Goal: Communication & Community: Answer question/provide support

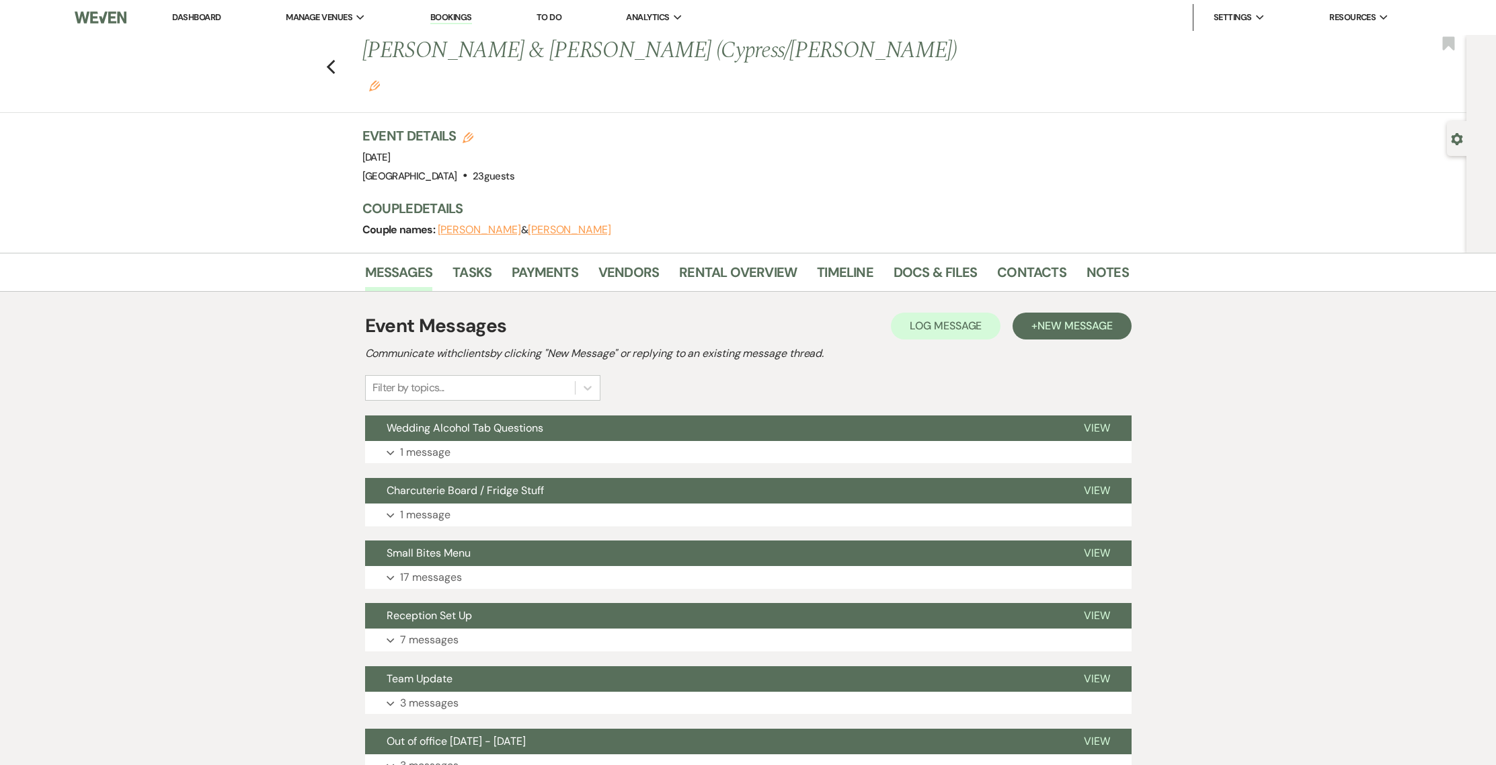
click at [201, 22] on link "Dashboard" at bounding box center [196, 16] width 48 height 11
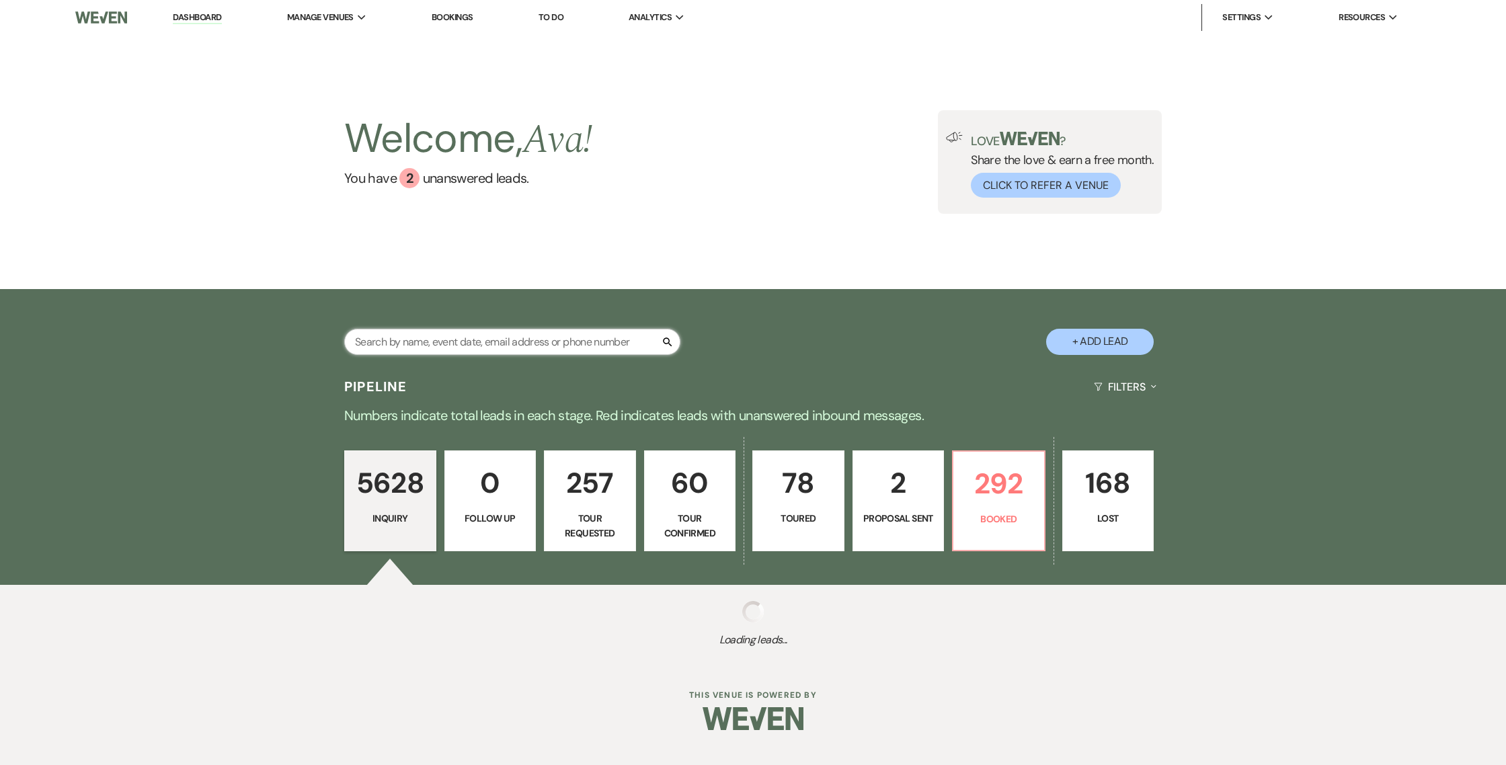
click at [426, 346] on input "text" at bounding box center [512, 342] width 336 height 26
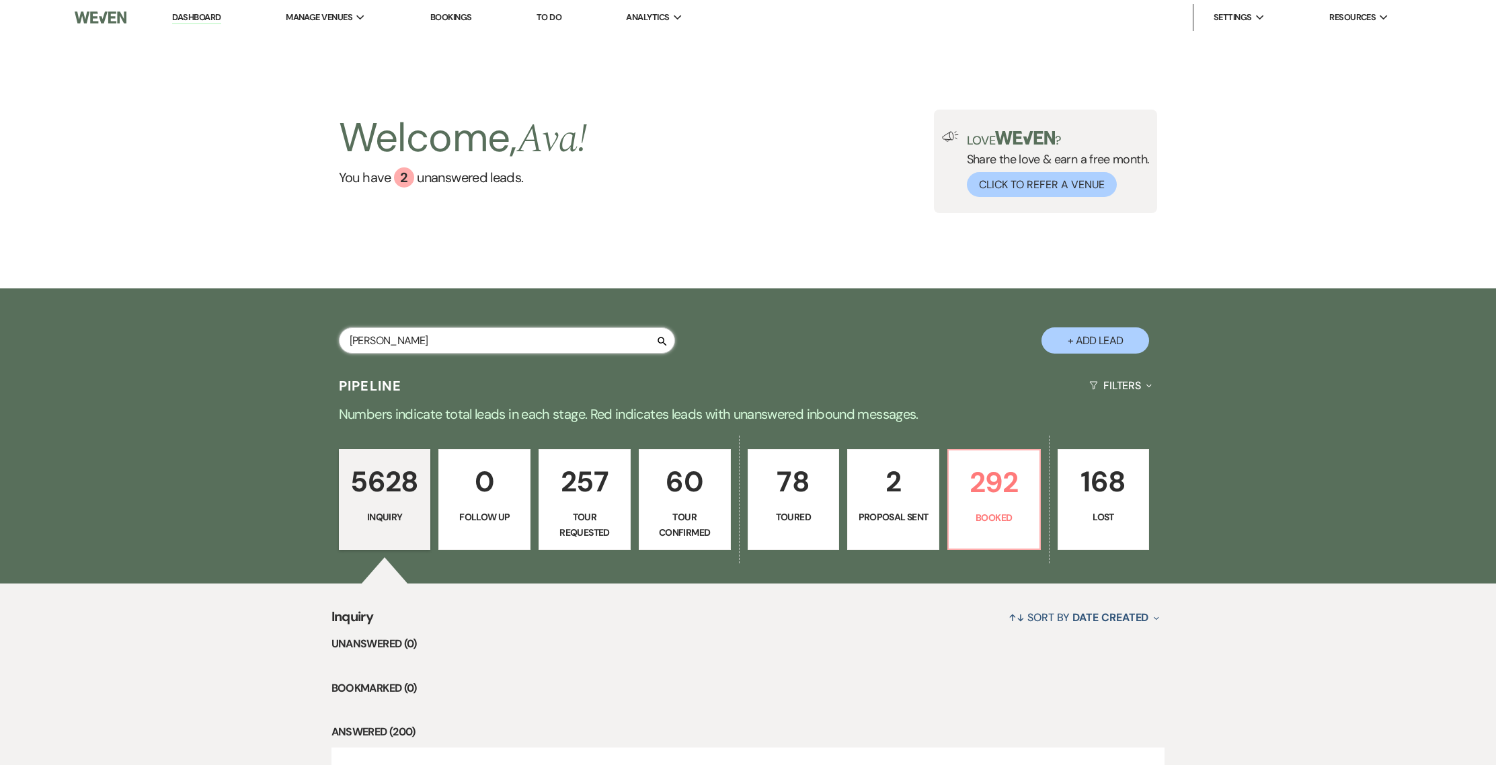
click at [419, 334] on input "[PERSON_NAME]" at bounding box center [507, 340] width 336 height 26
click at [588, 346] on input "redmonre" at bounding box center [507, 340] width 336 height 26
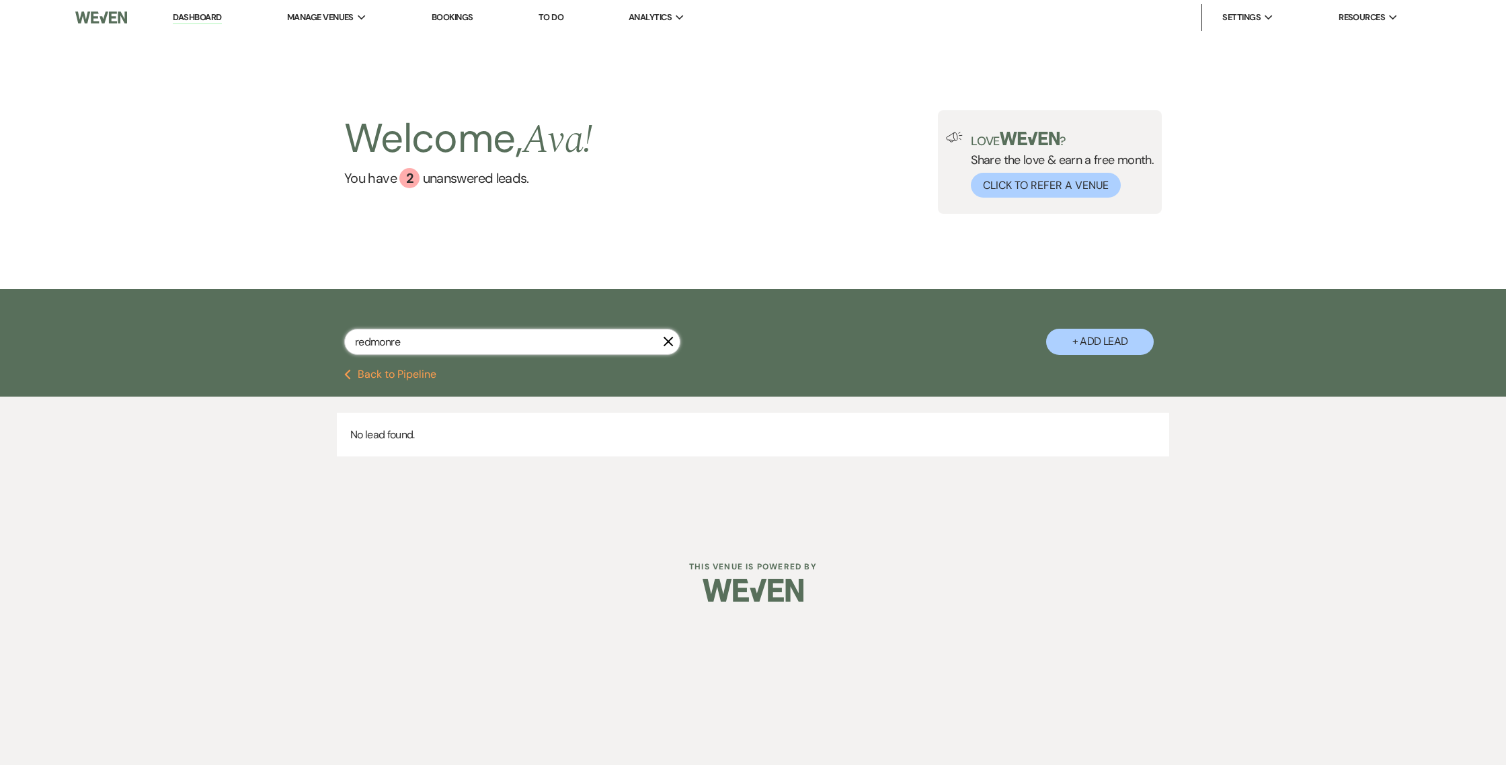
click at [563, 347] on input "redmonre" at bounding box center [512, 342] width 336 height 26
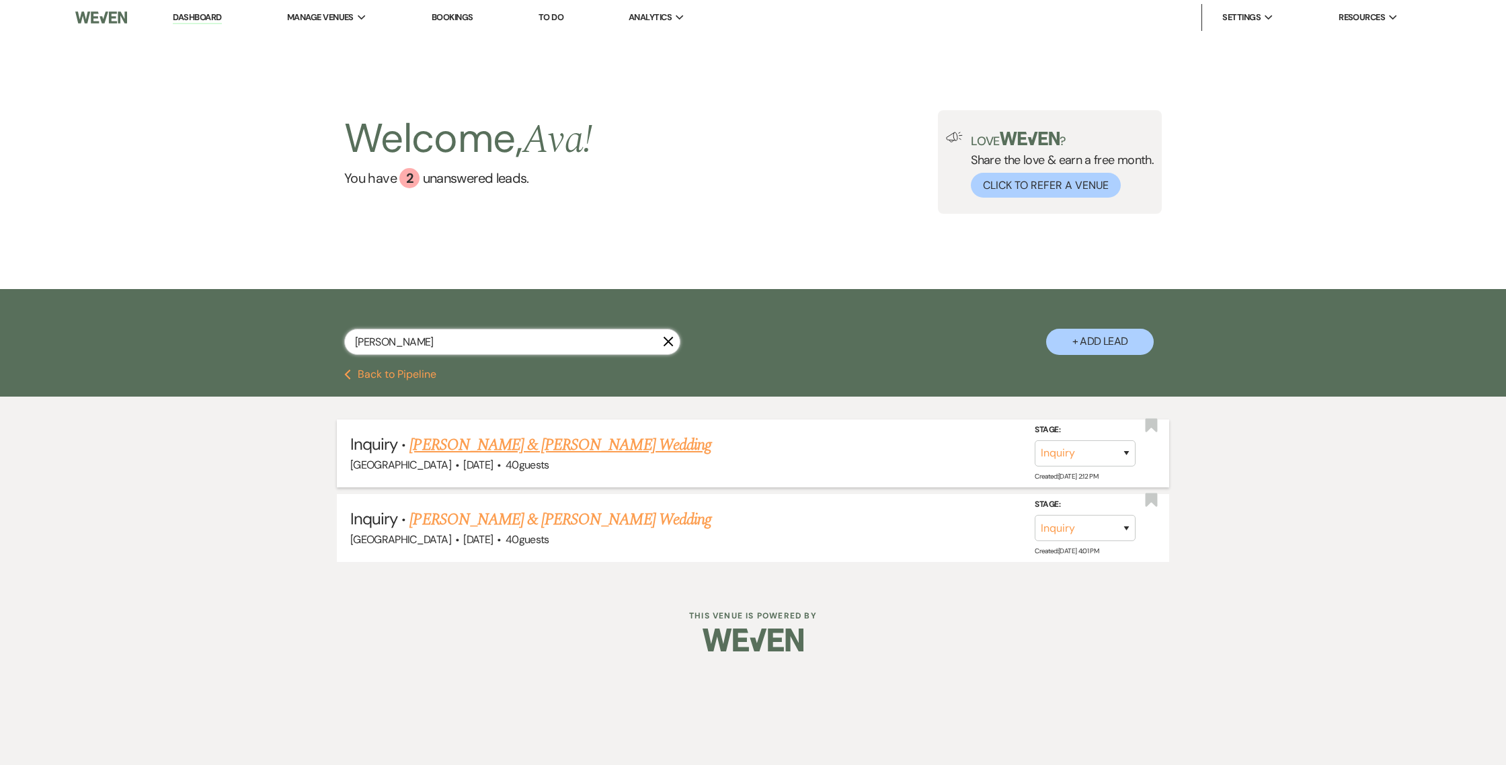
type input "redmon"
click at [565, 441] on link "[PERSON_NAME] & [PERSON_NAME] Wedding" at bounding box center [559, 445] width 301 height 24
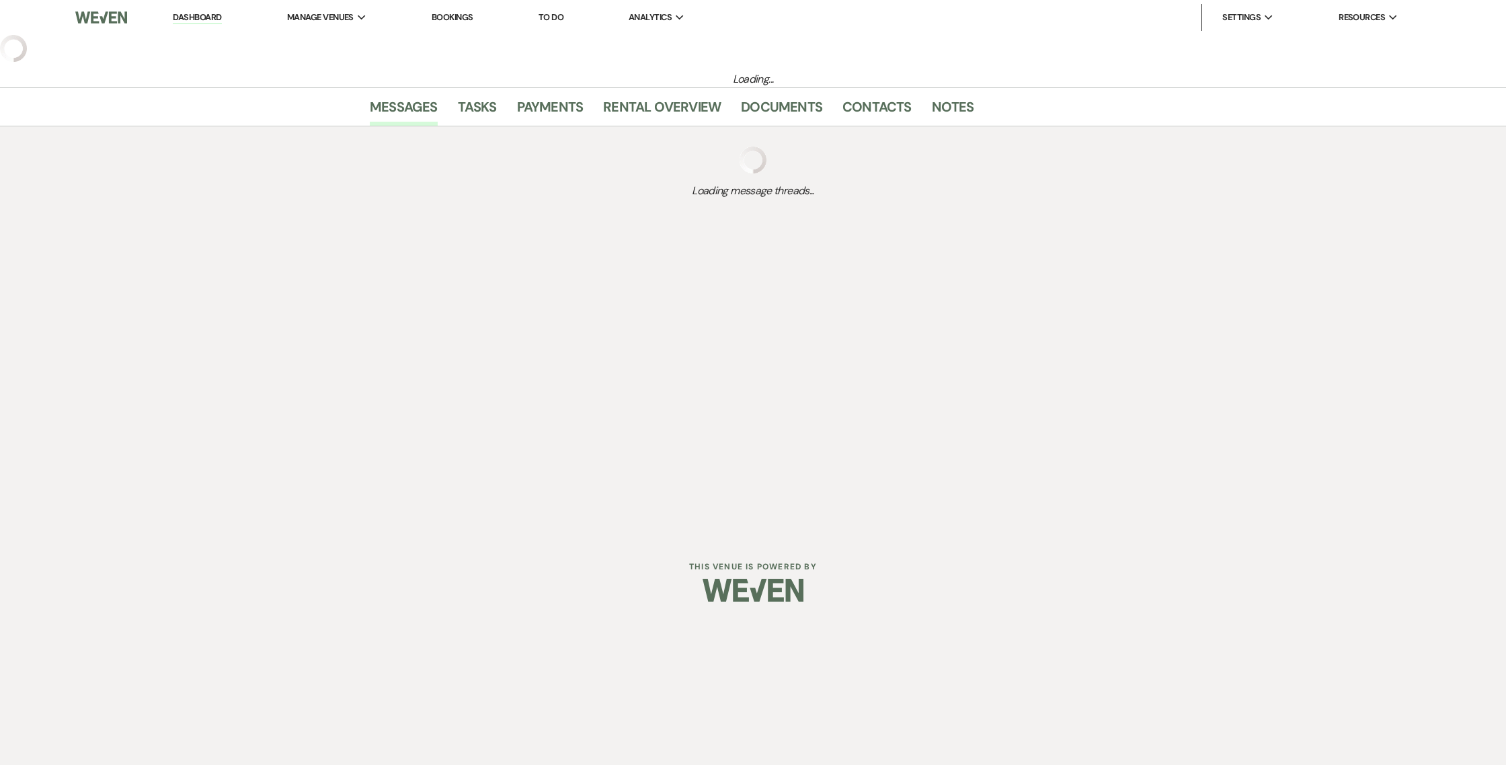
select select "5"
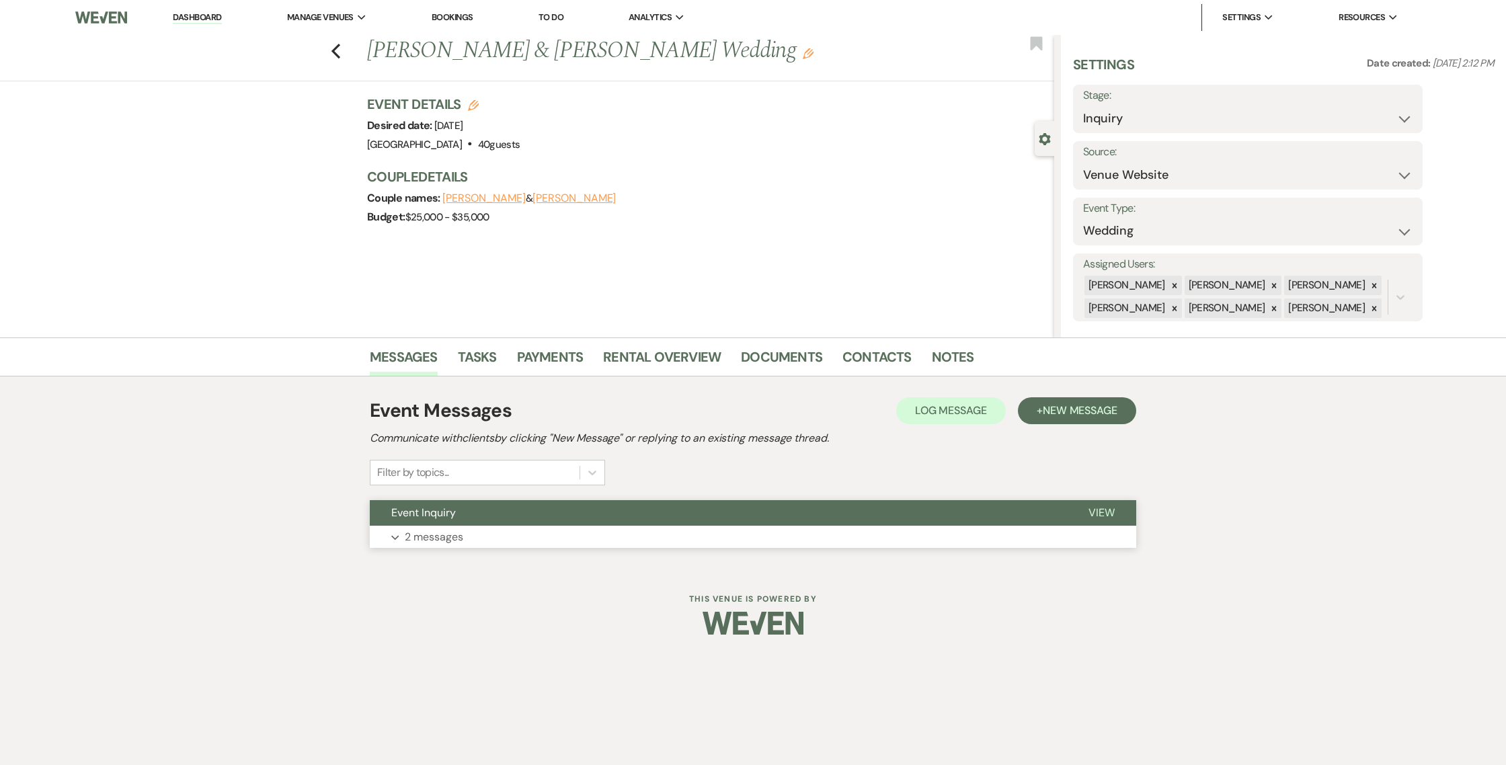
click at [483, 532] on button "Expand 2 messages" at bounding box center [753, 537] width 766 height 23
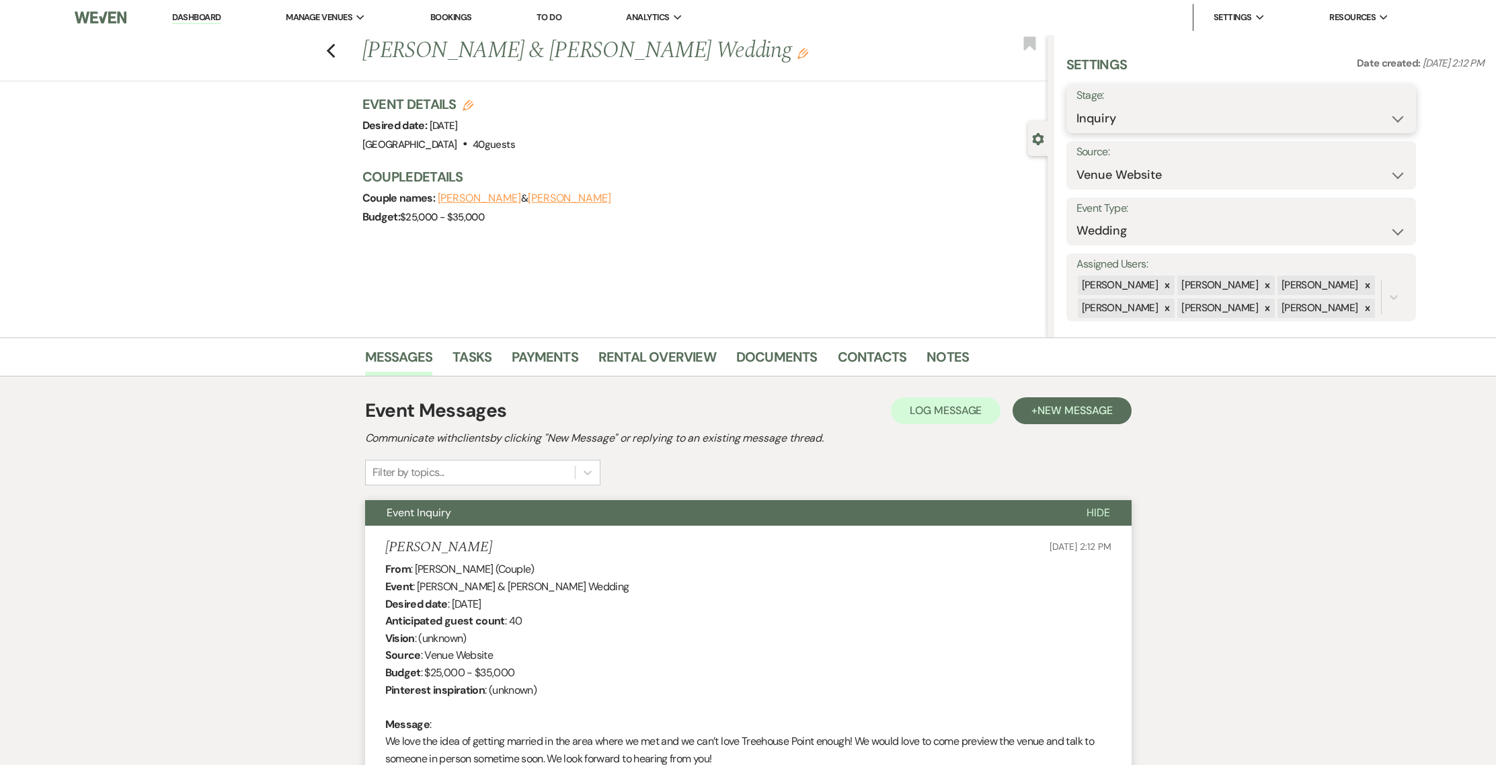
click at [1180, 123] on select "Inquiry Follow Up Tour Requested Tour Confirmed Toured Proposal Sent Booked Lost" at bounding box center [1240, 119] width 329 height 26
select select "4"
click at [1398, 109] on button "Save" at bounding box center [1378, 108] width 76 height 27
click at [450, 16] on link "Bookings" at bounding box center [451, 16] width 42 height 11
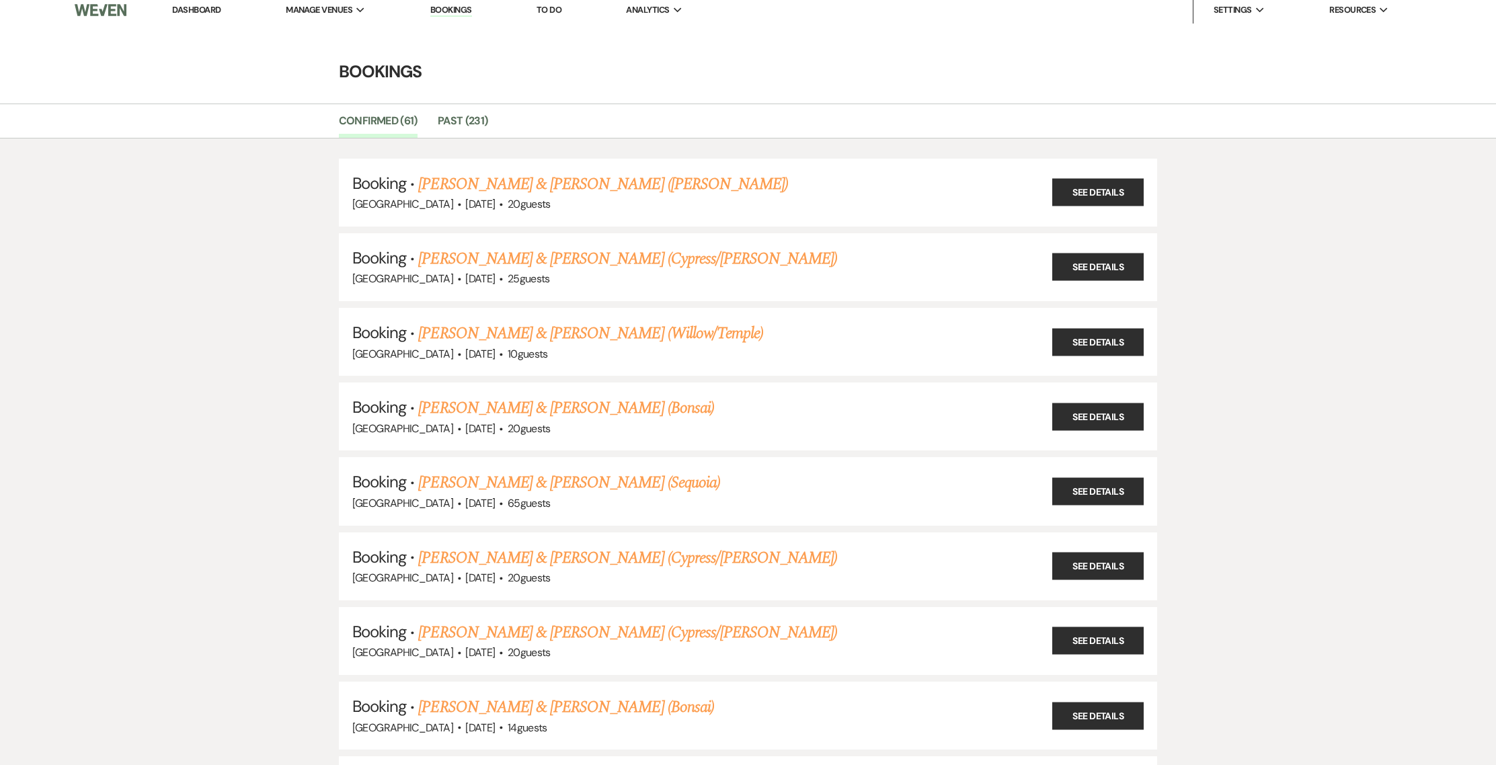
scroll to position [20, 0]
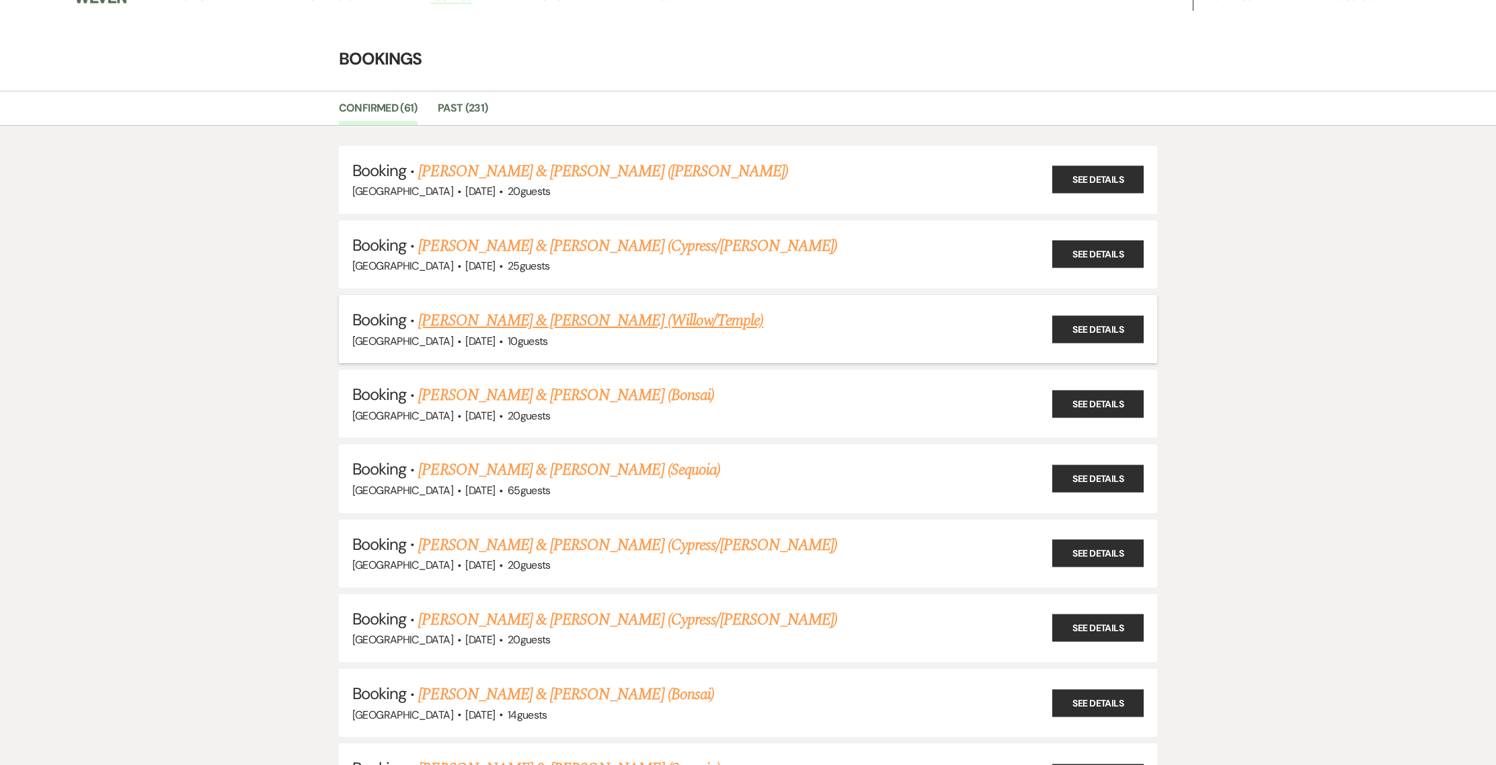
click at [470, 325] on link "[PERSON_NAME] & [PERSON_NAME] (Willow/Temple)" at bounding box center [590, 321] width 345 height 24
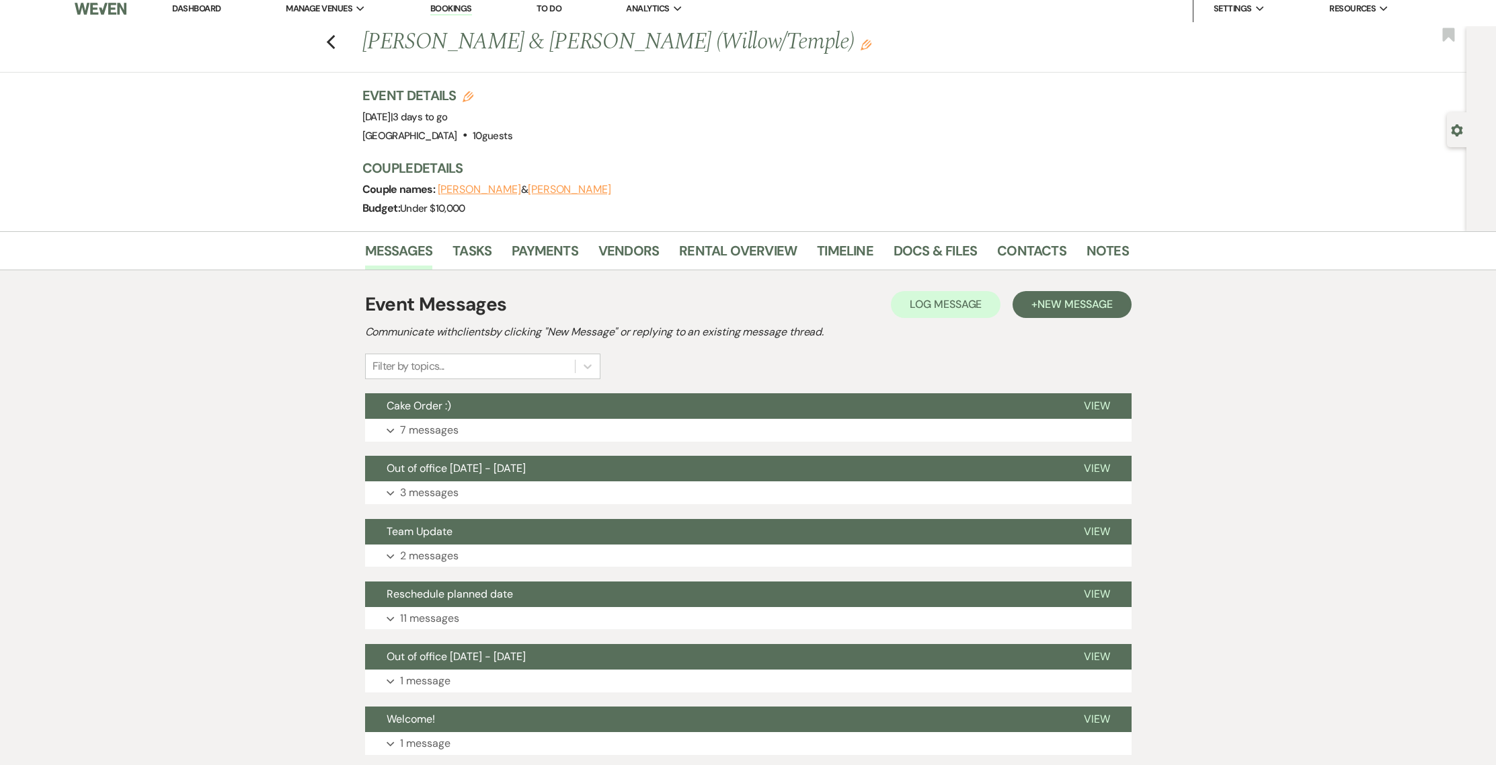
scroll to position [11, 0]
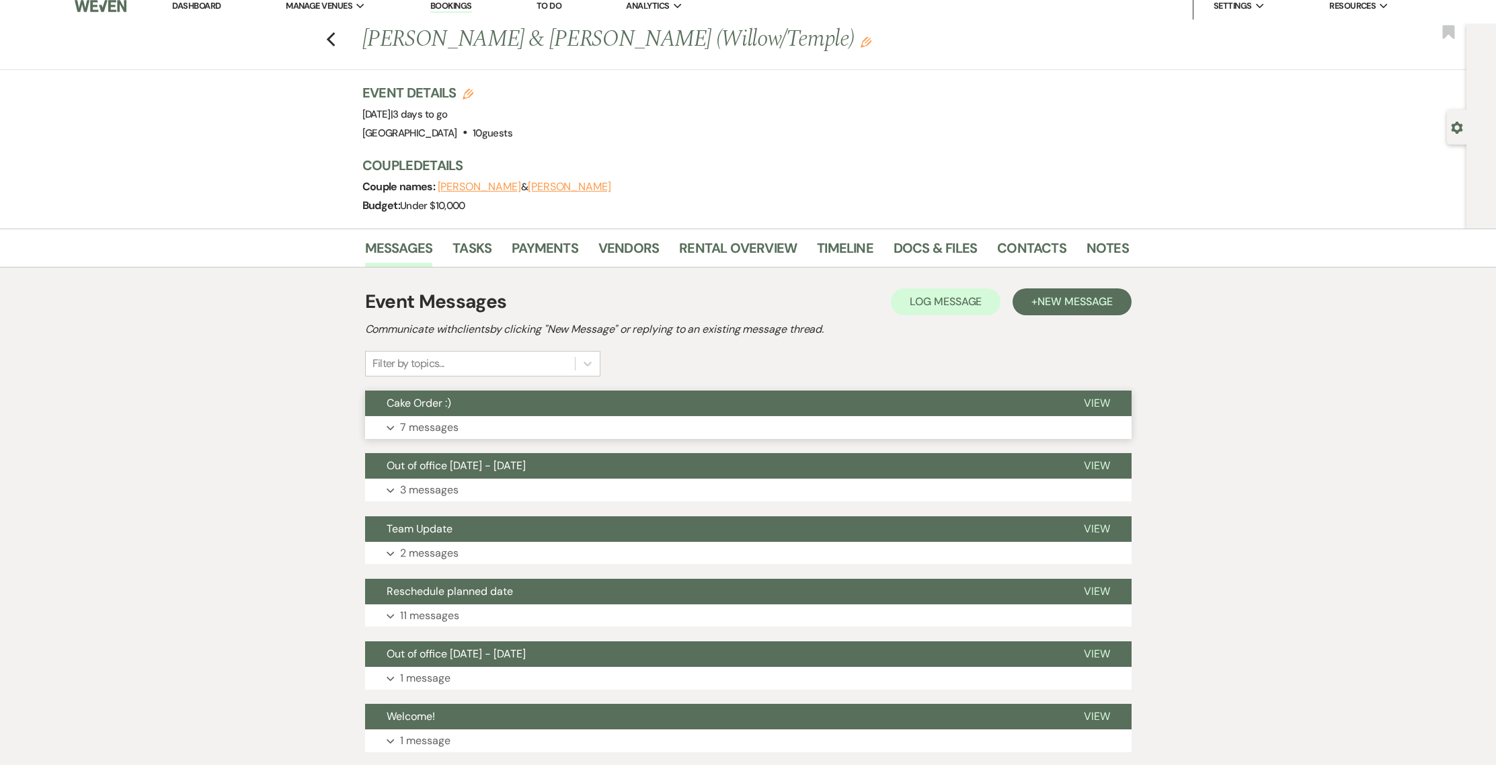
click at [448, 402] on span "Cake Order :)" at bounding box center [419, 403] width 65 height 14
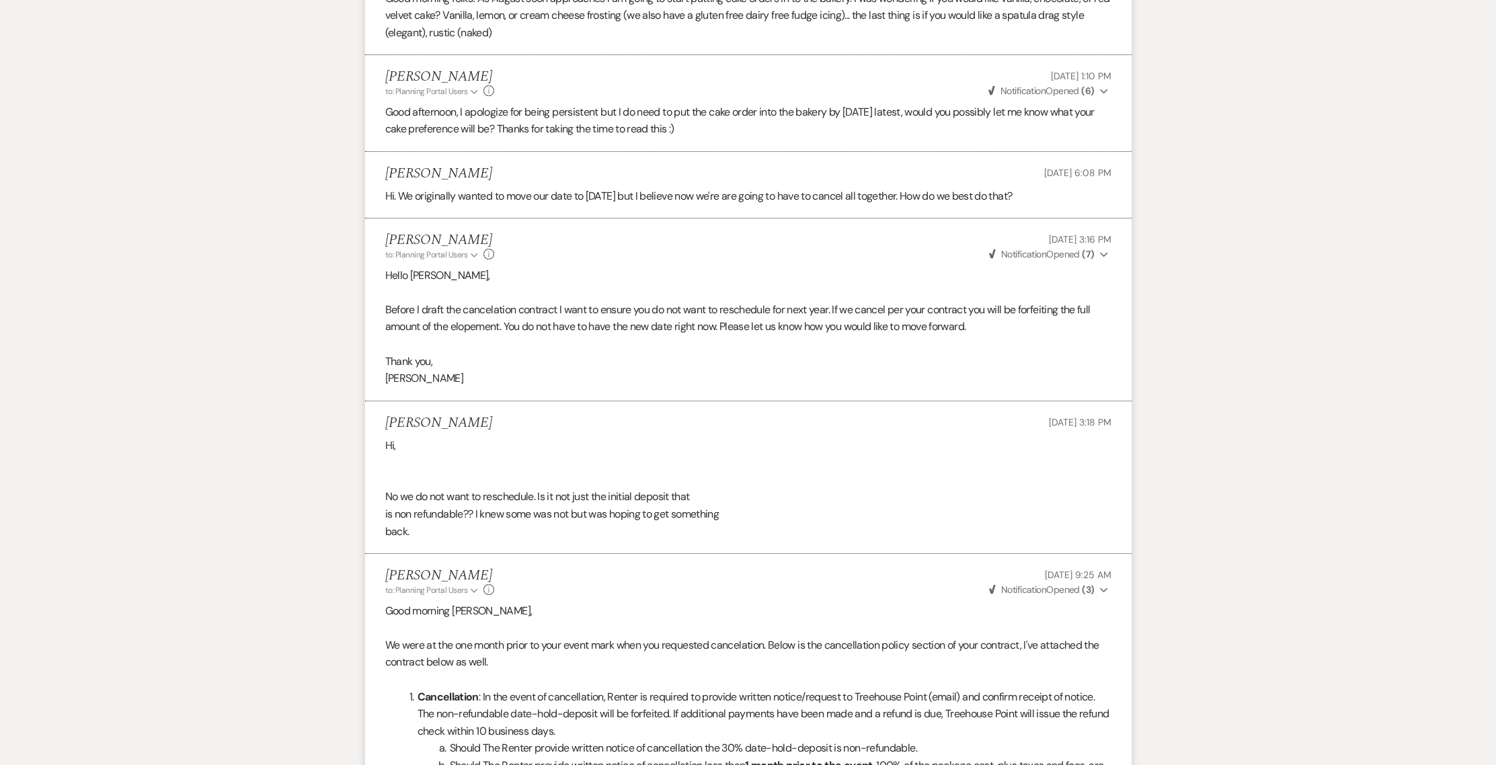
scroll to position [0, 0]
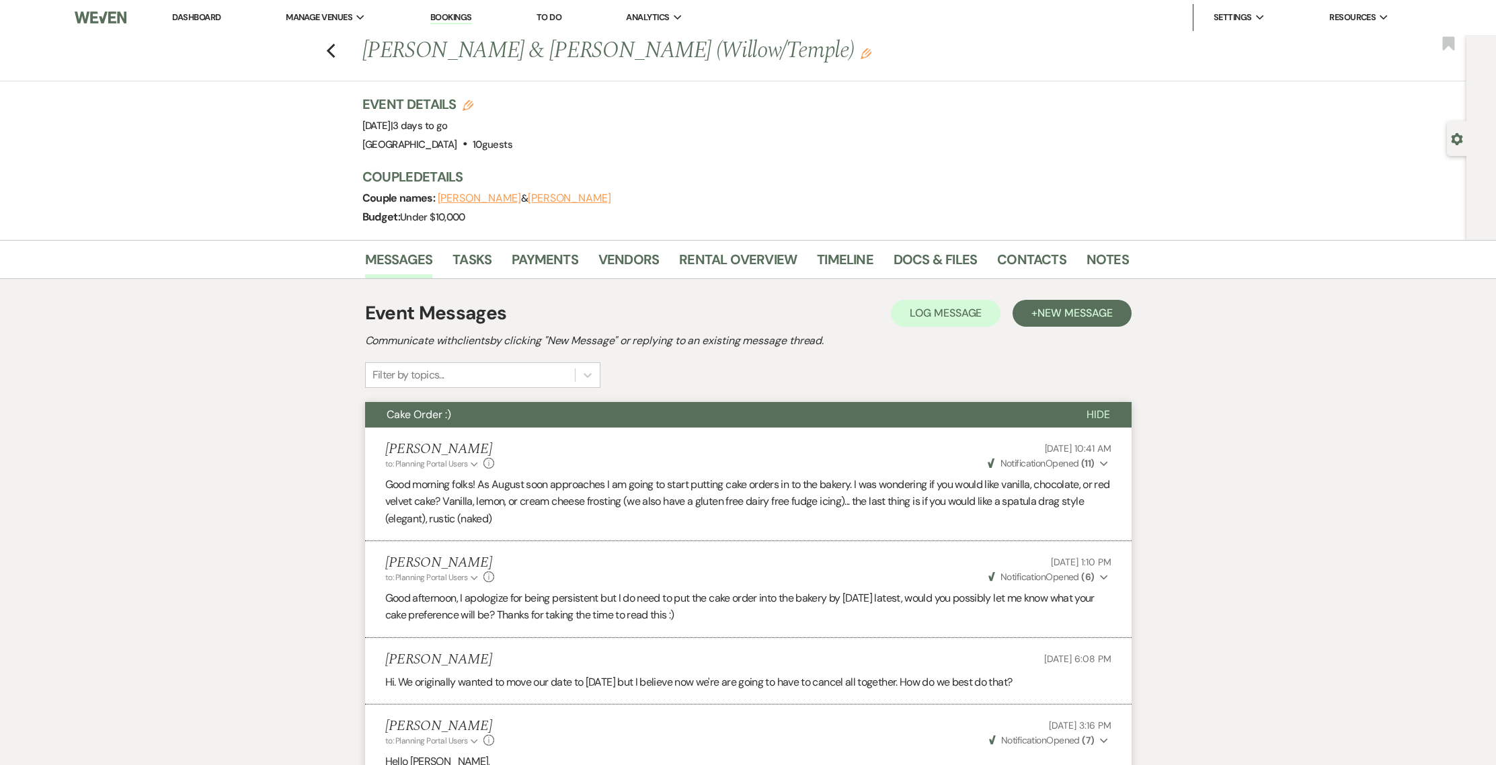
click at [203, 13] on link "Dashboard" at bounding box center [196, 16] width 48 height 11
select select "4"
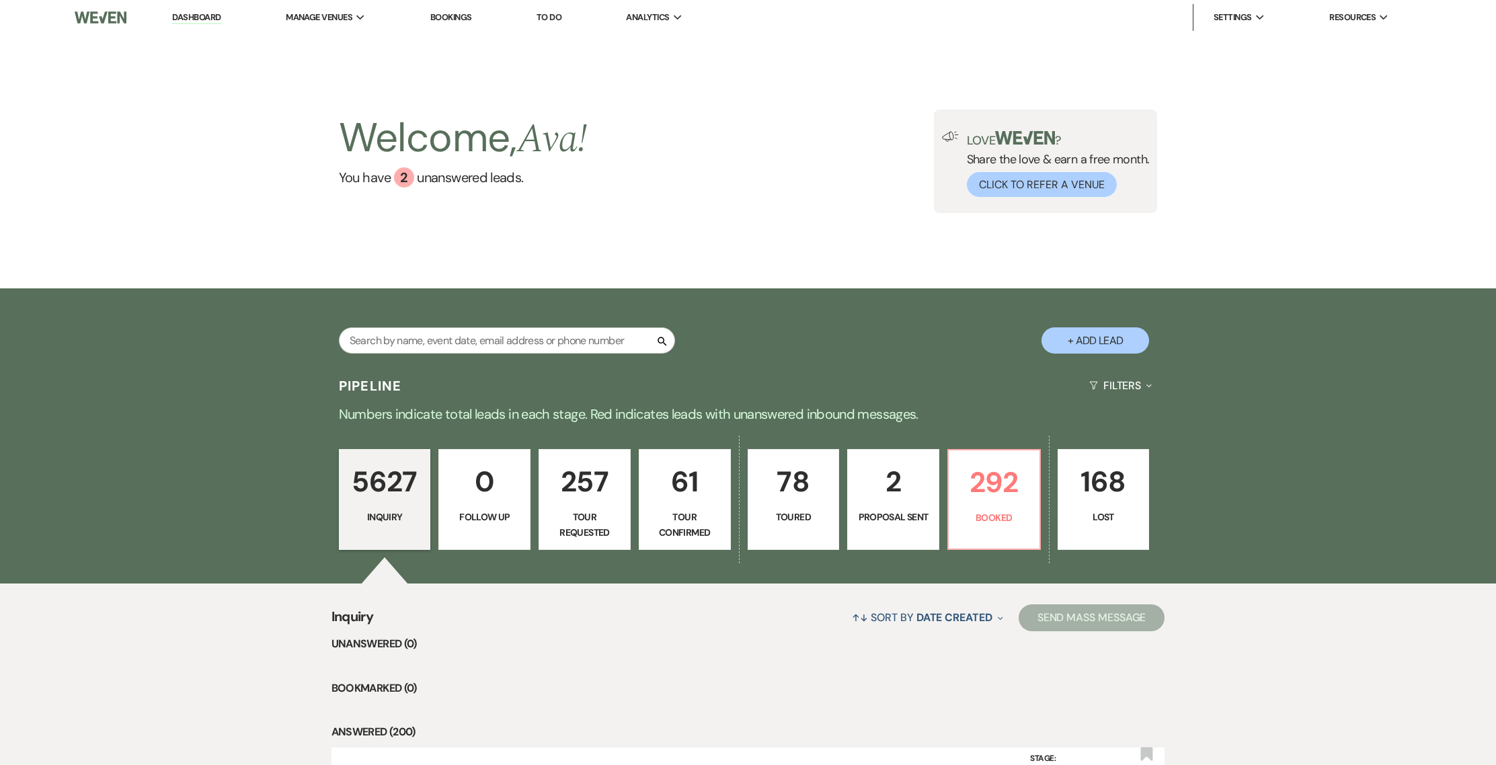
click at [432, 358] on div "Search" at bounding box center [507, 345] width 336 height 37
click at [438, 349] on input "text" at bounding box center [507, 340] width 336 height 26
type input "miller"
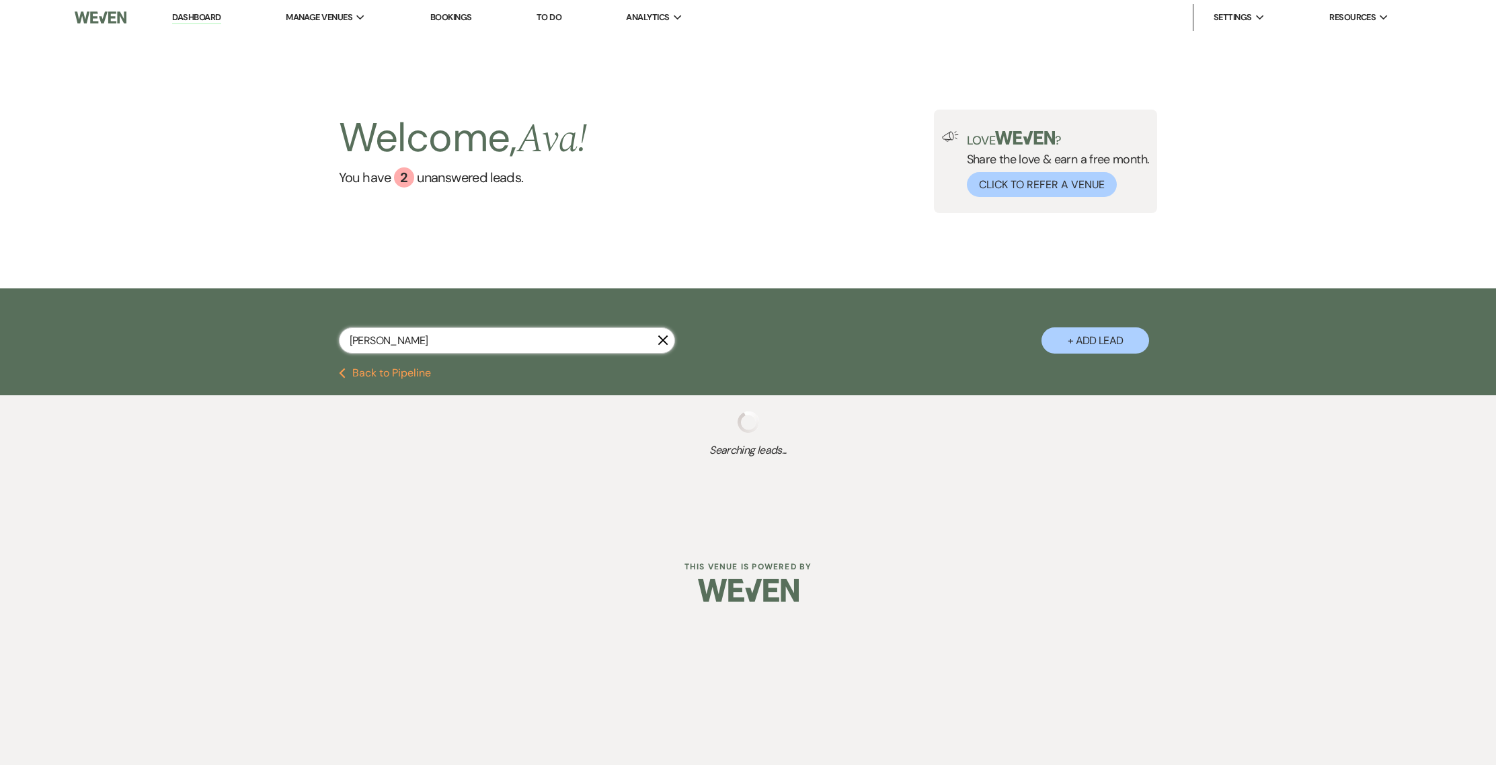
select select "8"
select select "7"
select select "8"
select select "5"
select select "2"
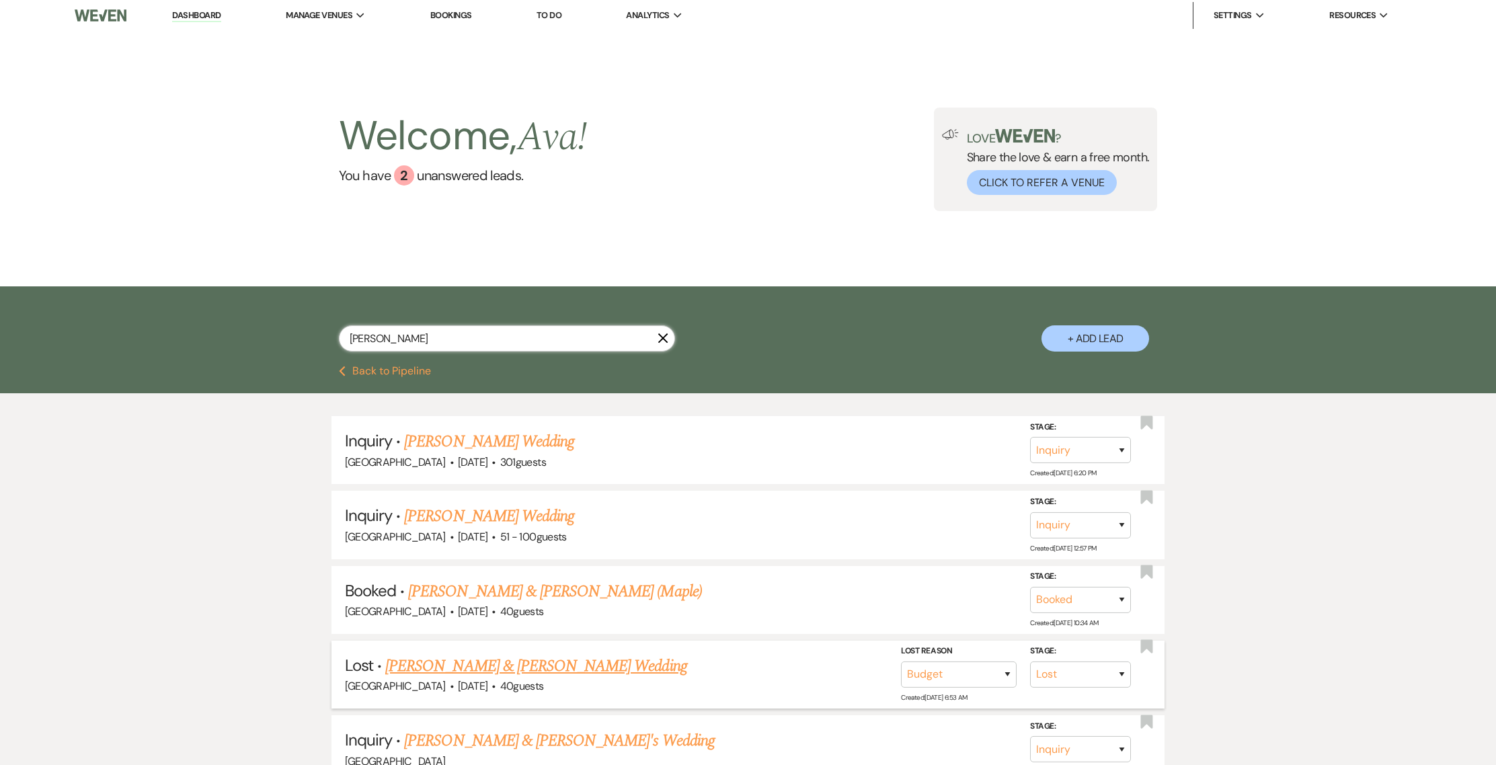
scroll to position [3, 0]
type input "miller"
click at [450, 594] on link "[PERSON_NAME] & [PERSON_NAME] (Maple)" at bounding box center [554, 591] width 293 height 24
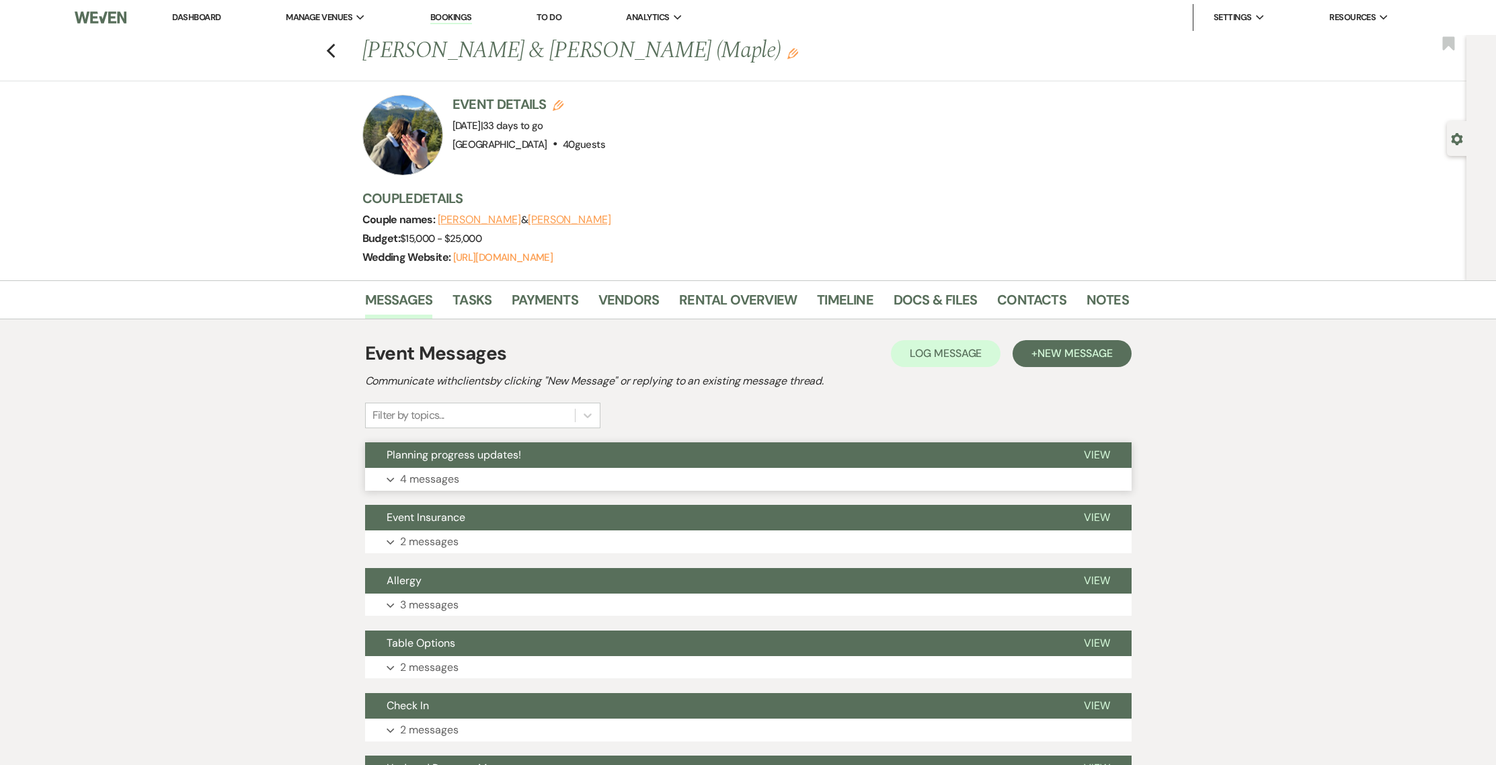
click at [464, 459] on span "Planning progress updates!" at bounding box center [454, 455] width 134 height 14
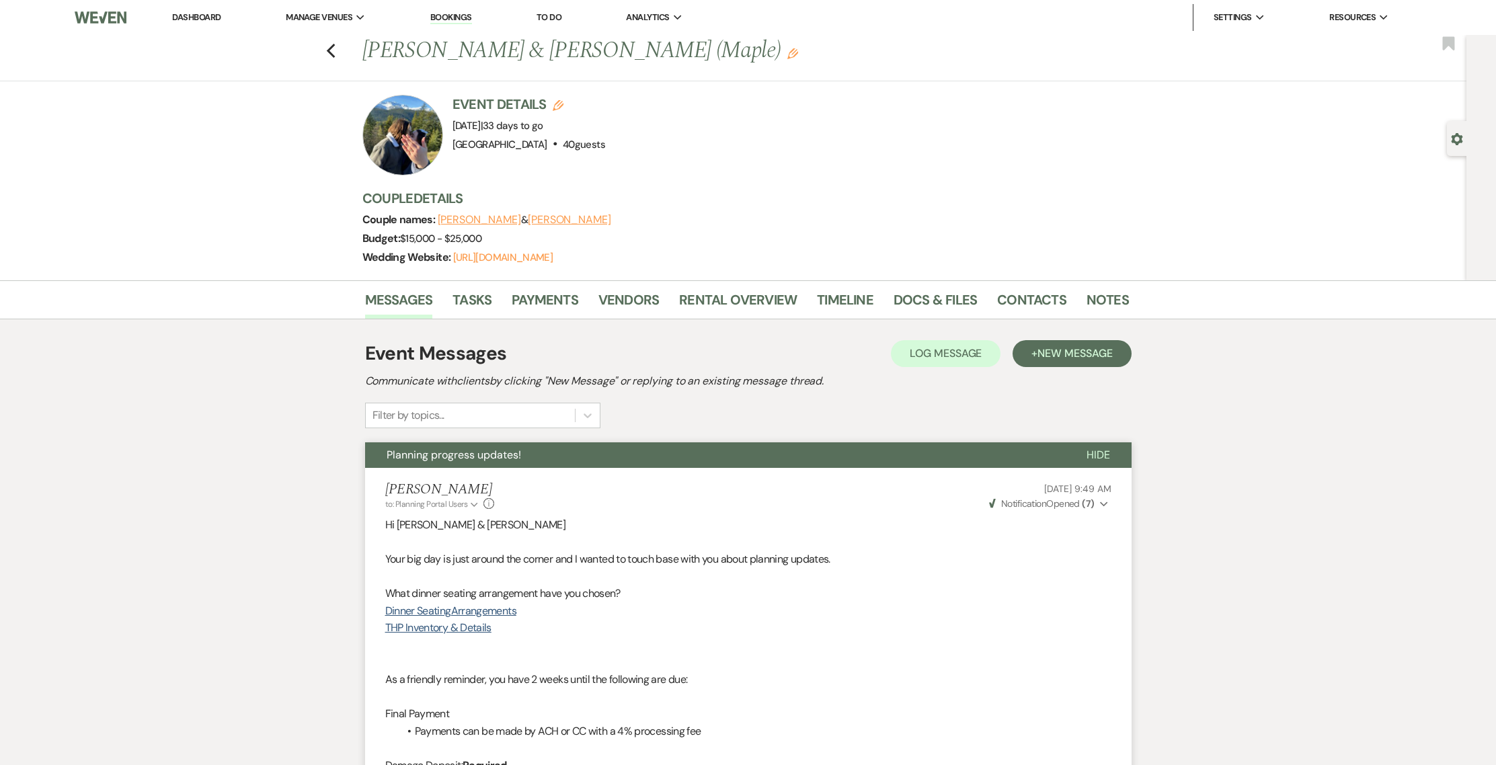
click at [415, 132] on div at bounding box center [402, 135] width 81 height 81
click at [382, 121] on div at bounding box center [402, 135] width 81 height 81
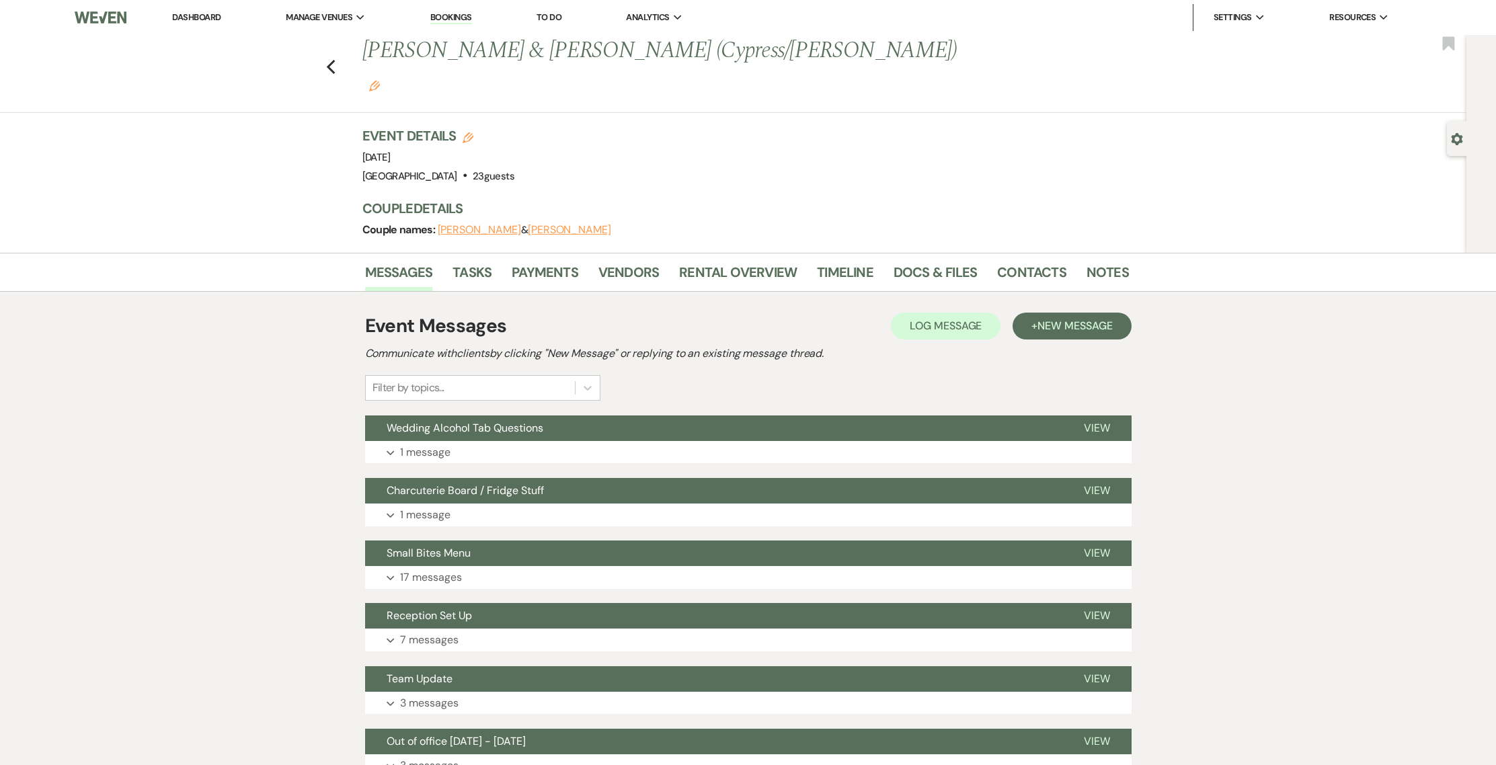
click at [221, 12] on link "Dashboard" at bounding box center [196, 16] width 48 height 11
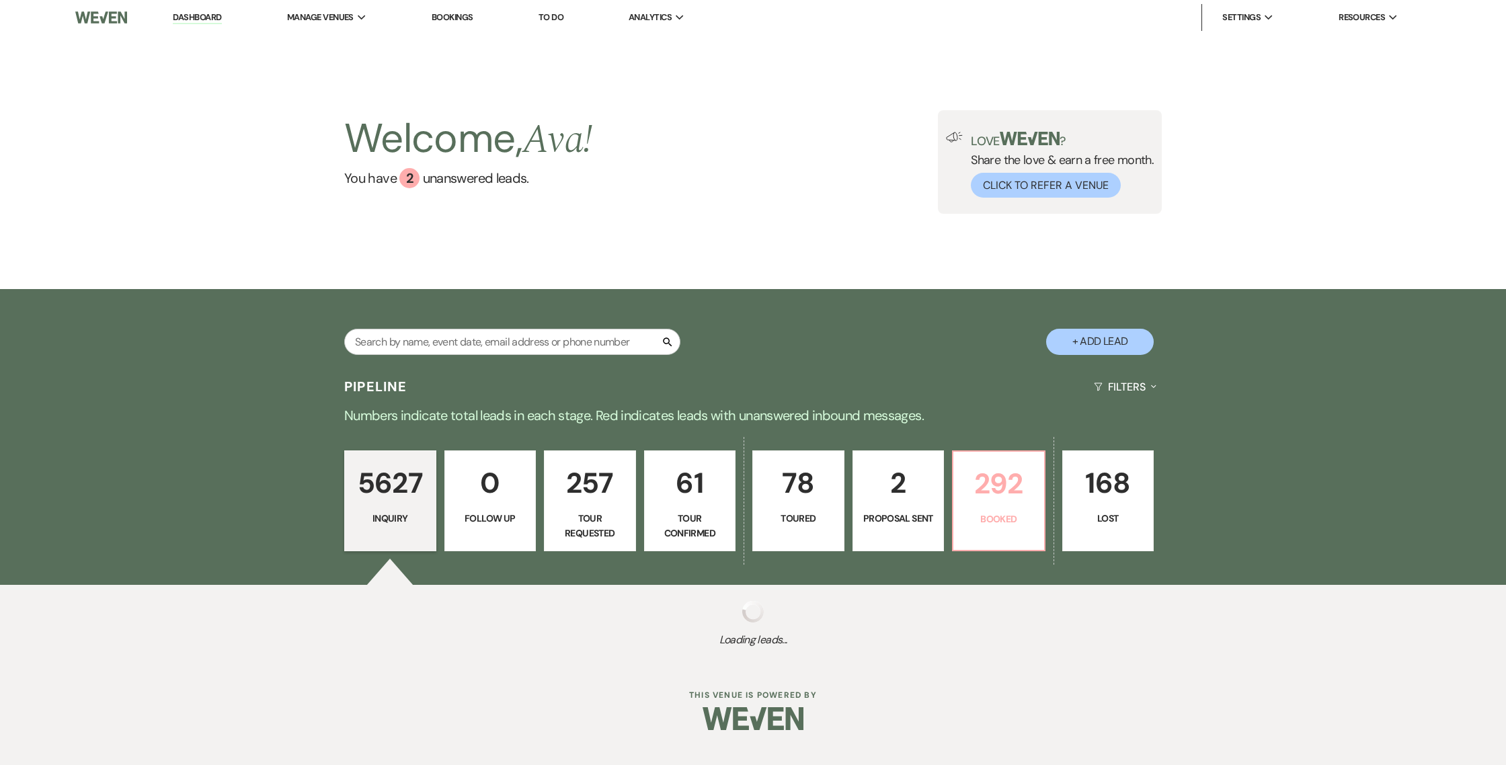
click at [1026, 483] on p "292" at bounding box center [998, 483] width 75 height 45
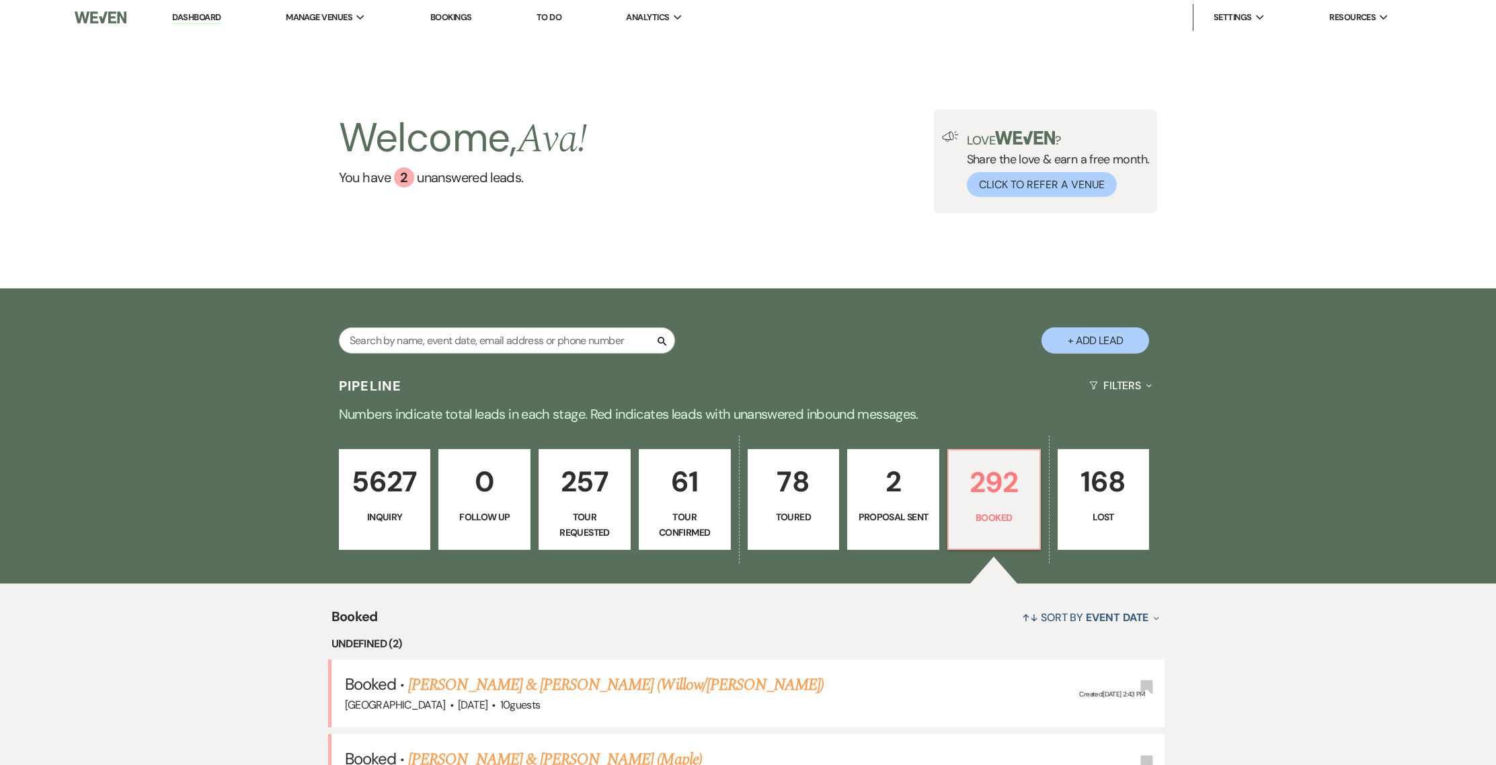
click at [550, 459] on p "257" at bounding box center [584, 481] width 75 height 45
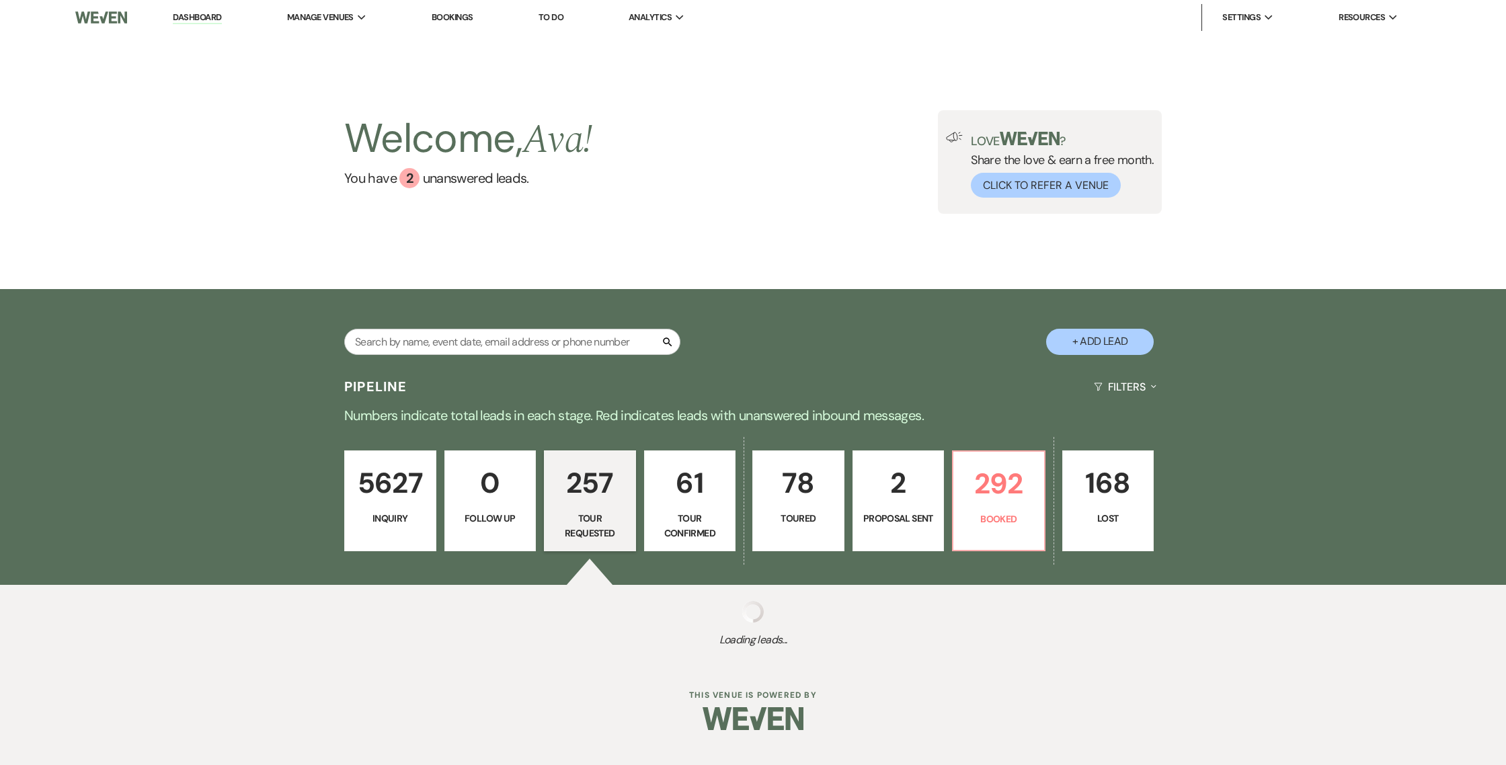
select select "2"
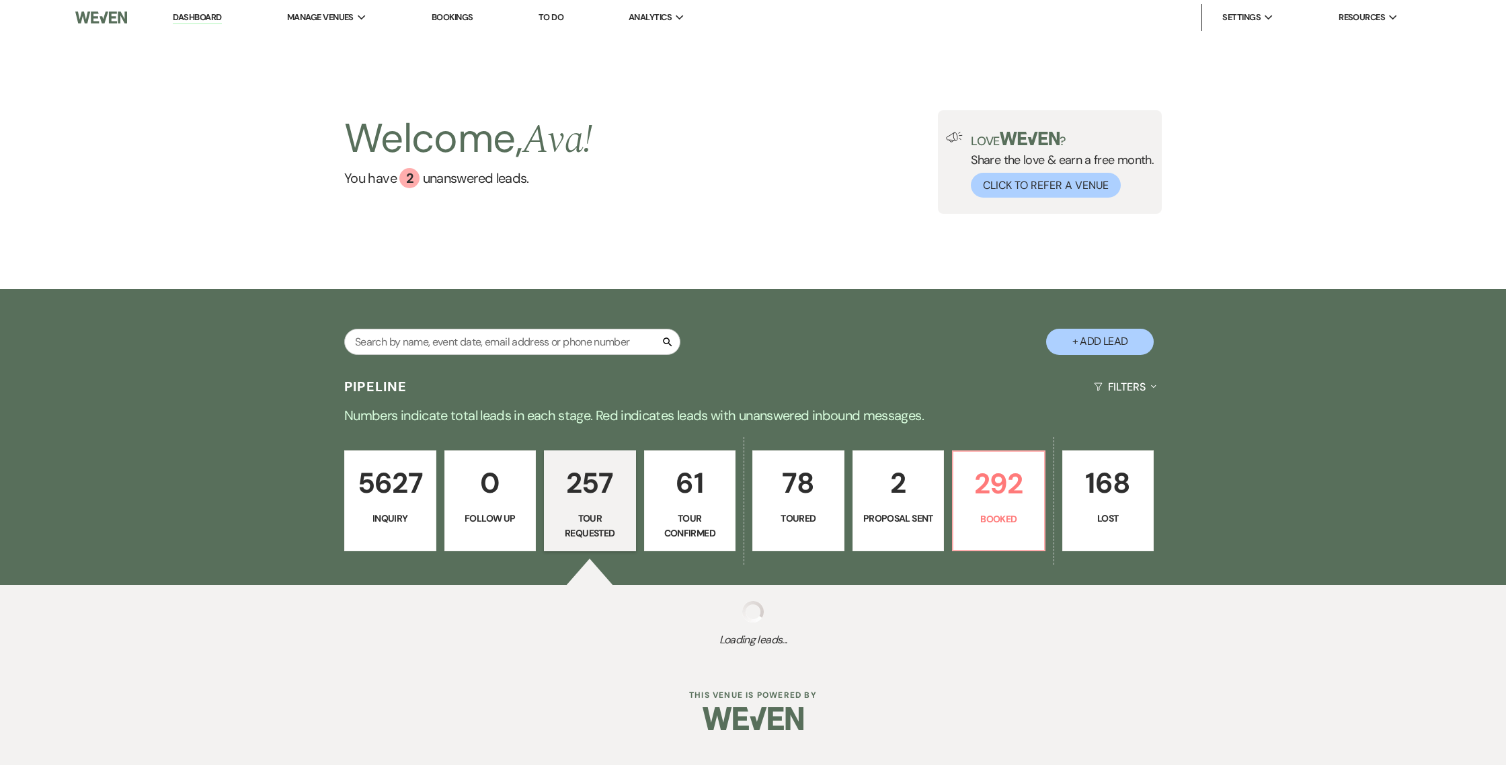
select select "2"
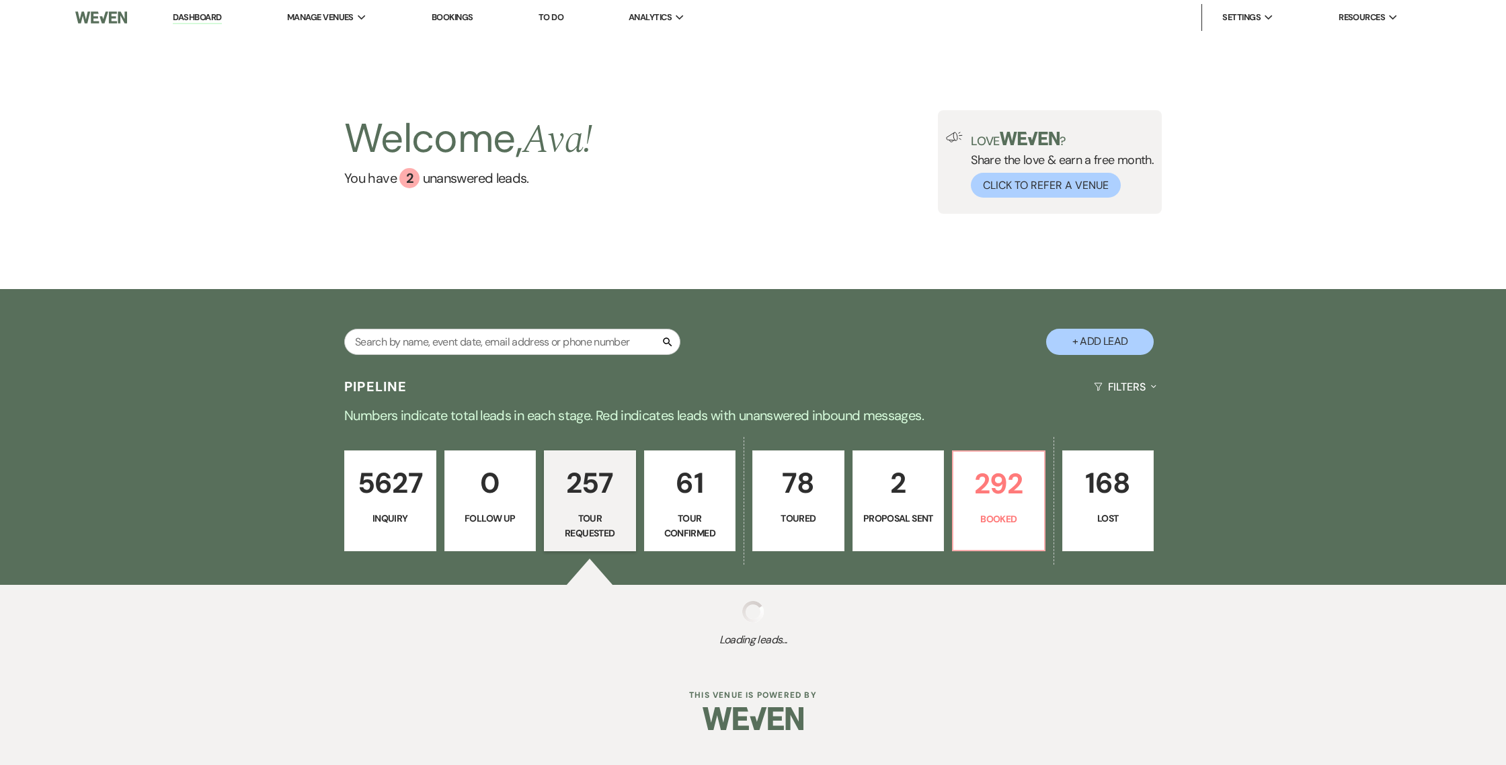
select select "2"
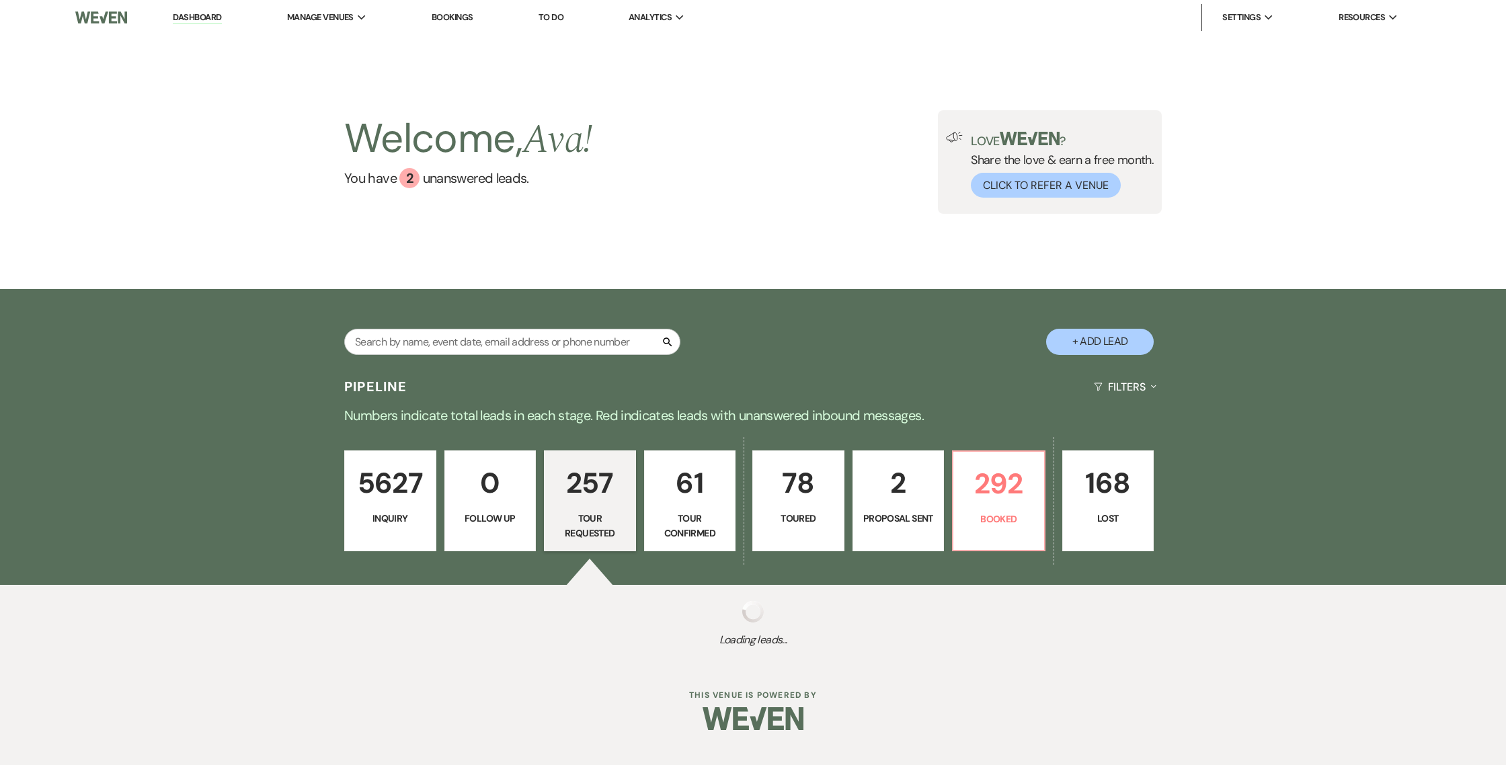
select select "2"
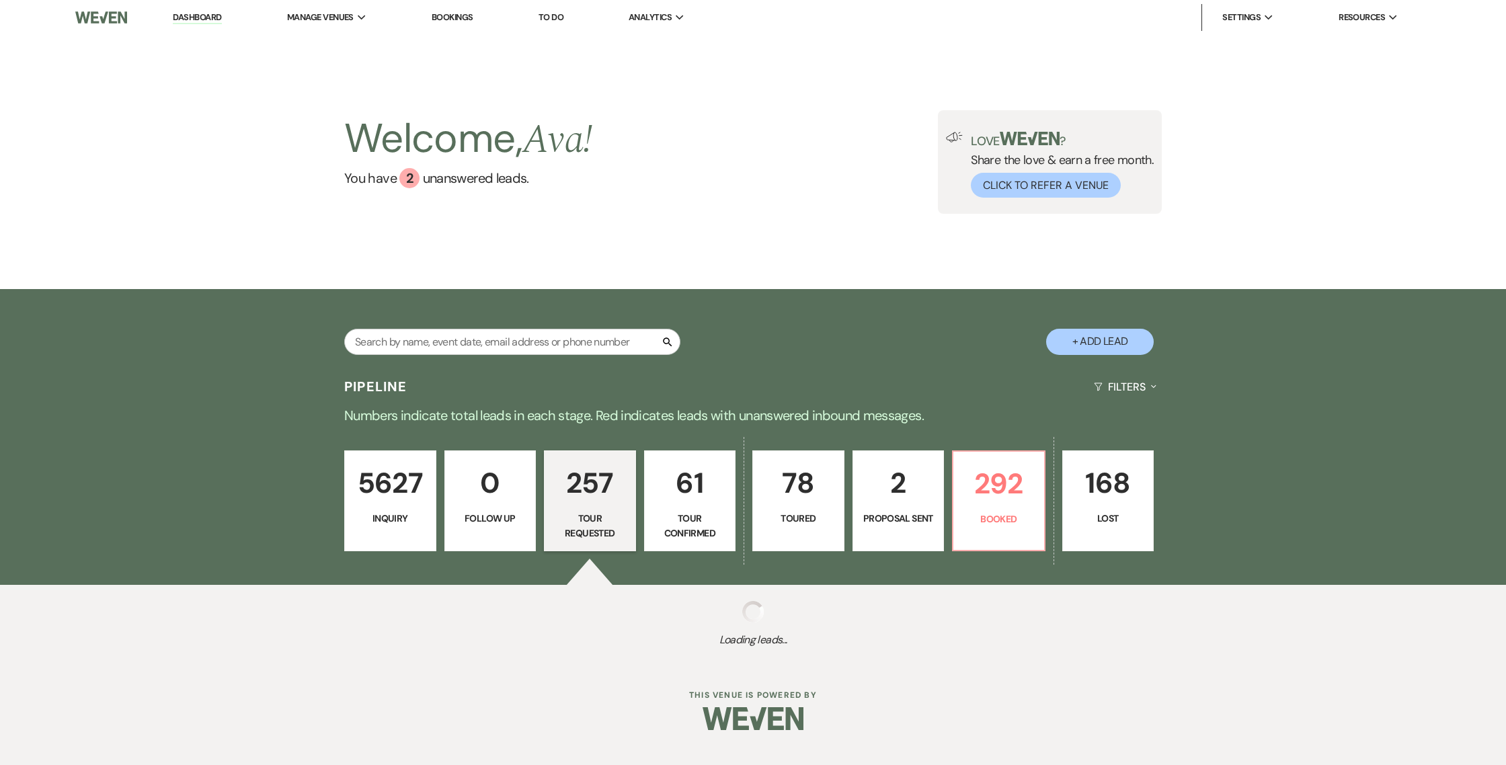
select select "2"
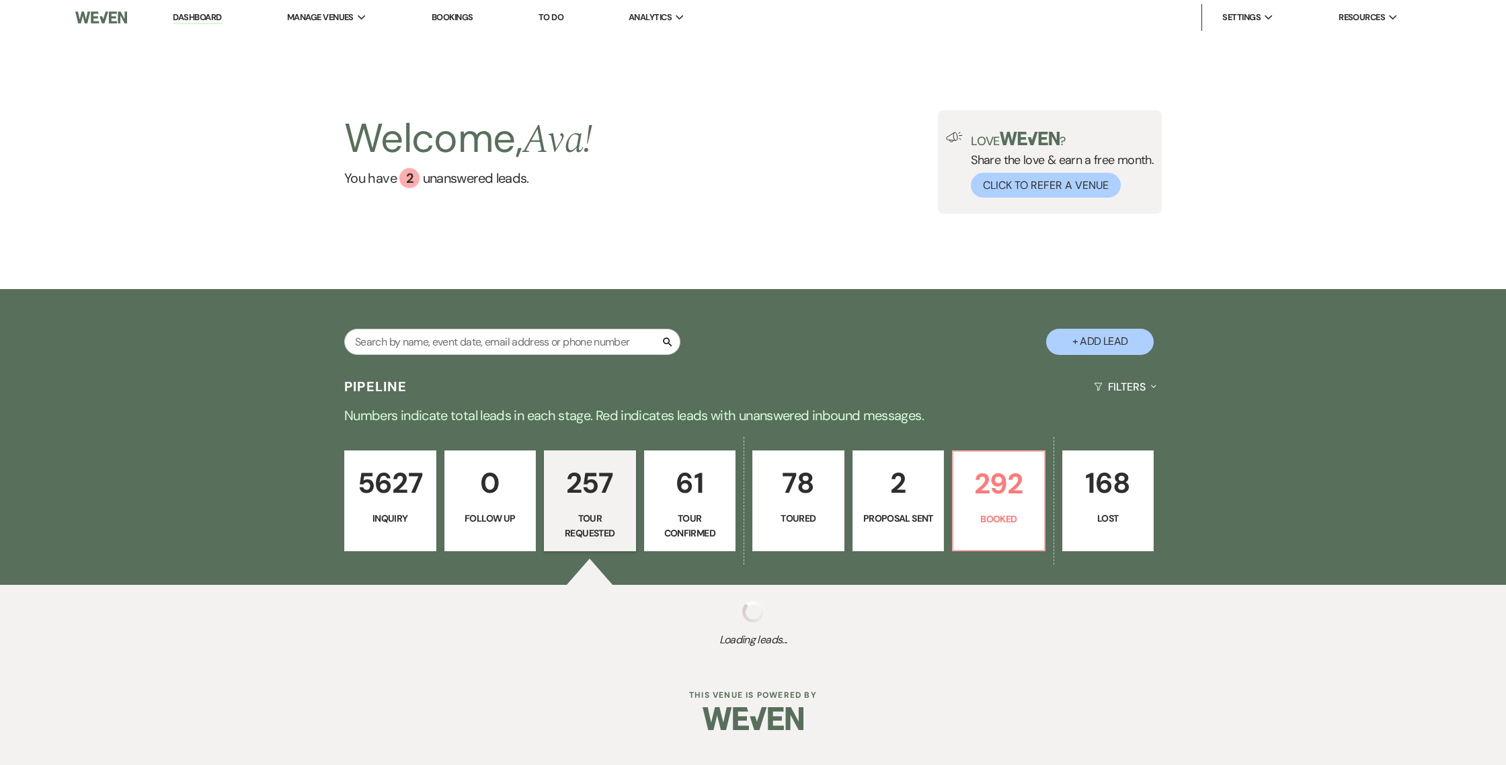
select select "2"
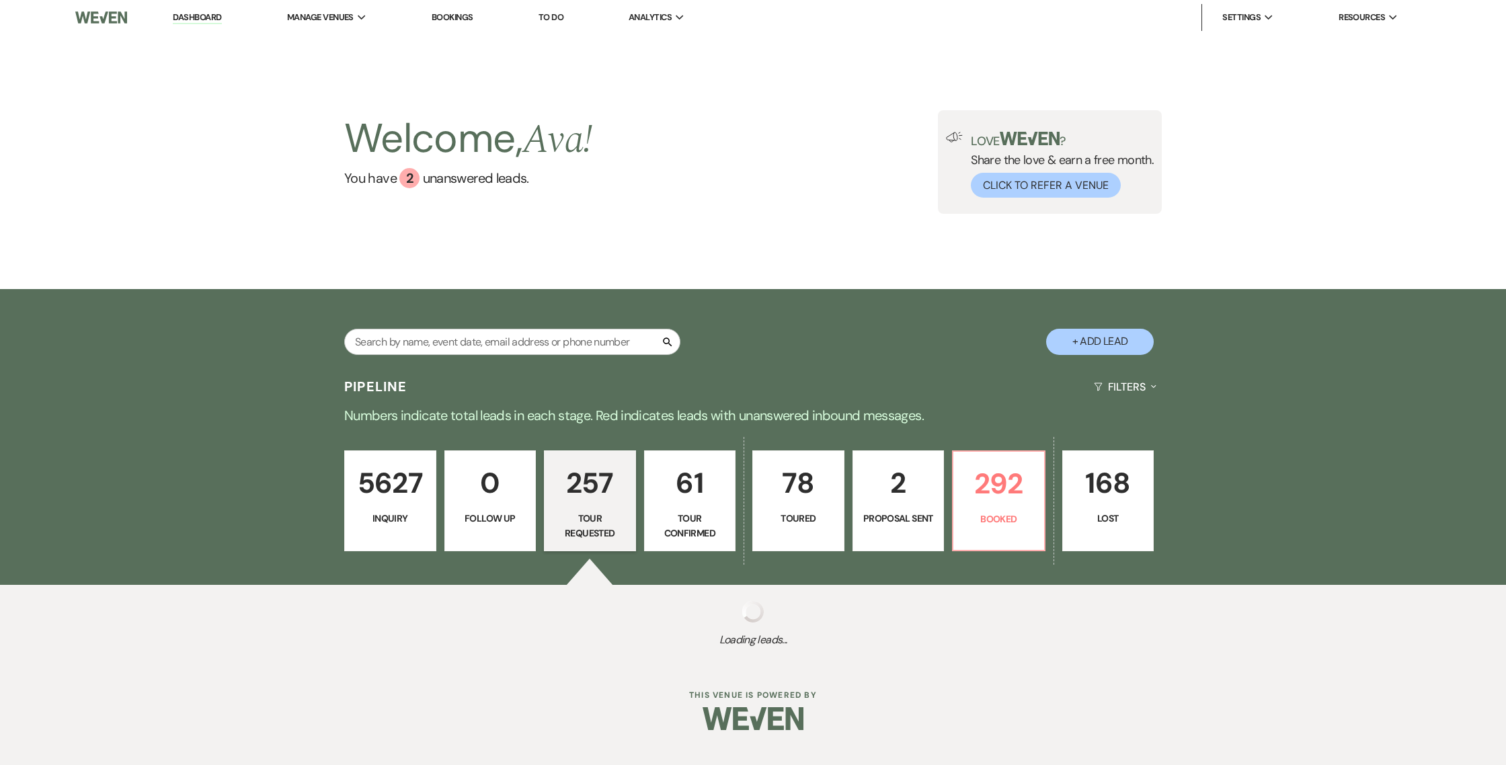
select select "2"
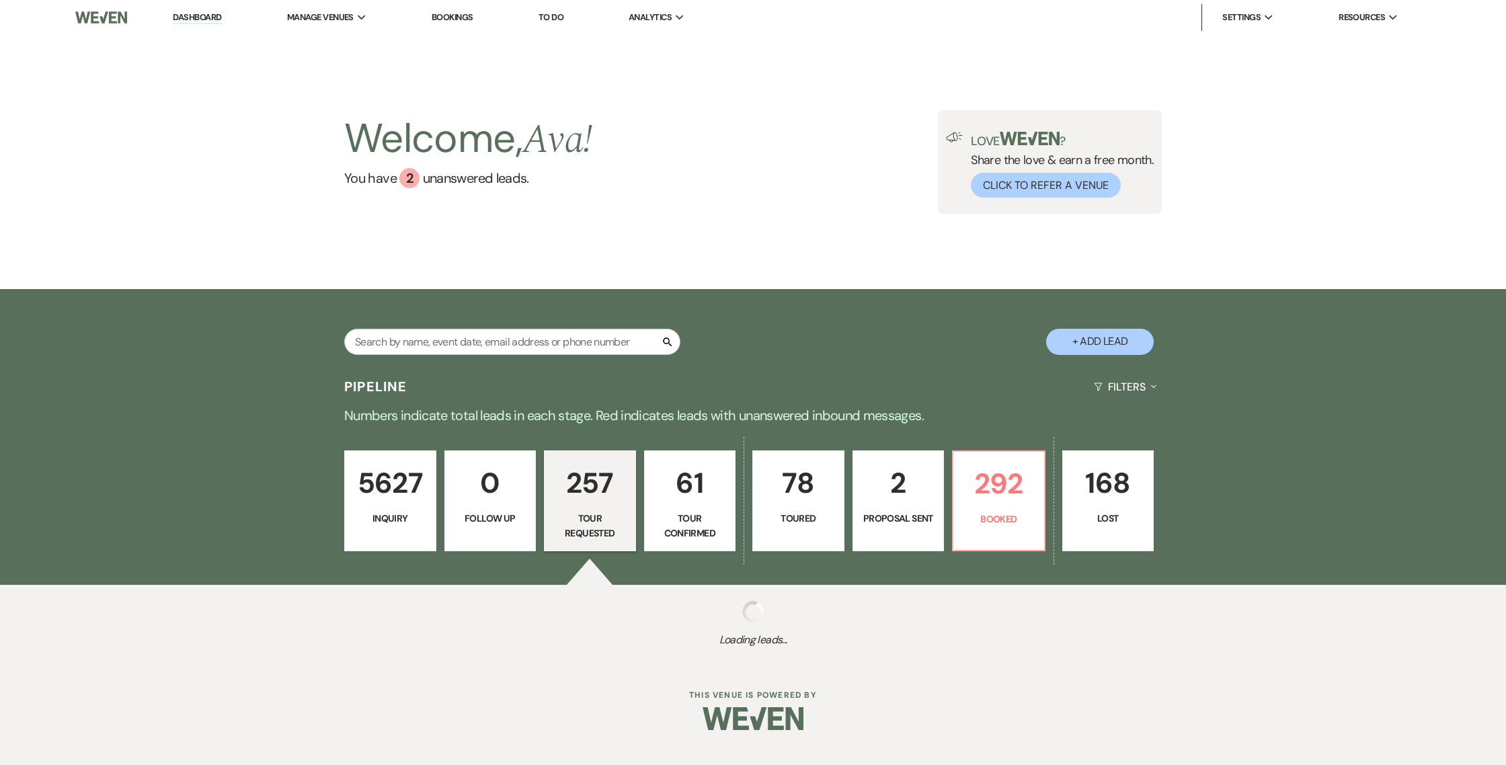
select select "2"
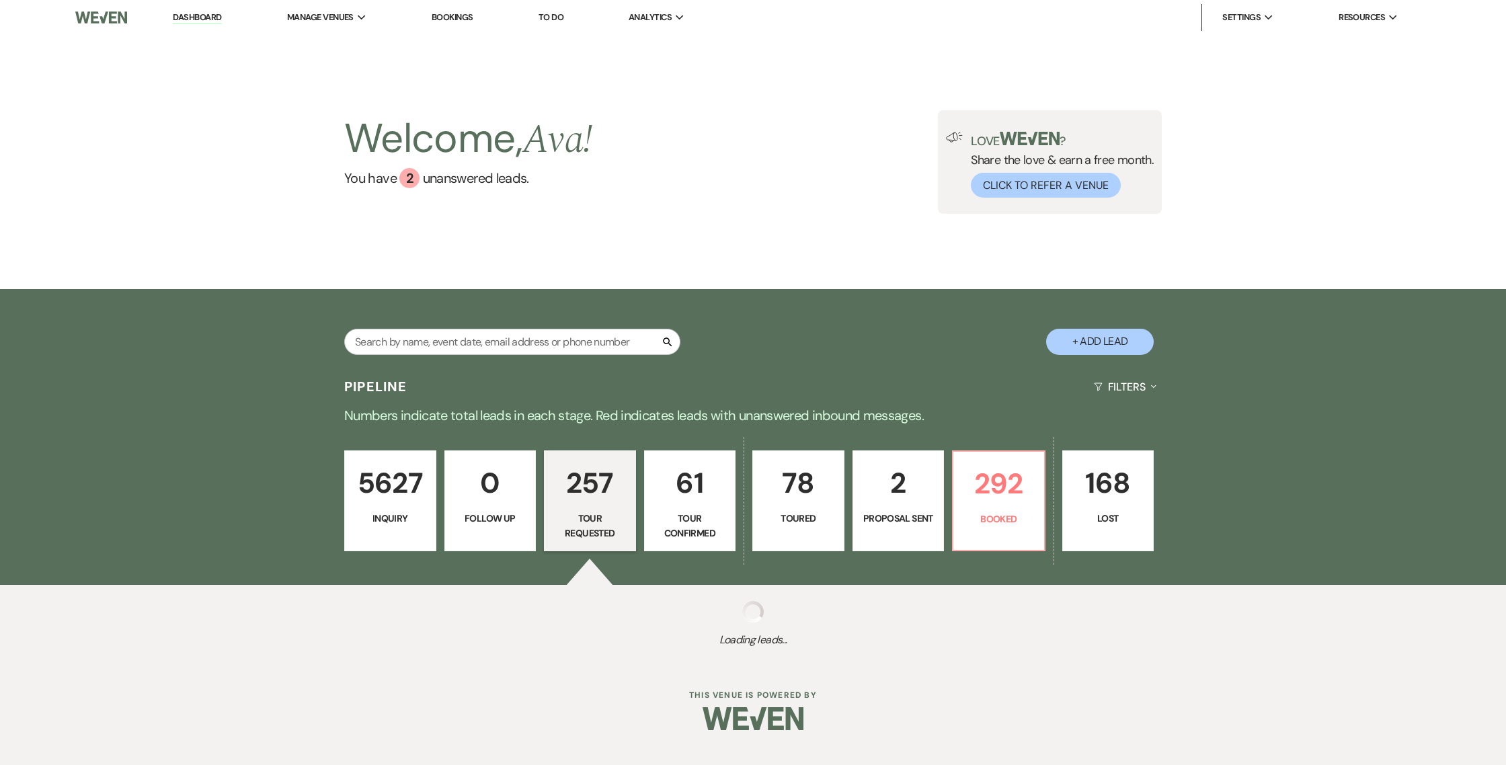
select select "2"
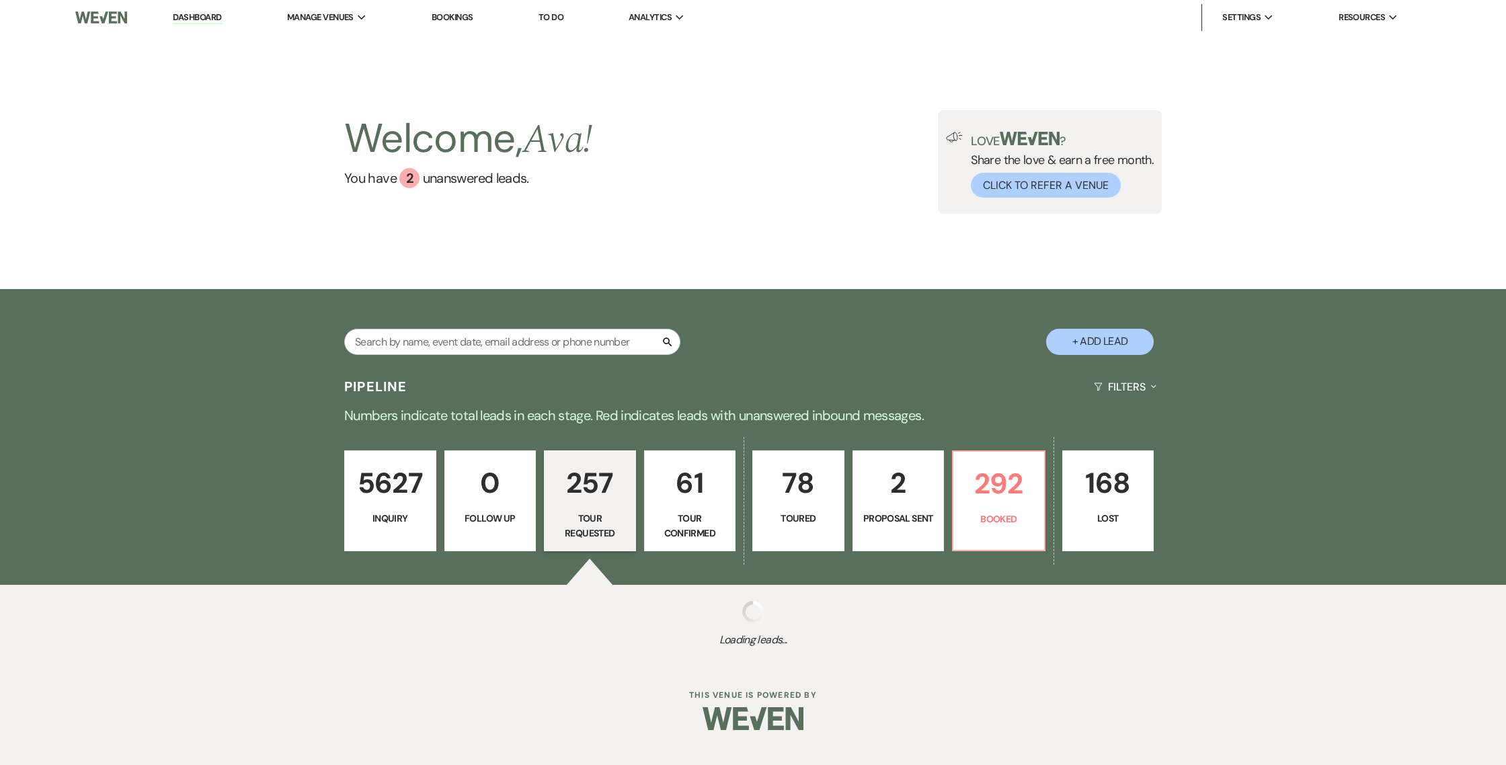
select select "2"
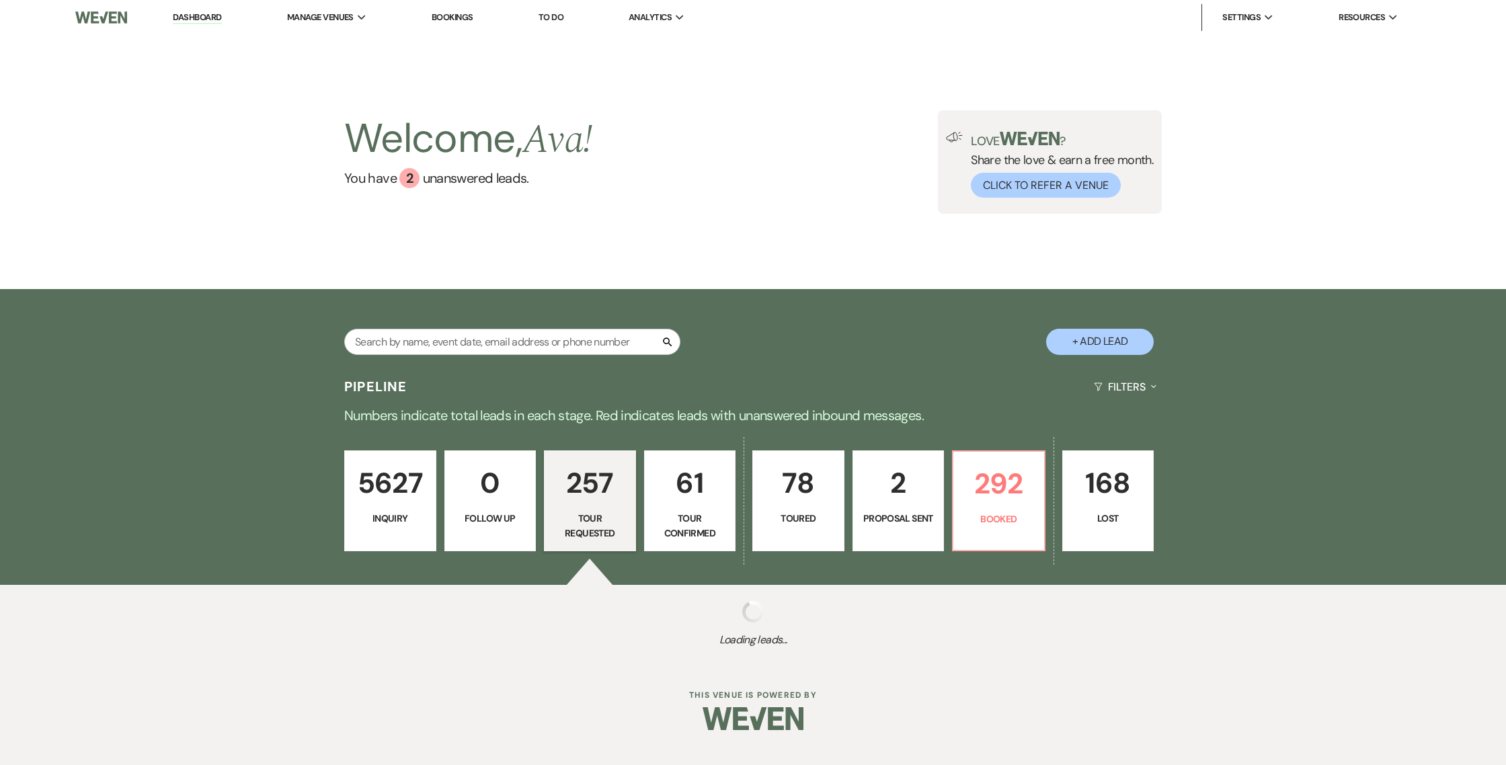
select select "2"
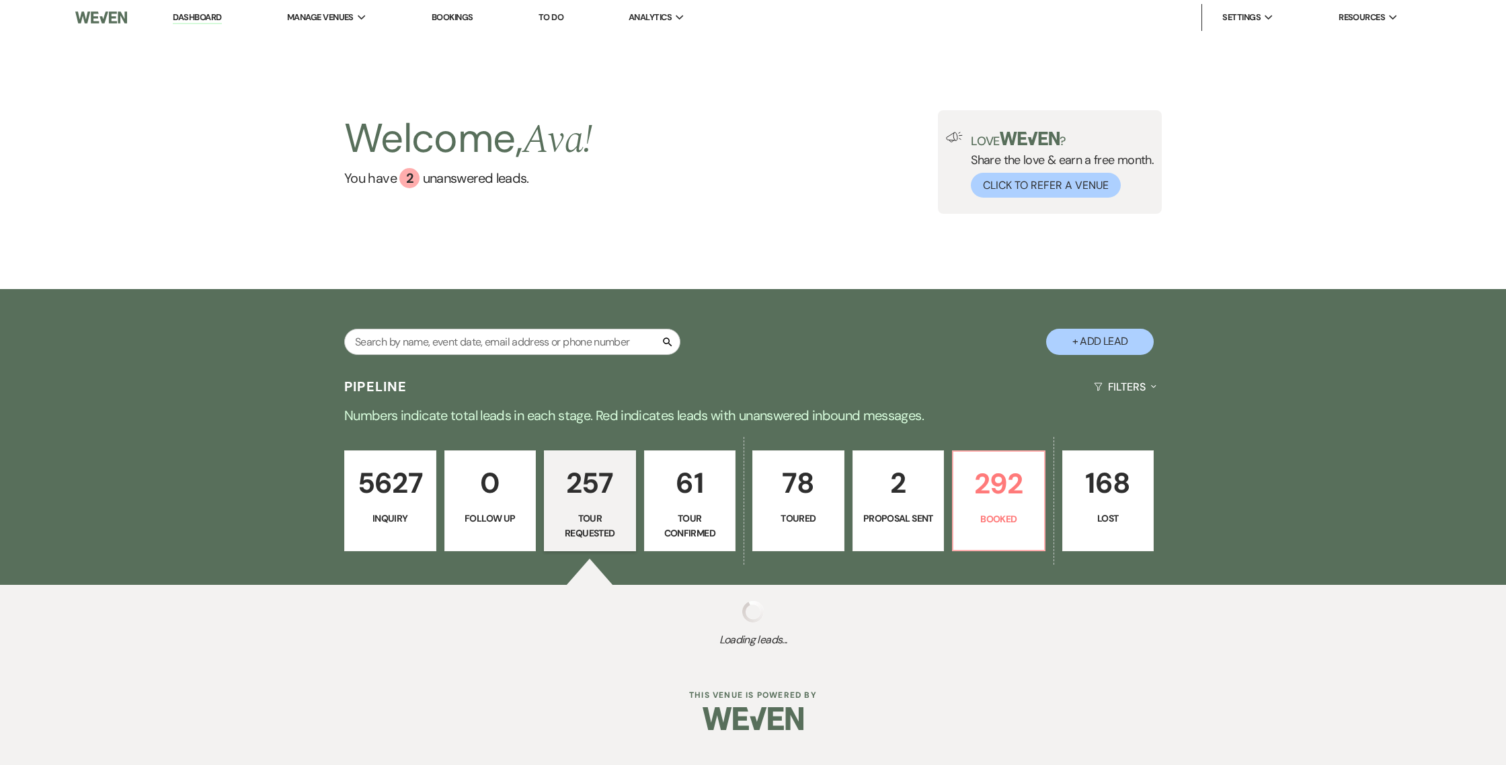
select select "2"
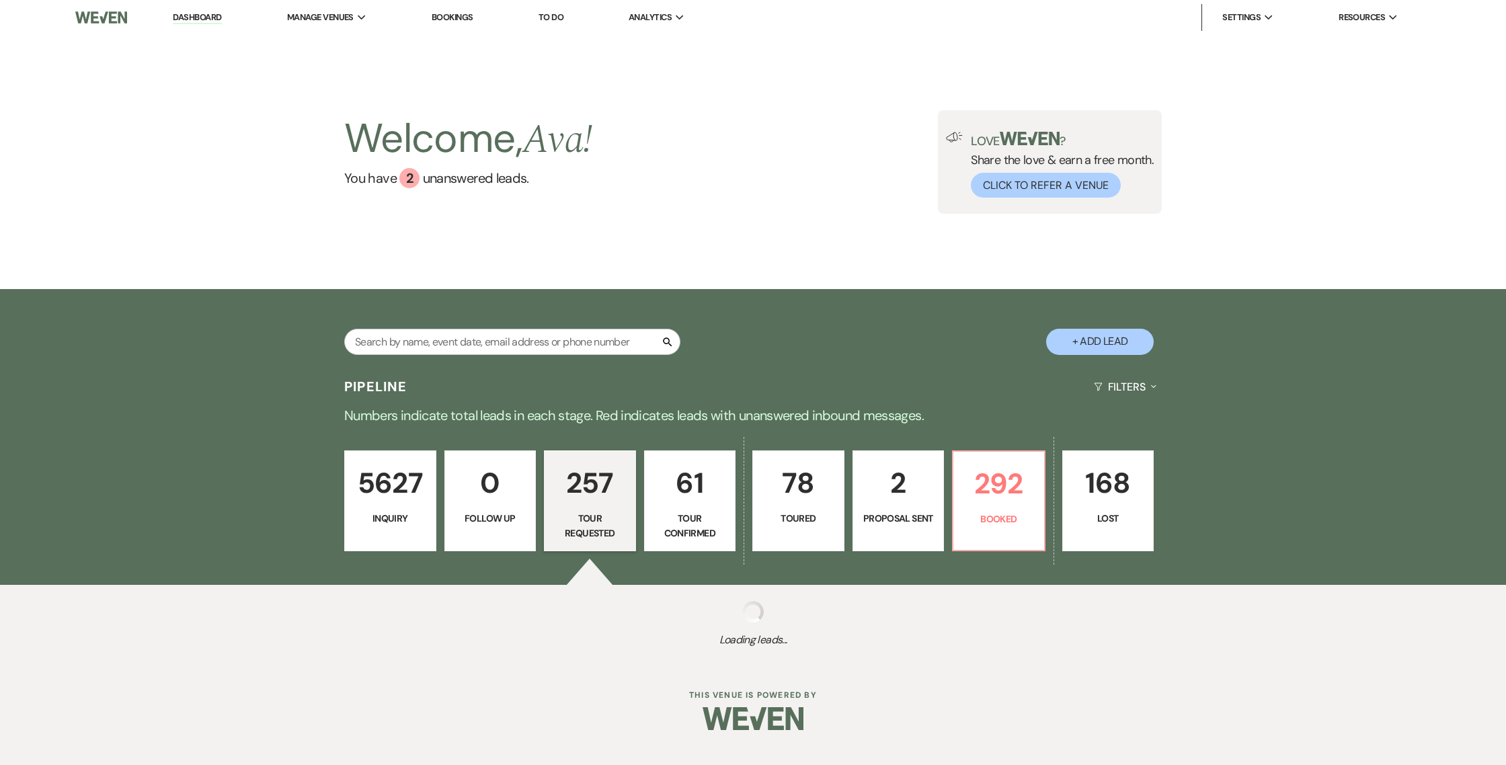
select select "2"
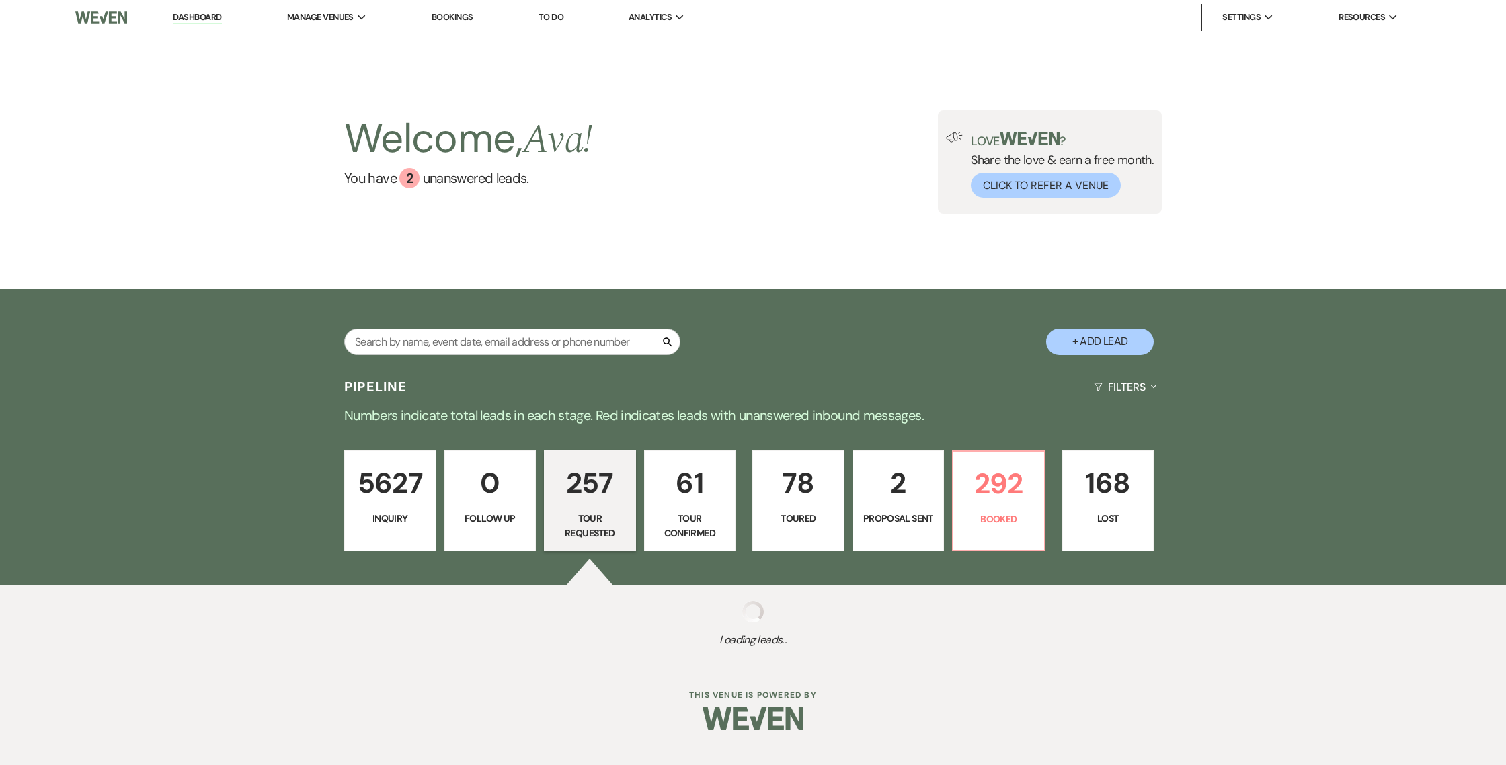
select select "2"
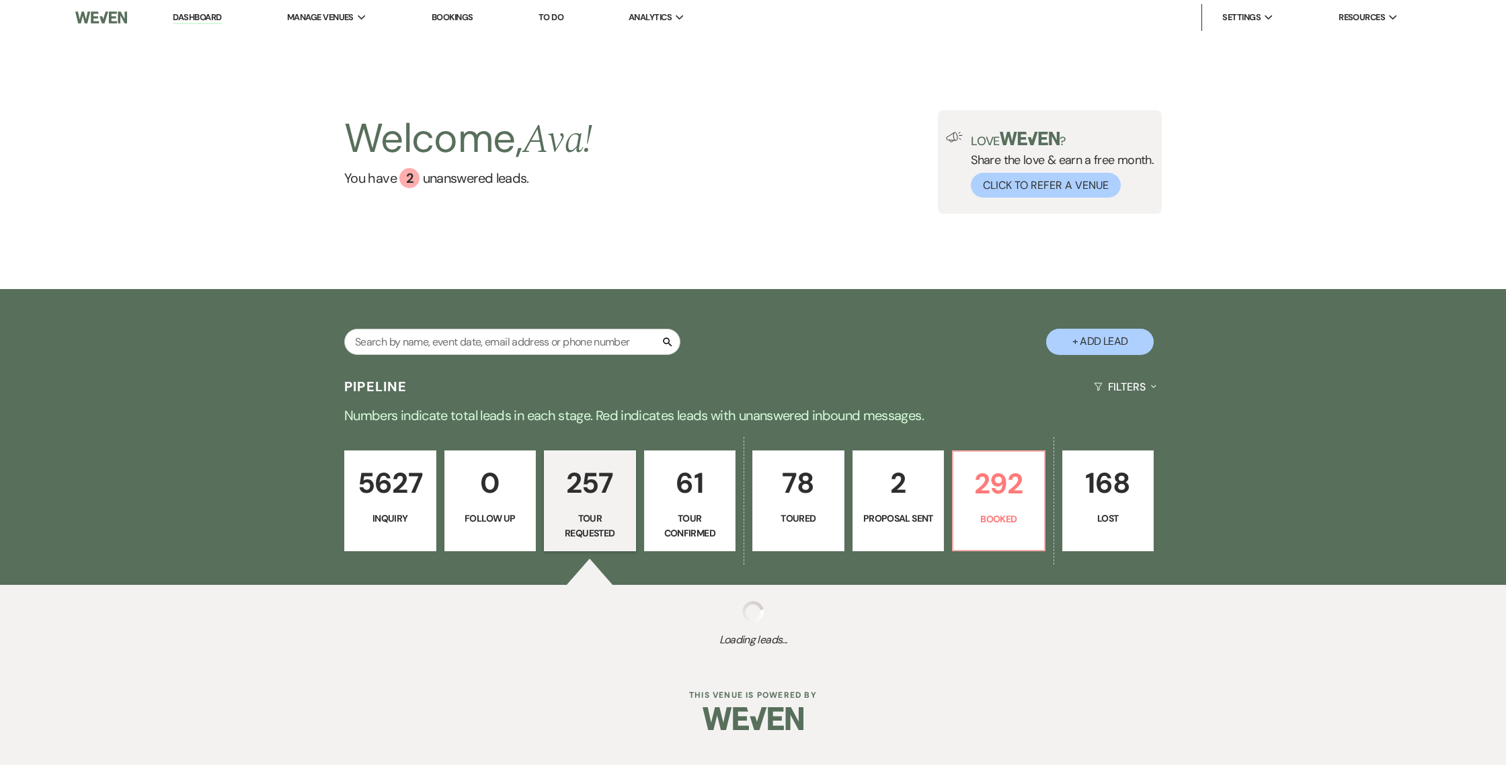
select select "2"
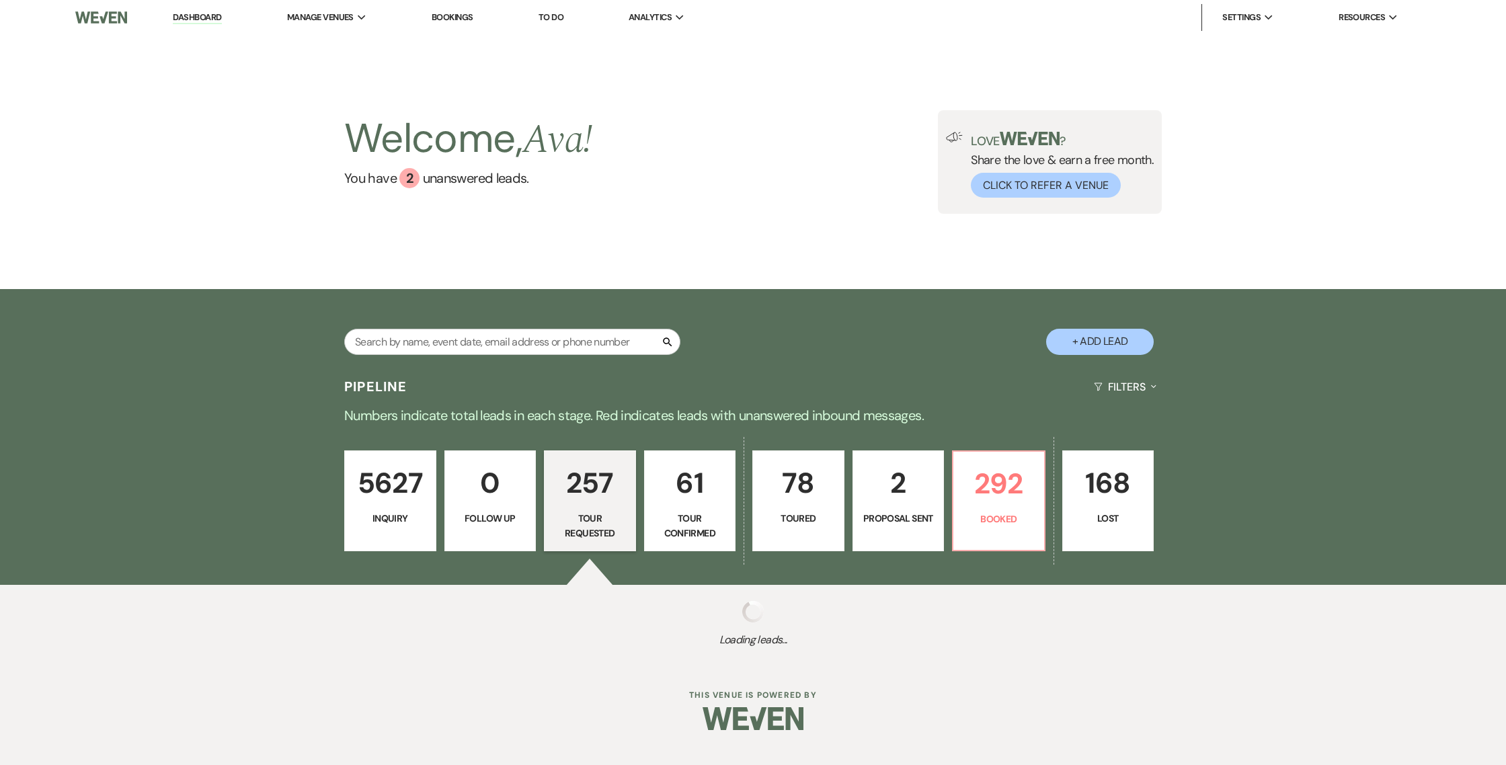
select select "2"
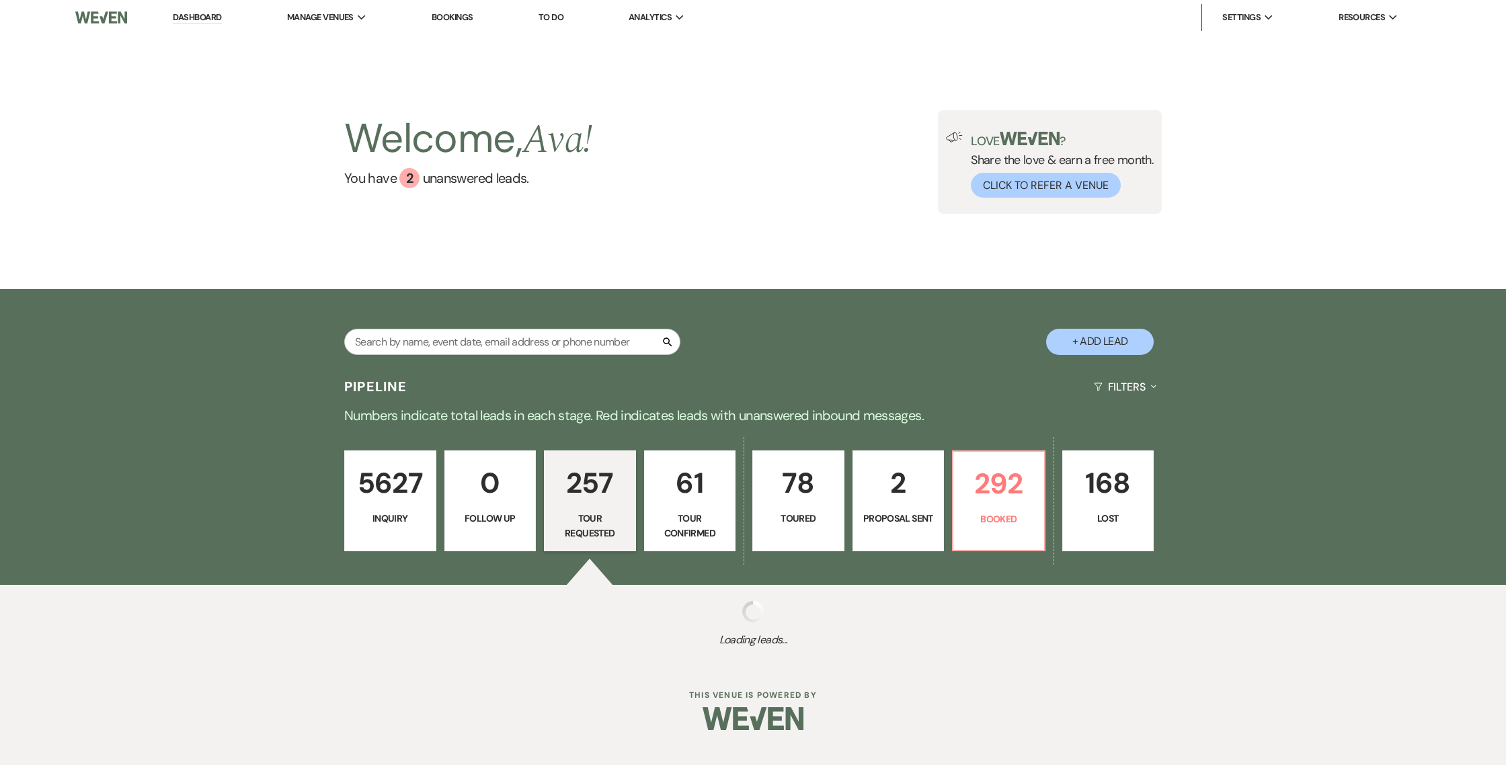
select select "2"
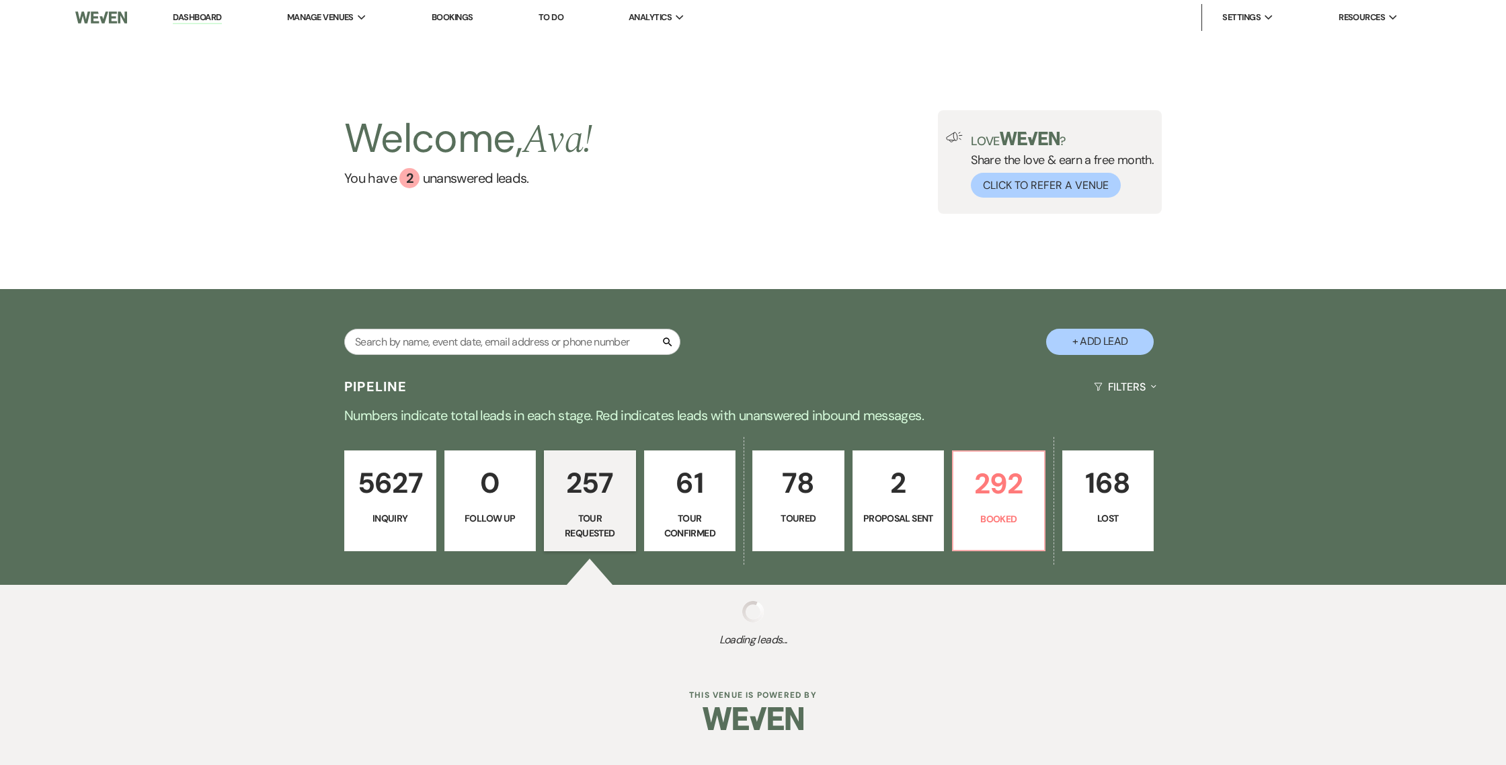
select select "2"
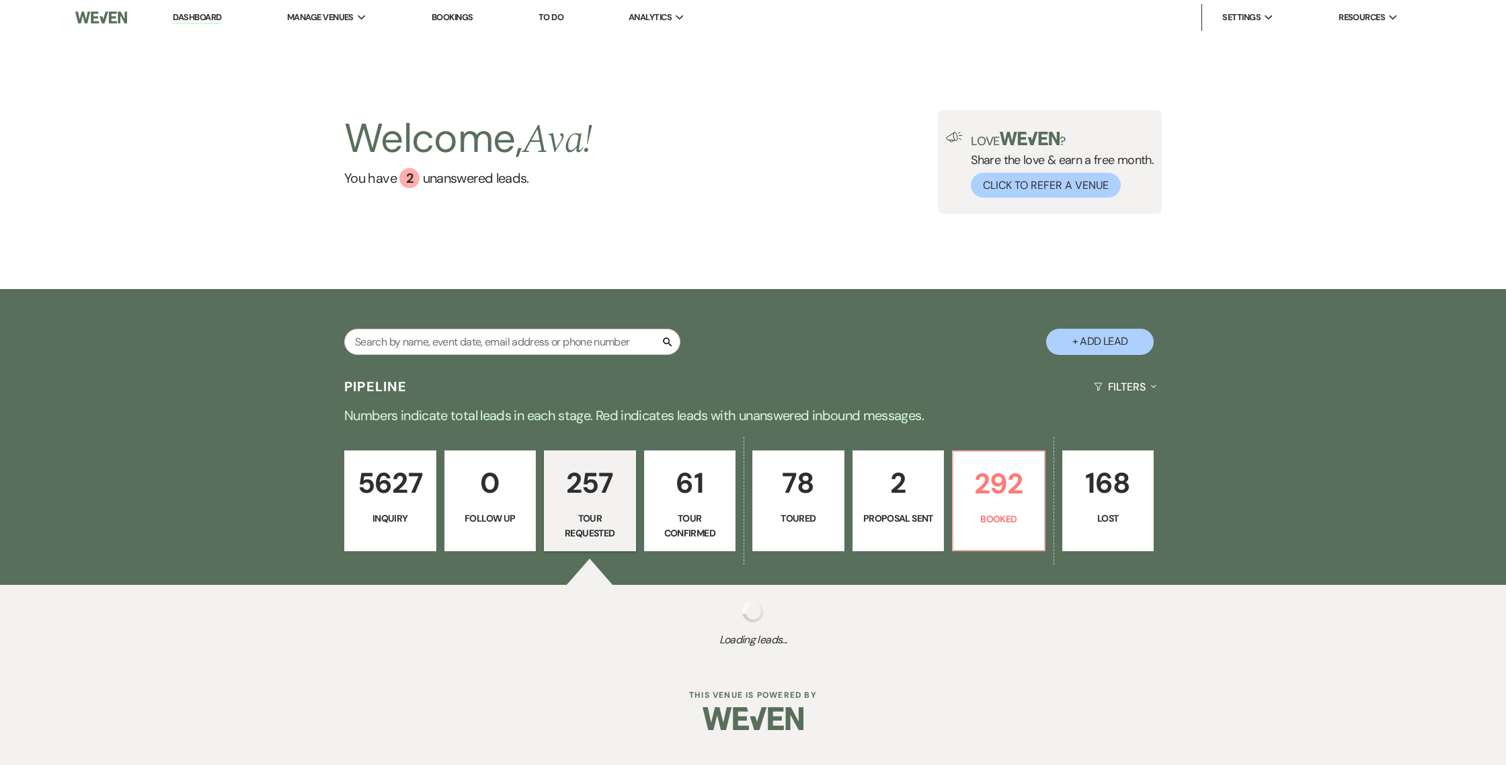
select select "2"
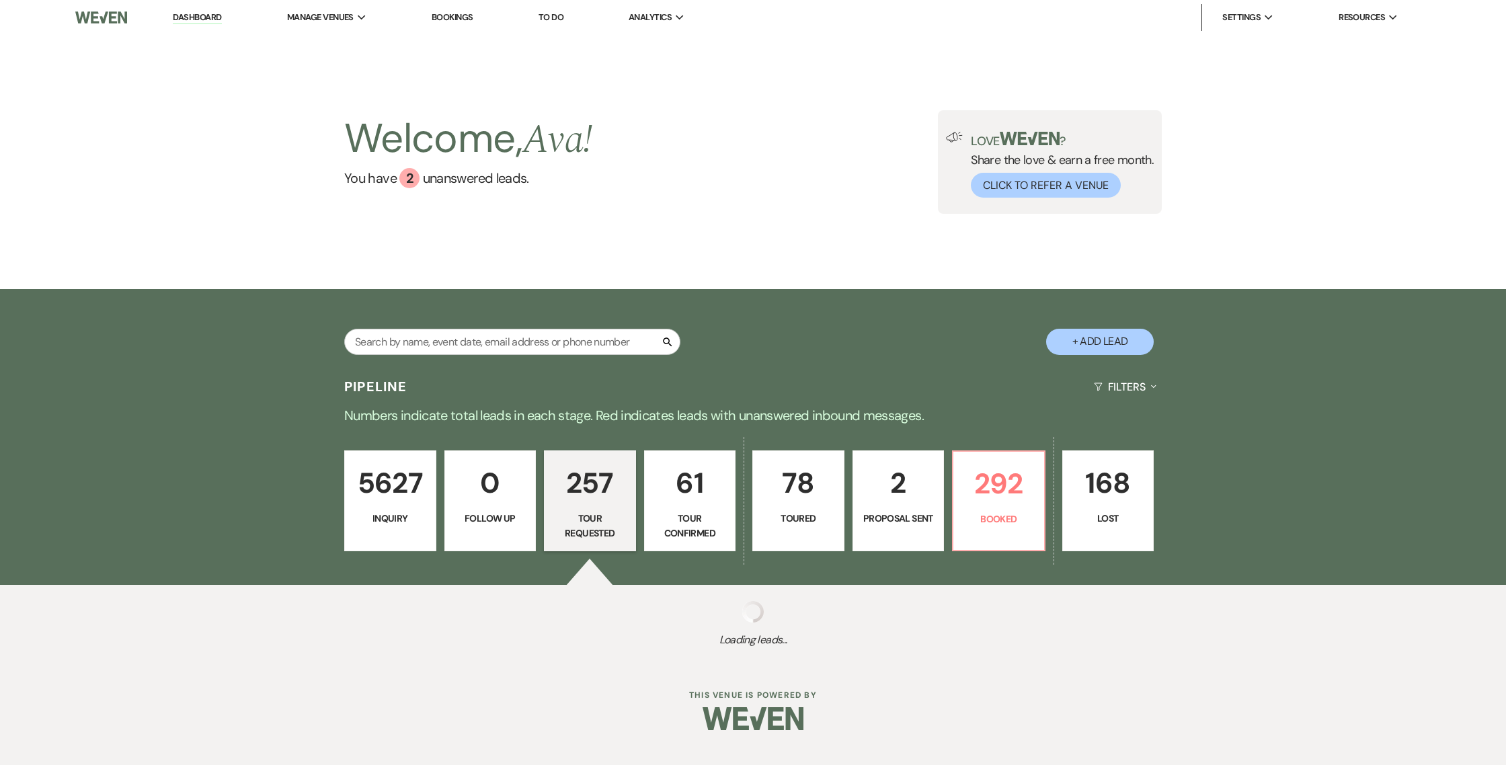
select select "2"
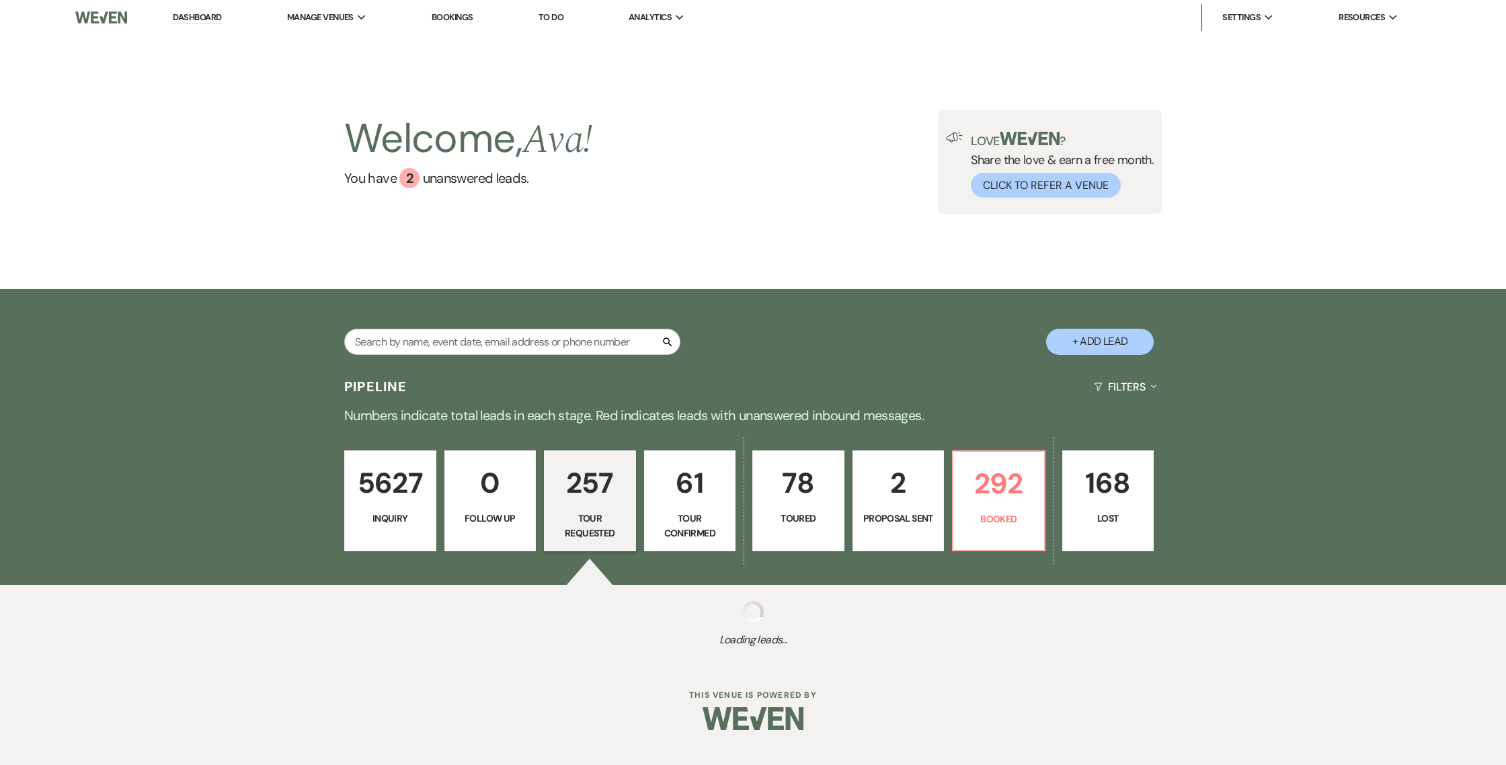
select select "2"
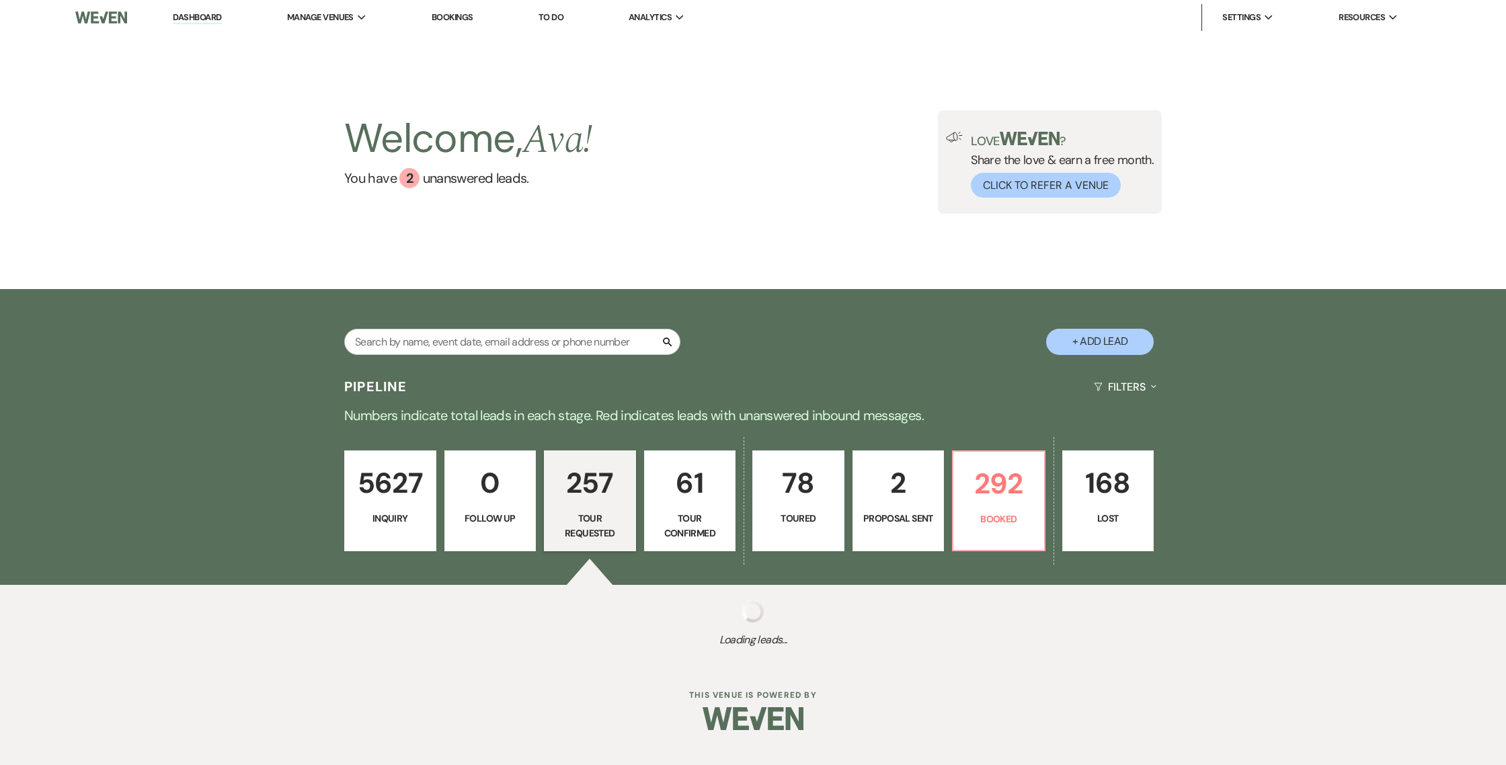
select select "2"
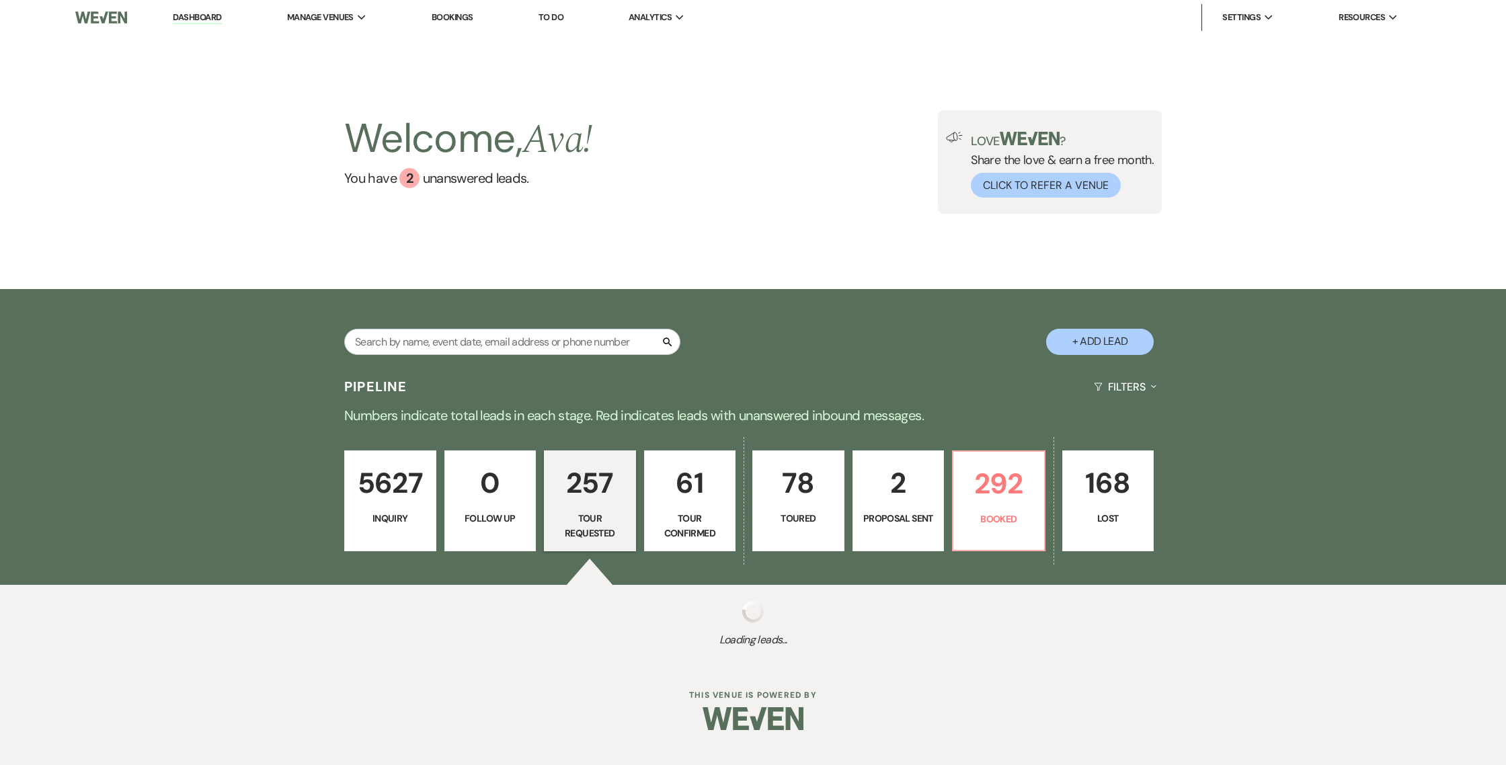
select select "2"
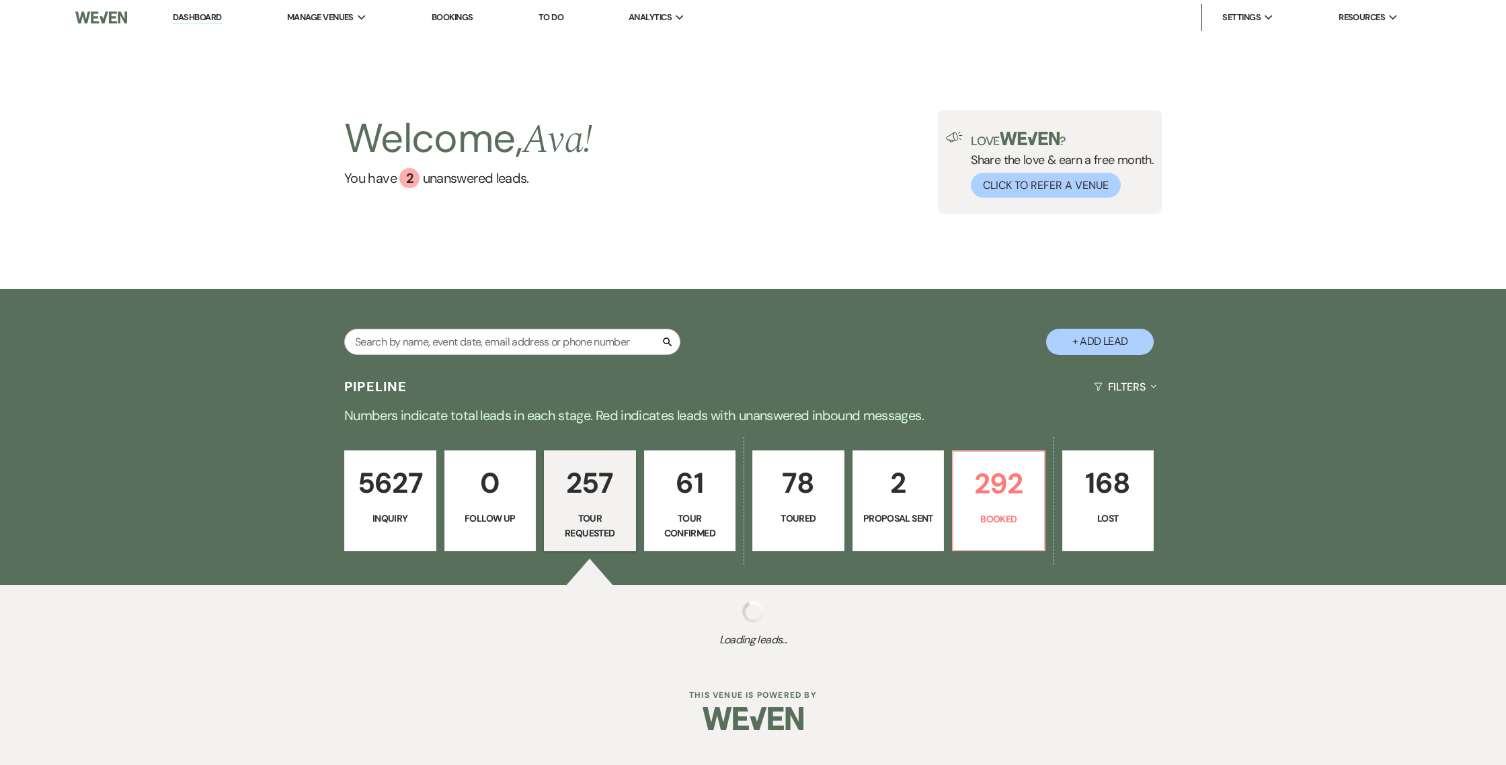
select select "2"
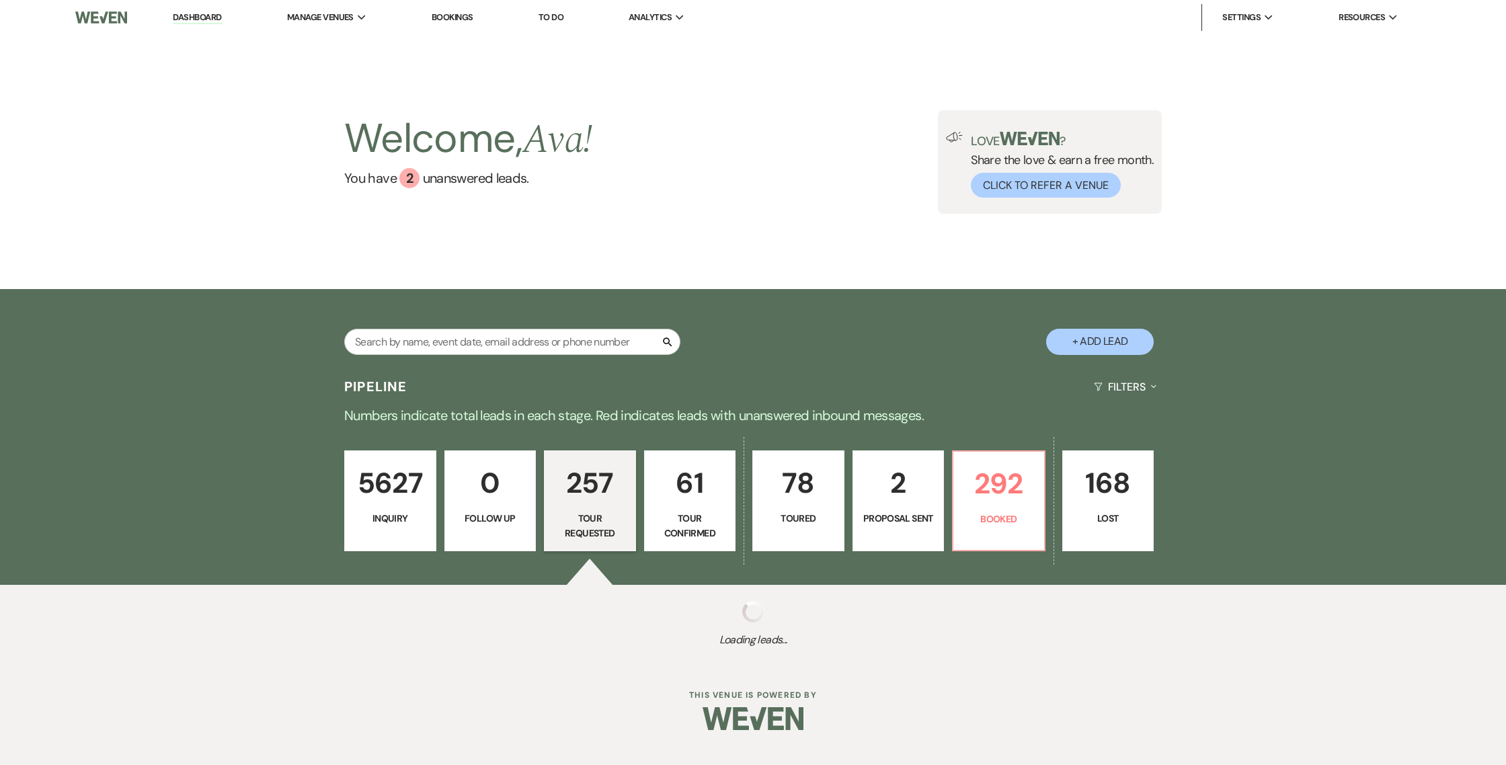
select select "2"
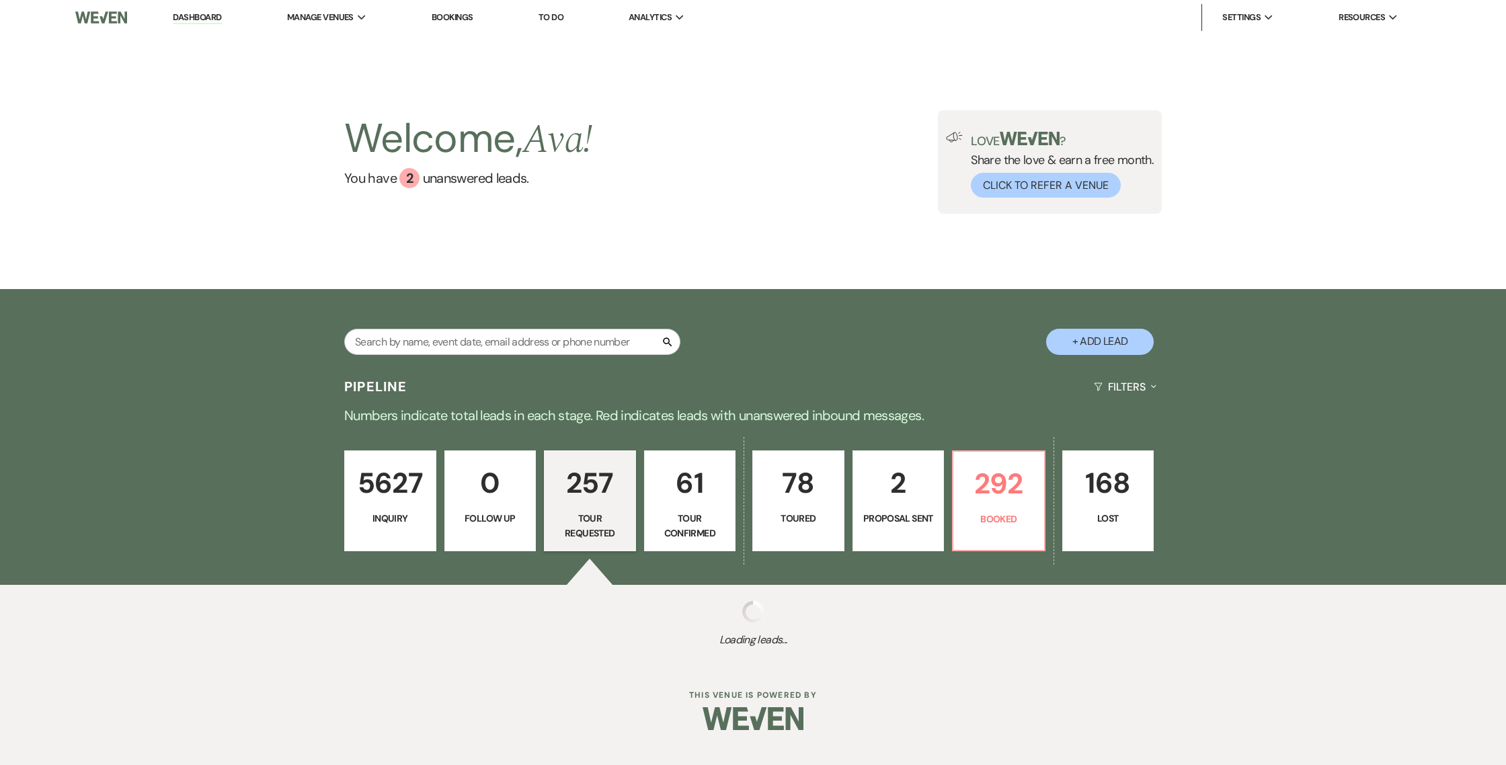
select select "2"
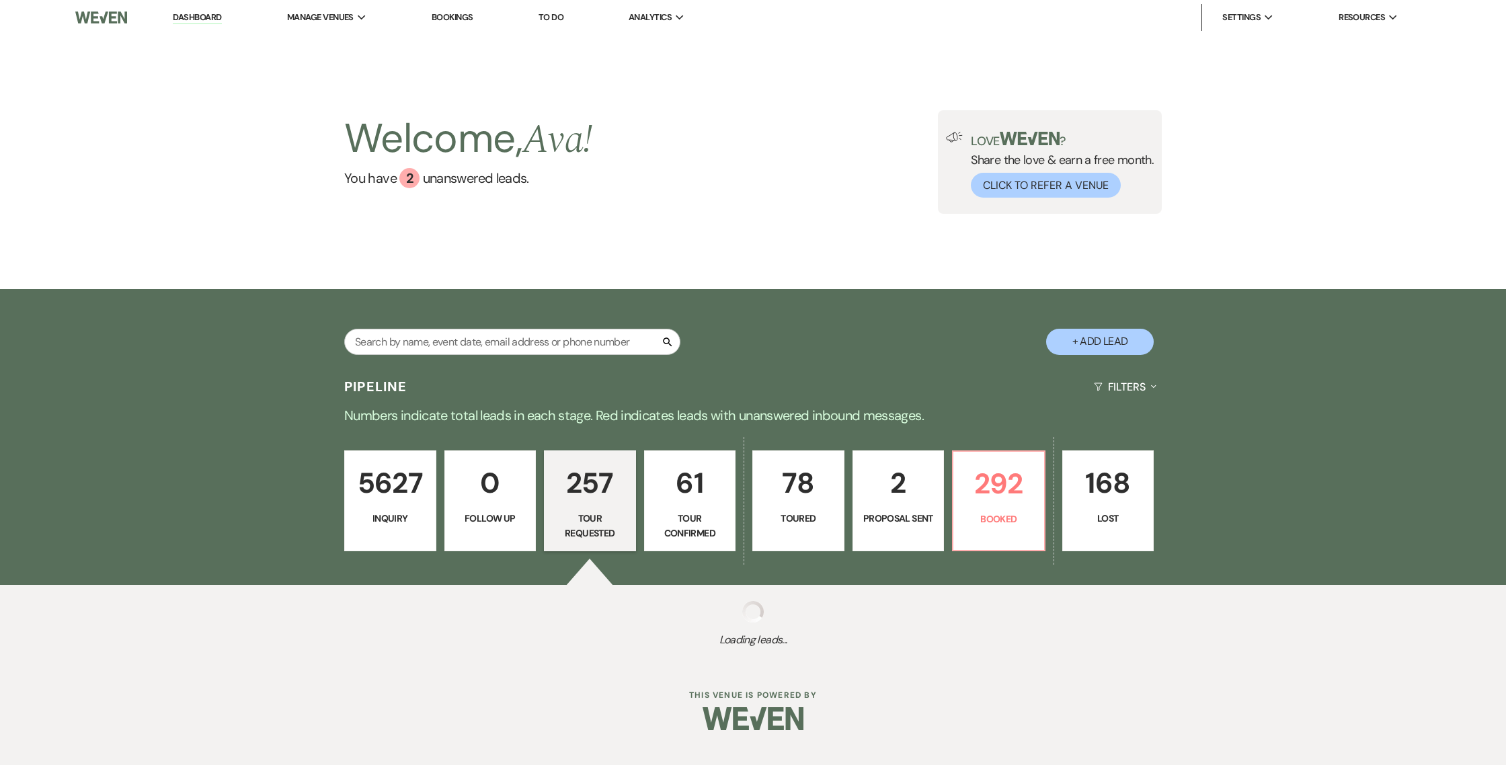
select select "2"
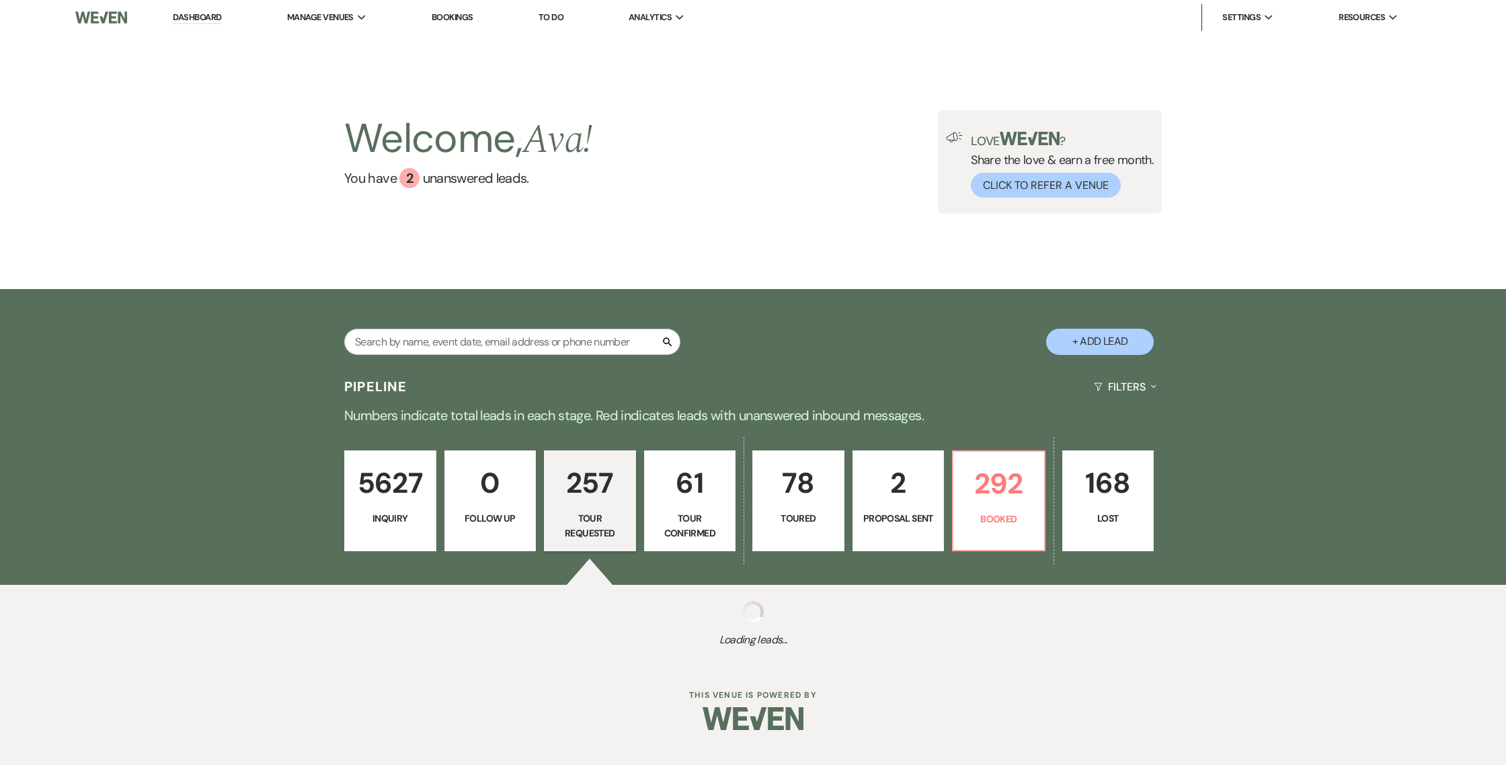
select select "2"
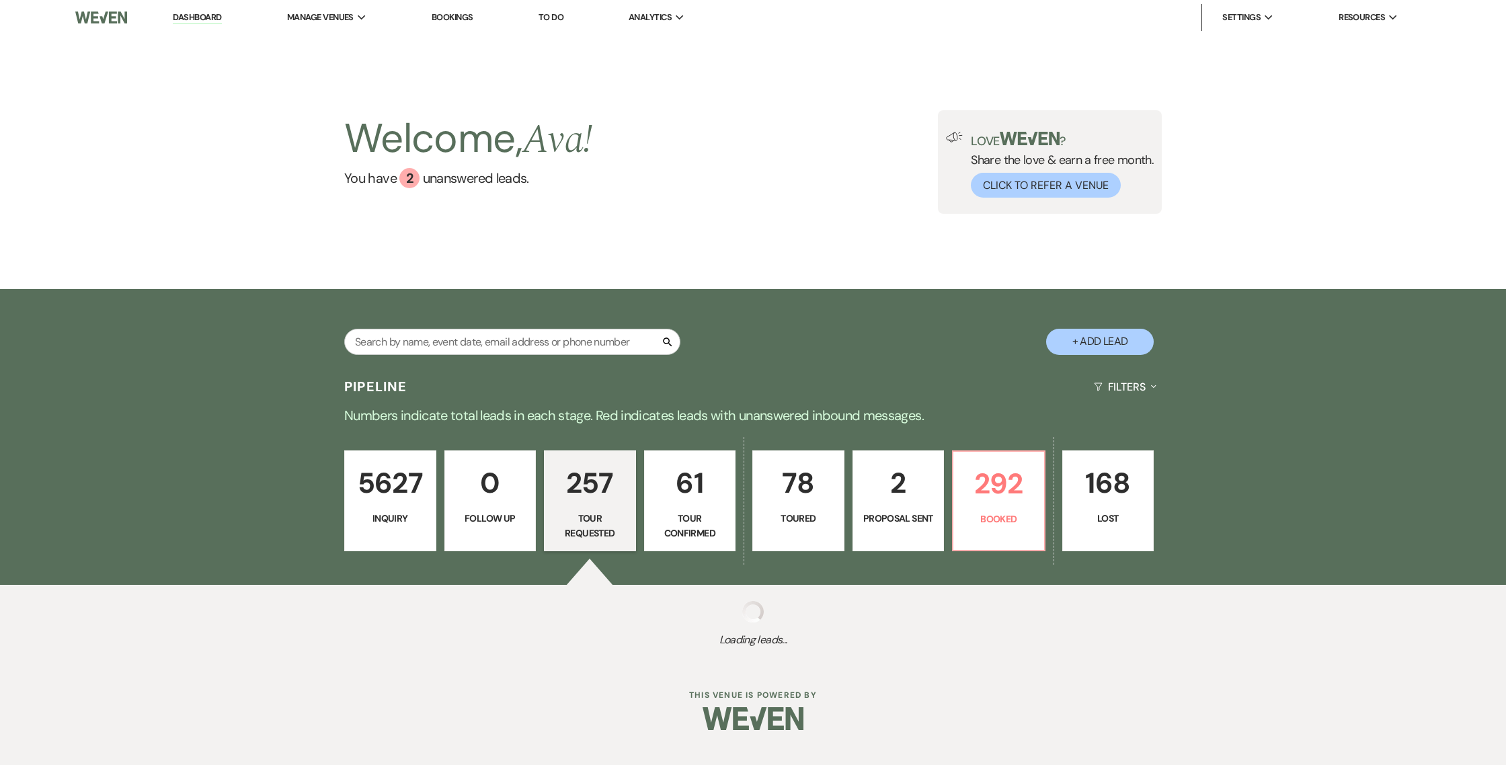
select select "2"
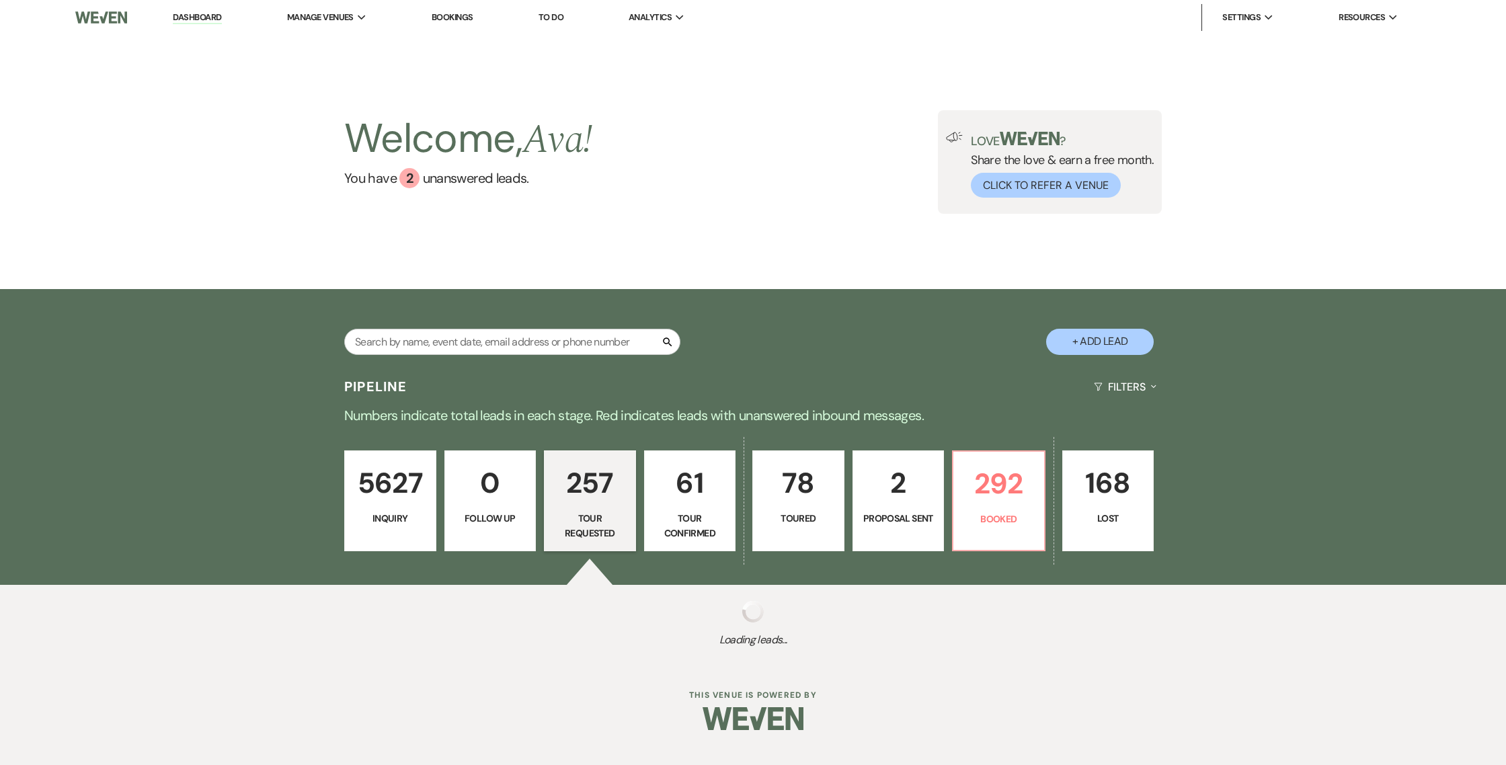
select select "2"
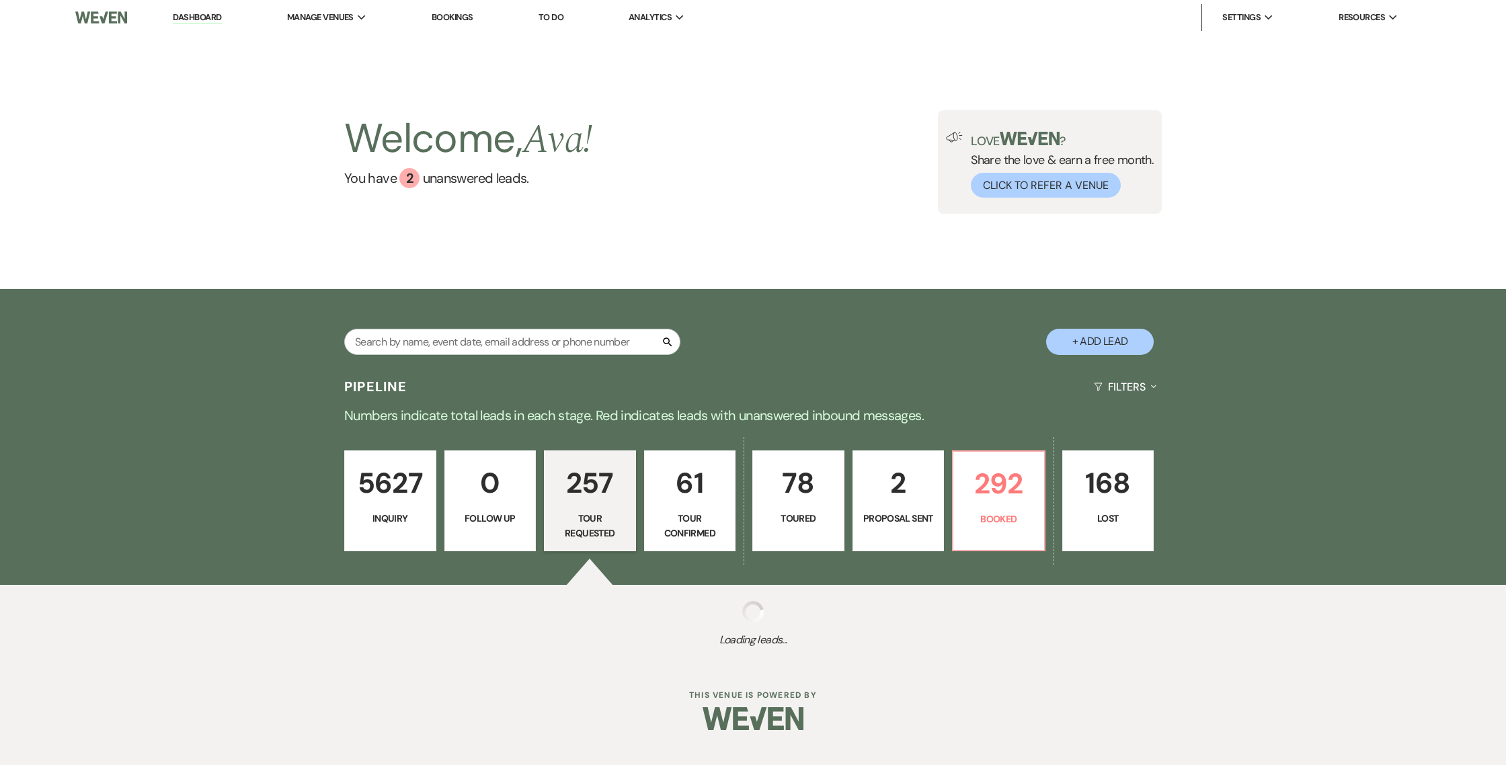
select select "2"
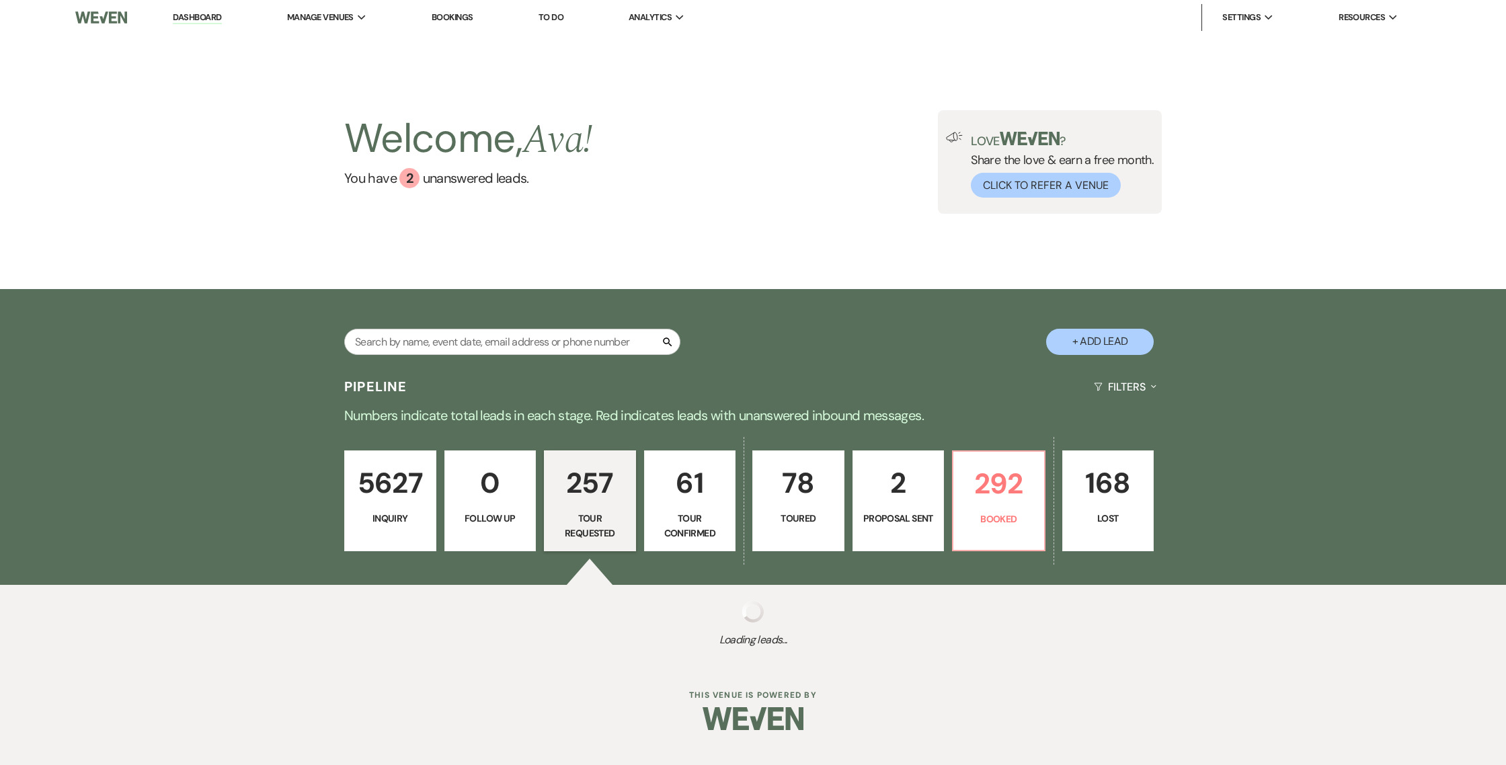
select select "2"
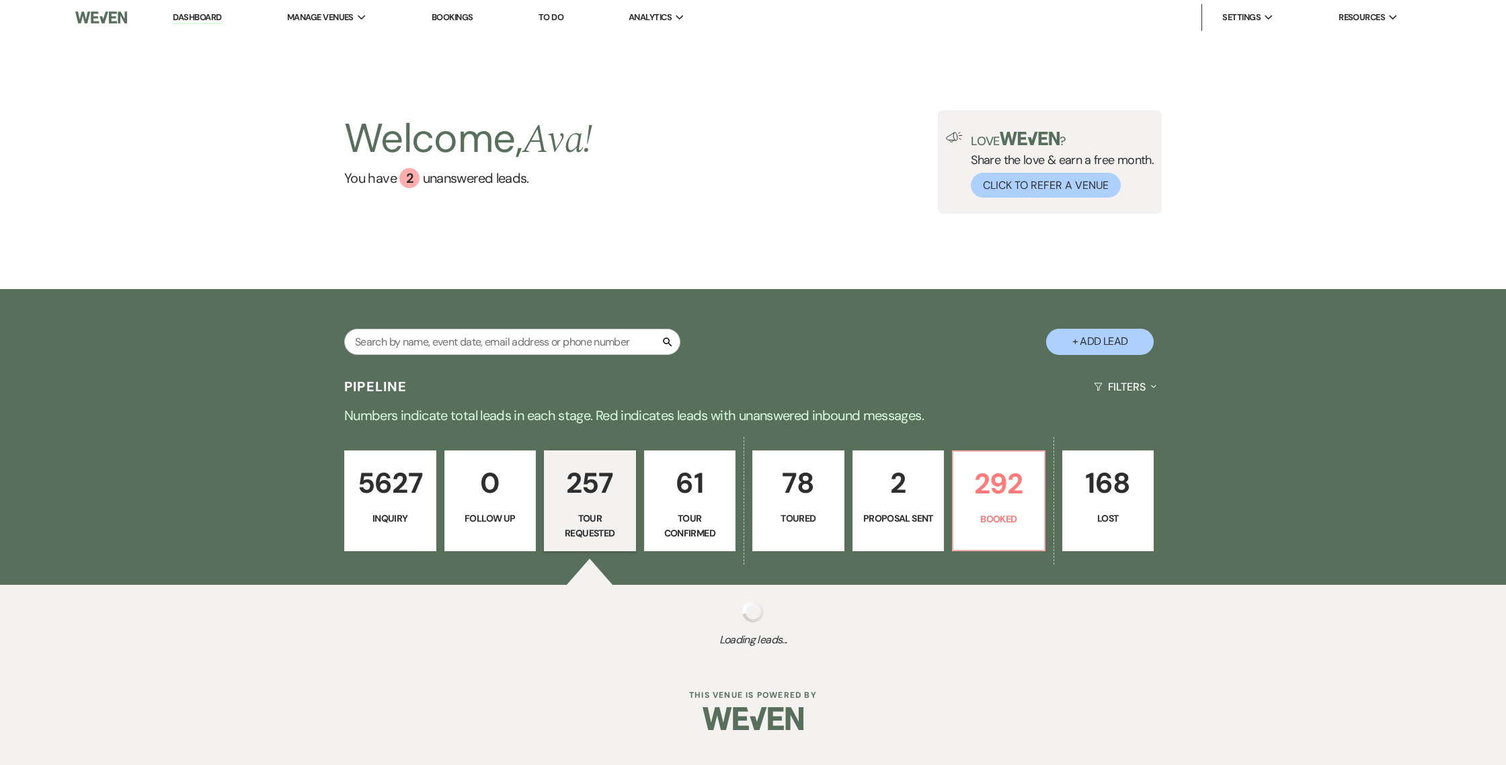
select select "2"
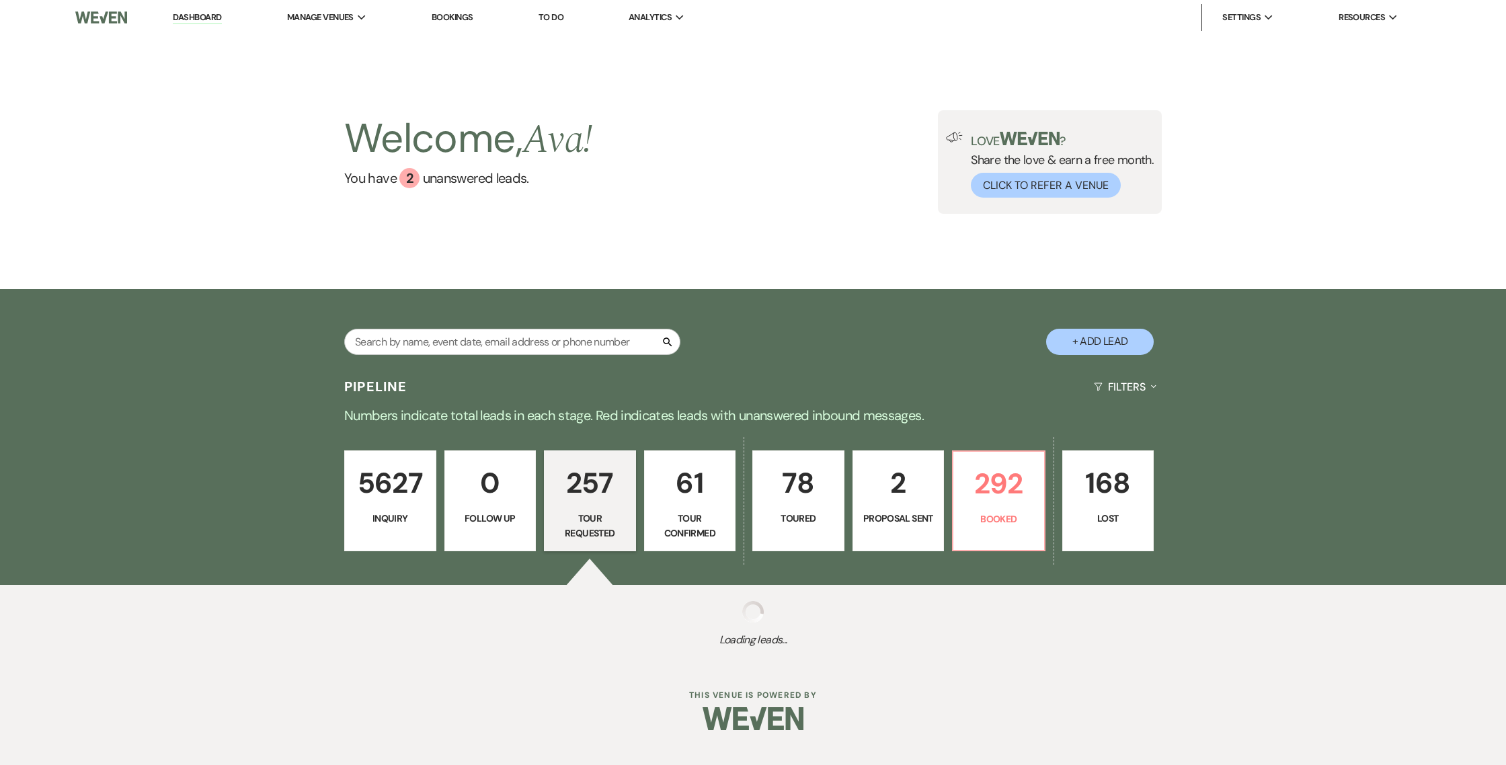
select select "2"
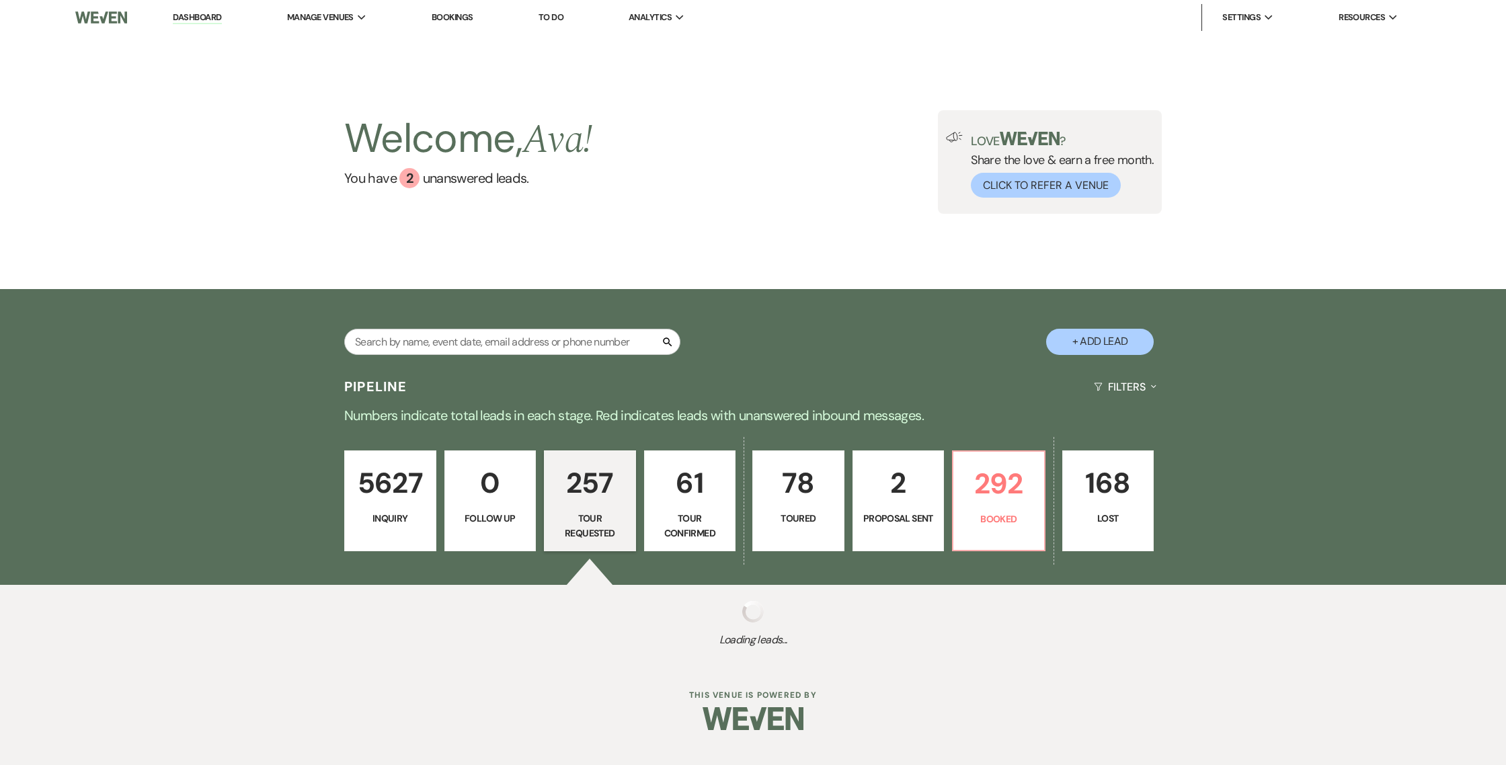
select select "2"
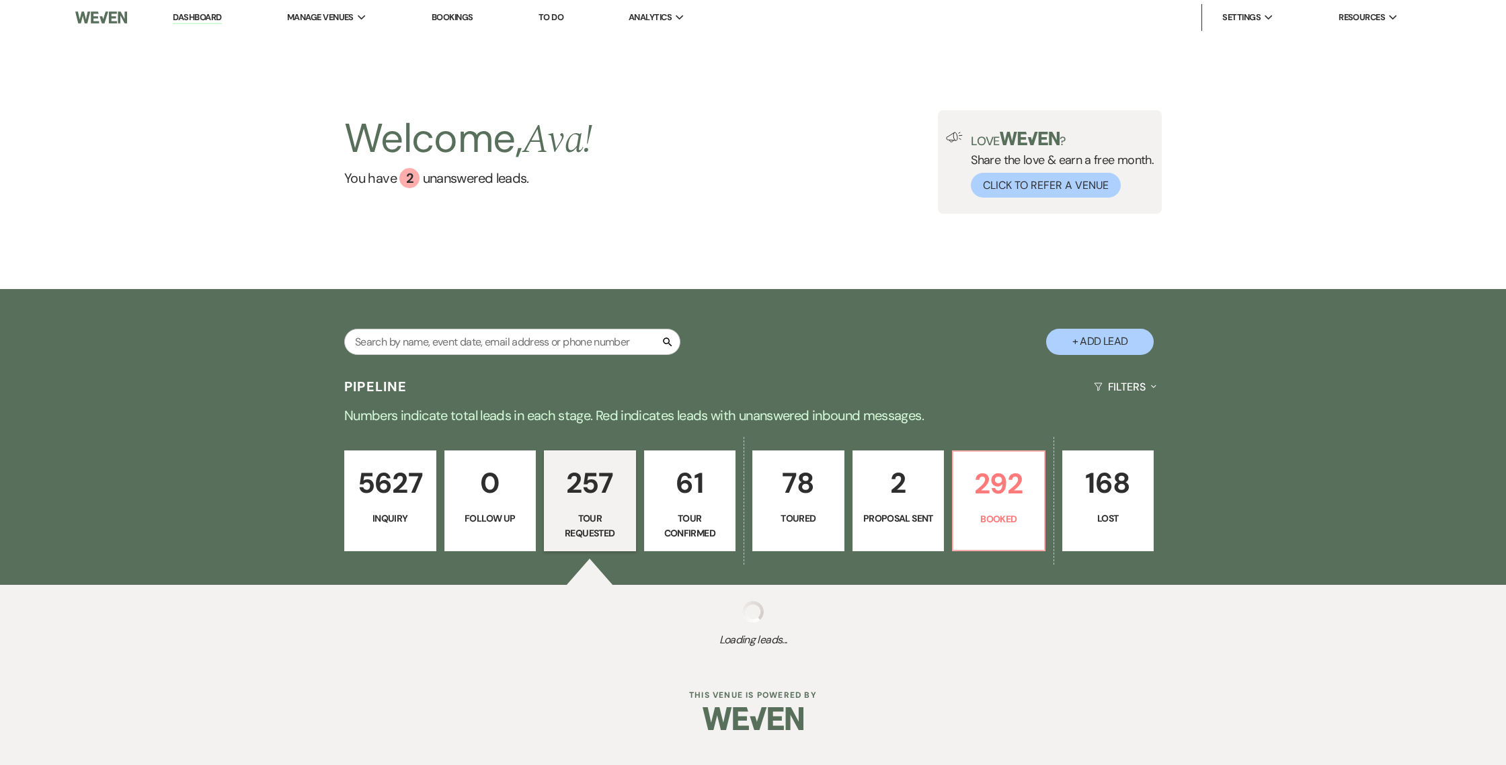
select select "2"
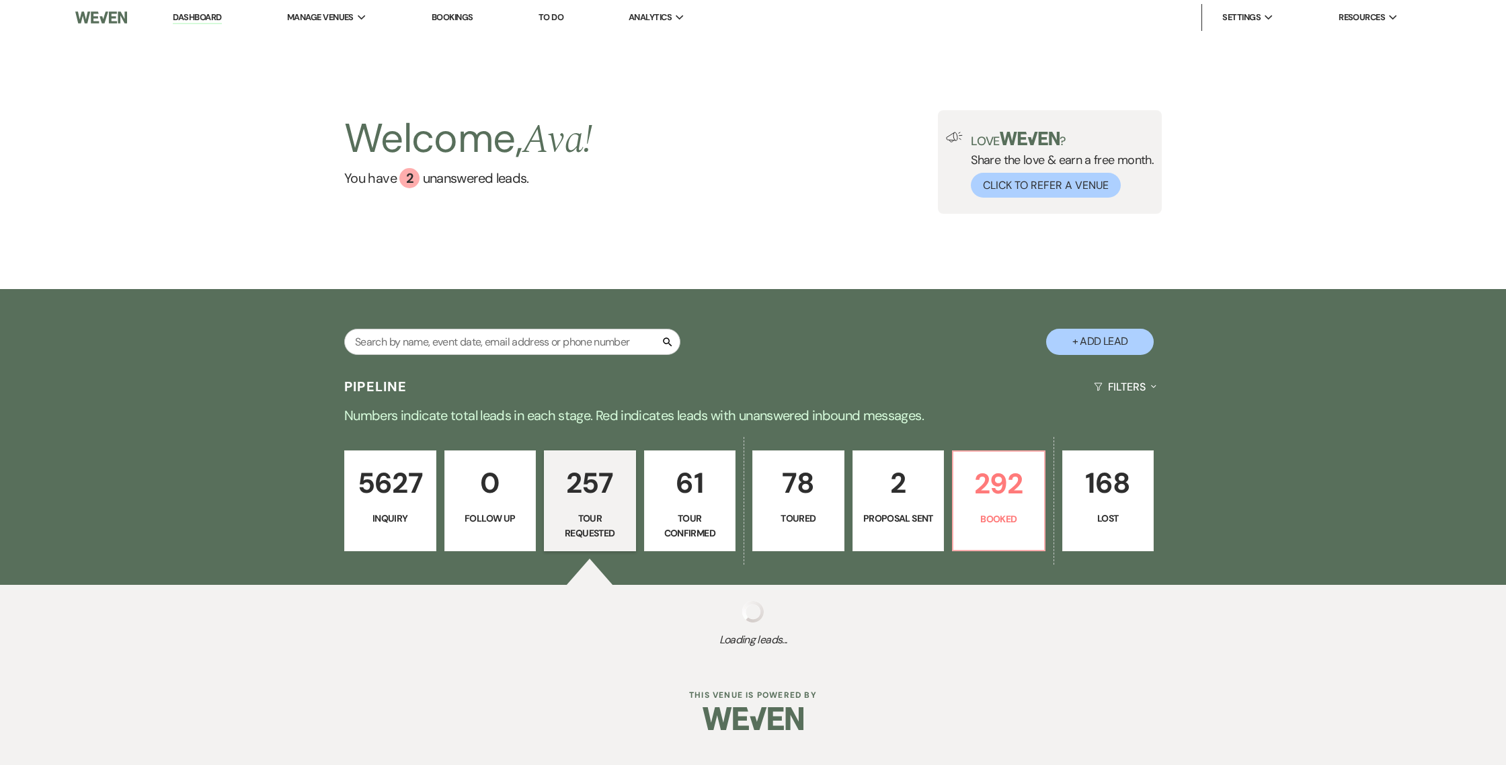
select select "2"
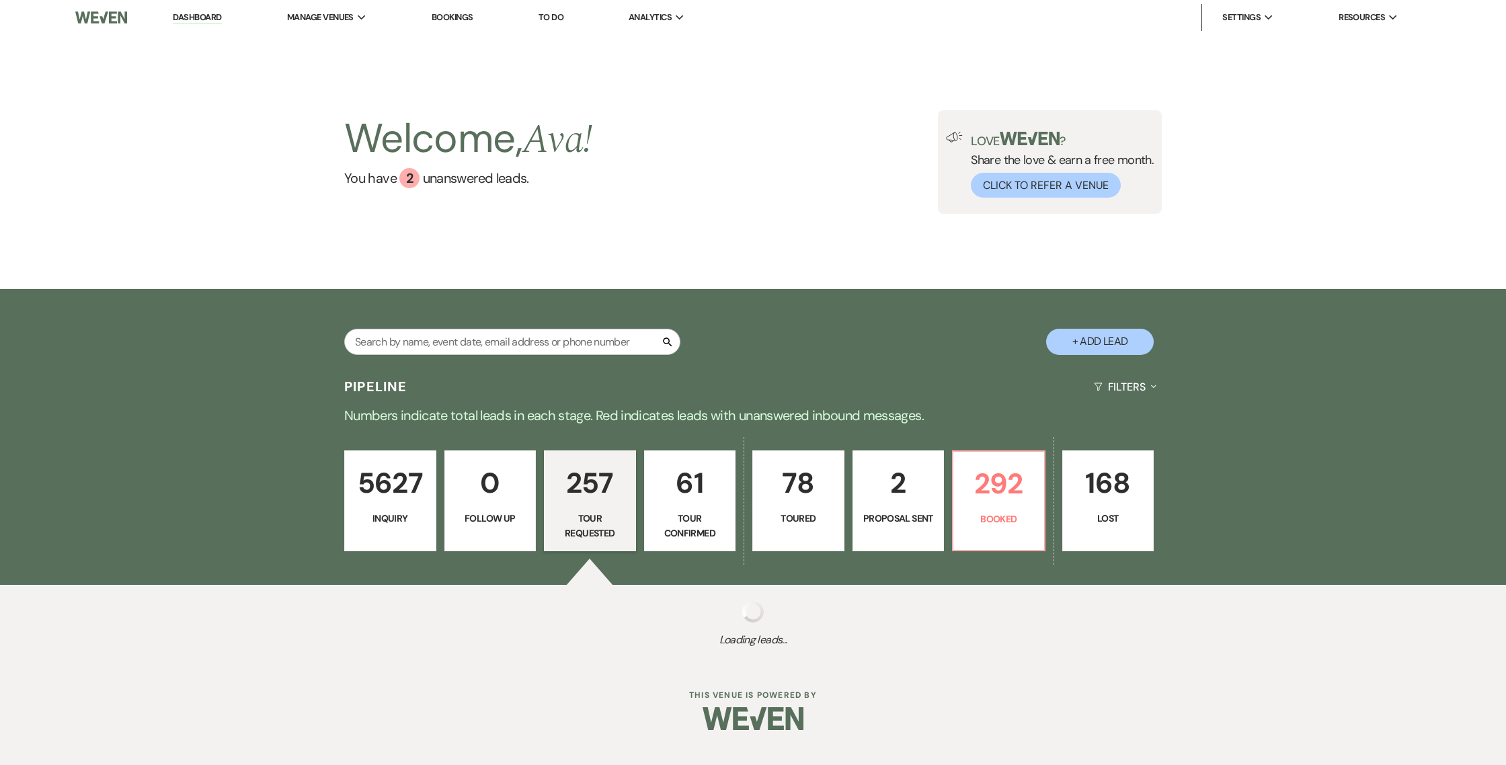
select select "2"
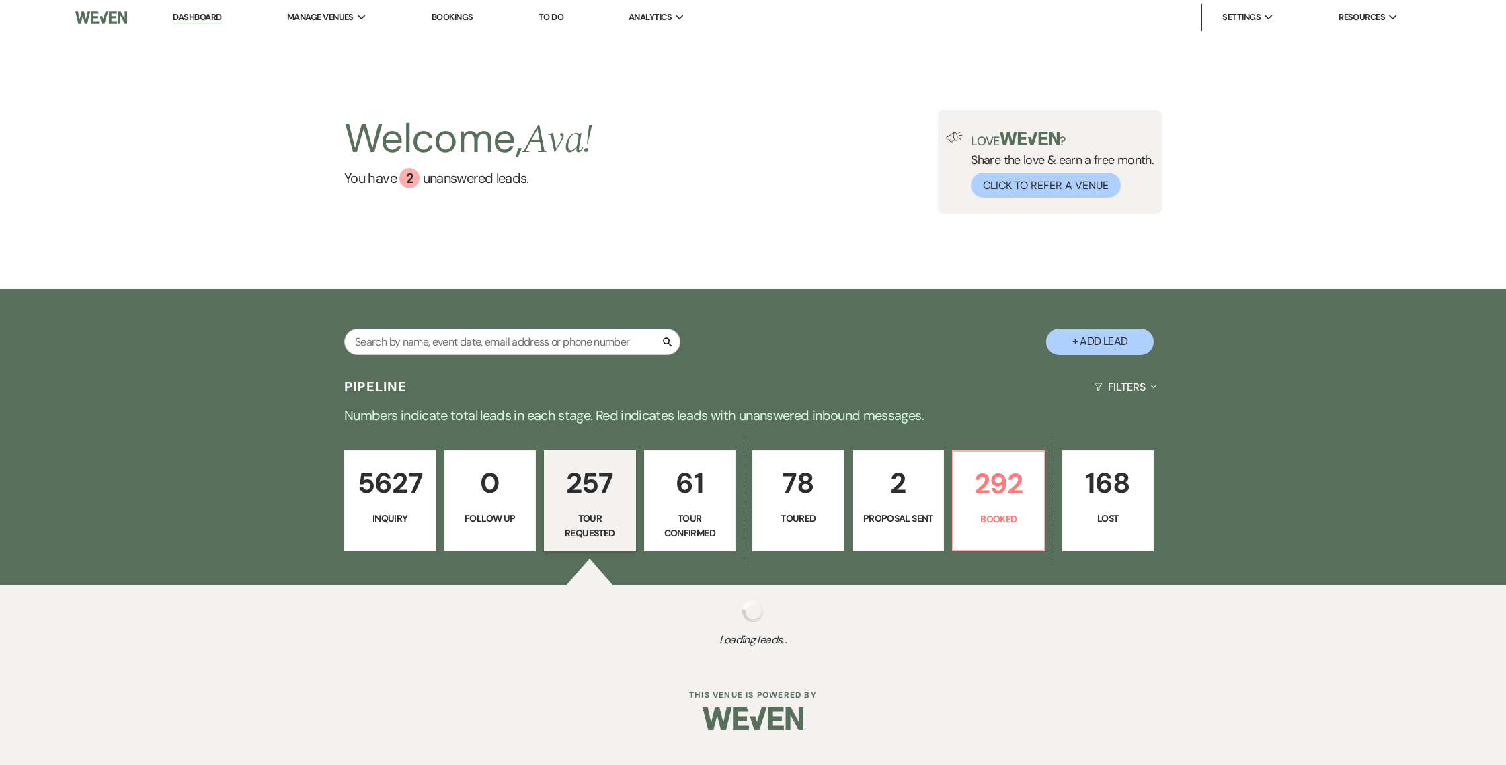
select select "2"
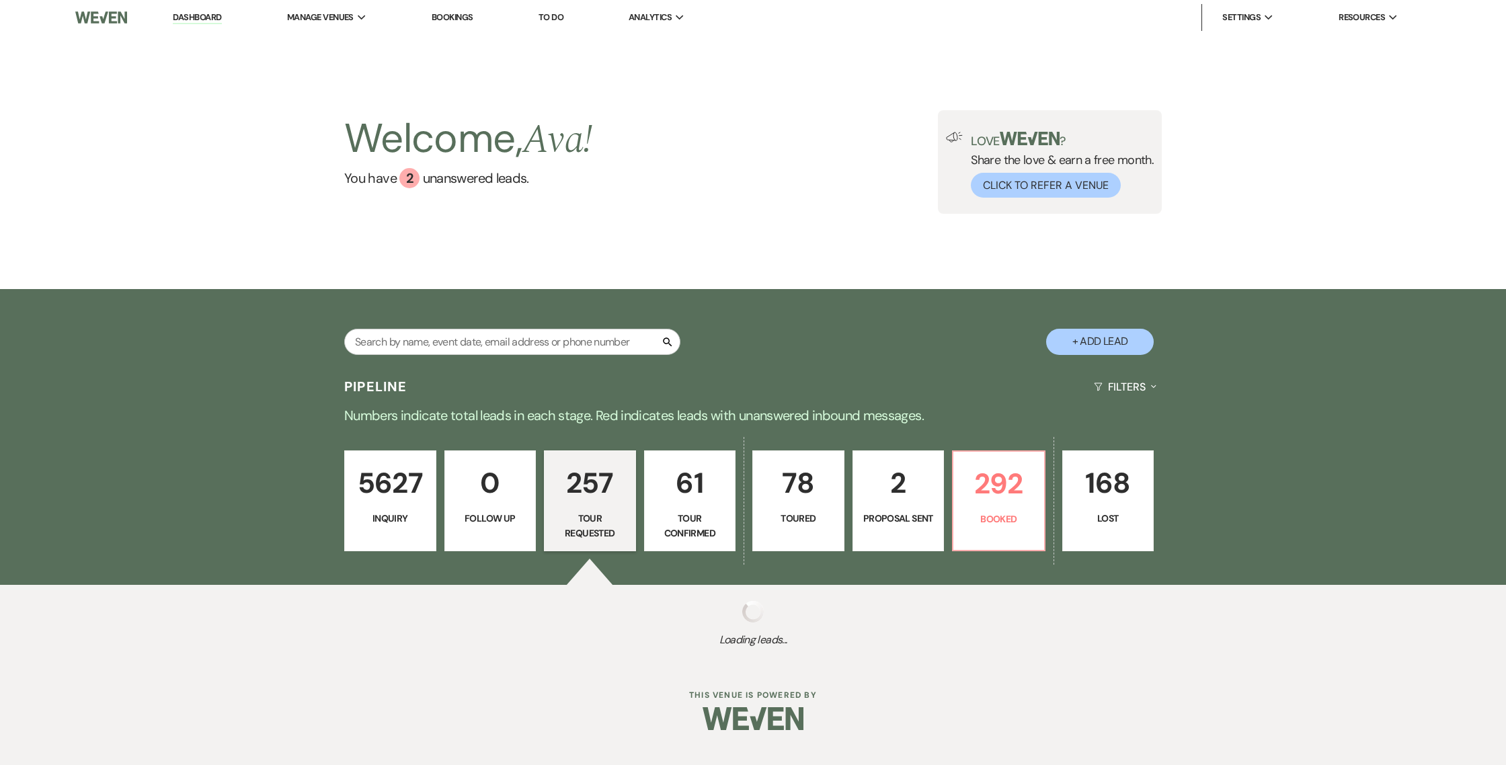
select select "2"
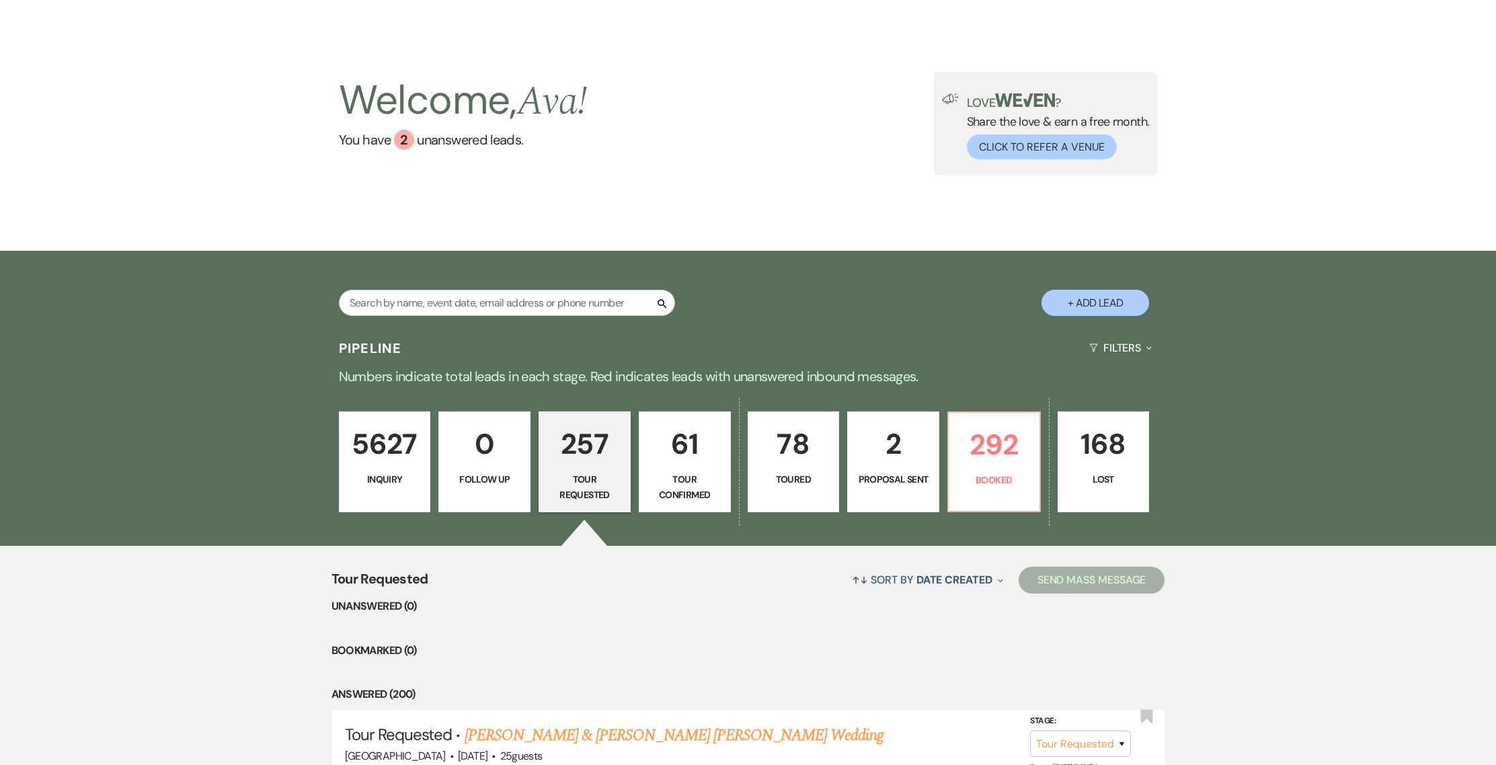
scroll to position [99, 0]
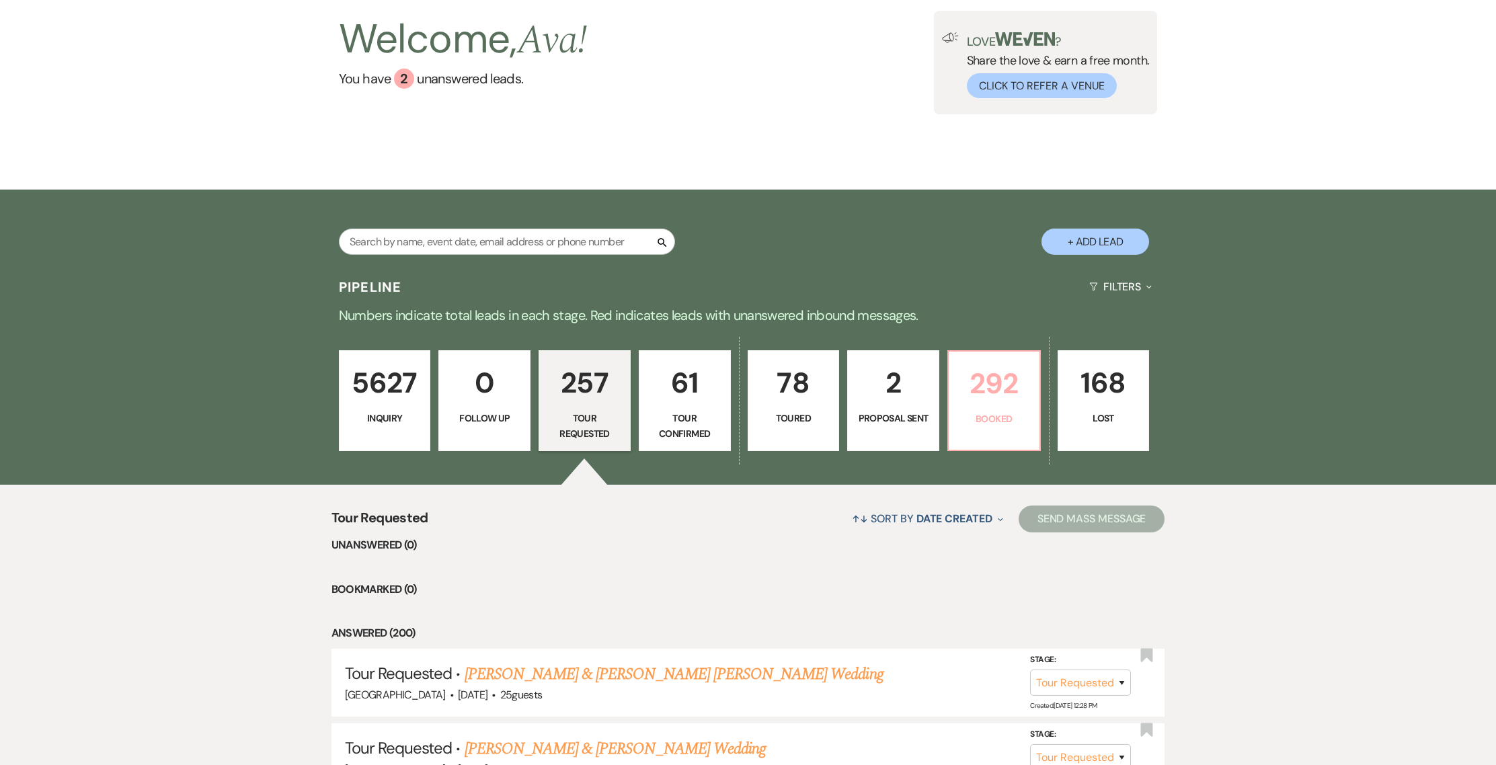
click at [1006, 419] on p "Booked" at bounding box center [994, 418] width 75 height 15
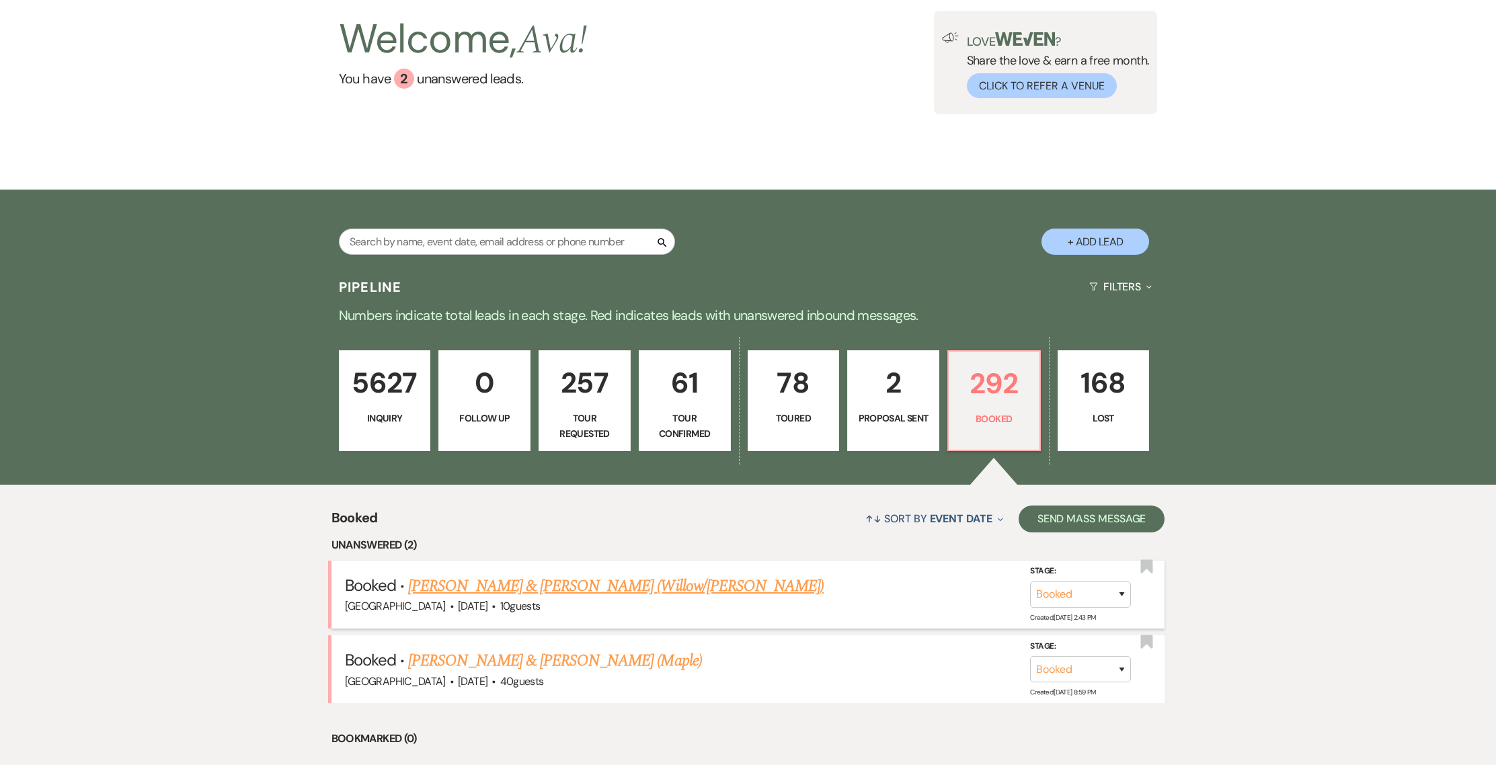
click at [635, 587] on link "[PERSON_NAME] & [PERSON_NAME] (Willow/[PERSON_NAME])" at bounding box center [615, 586] width 415 height 24
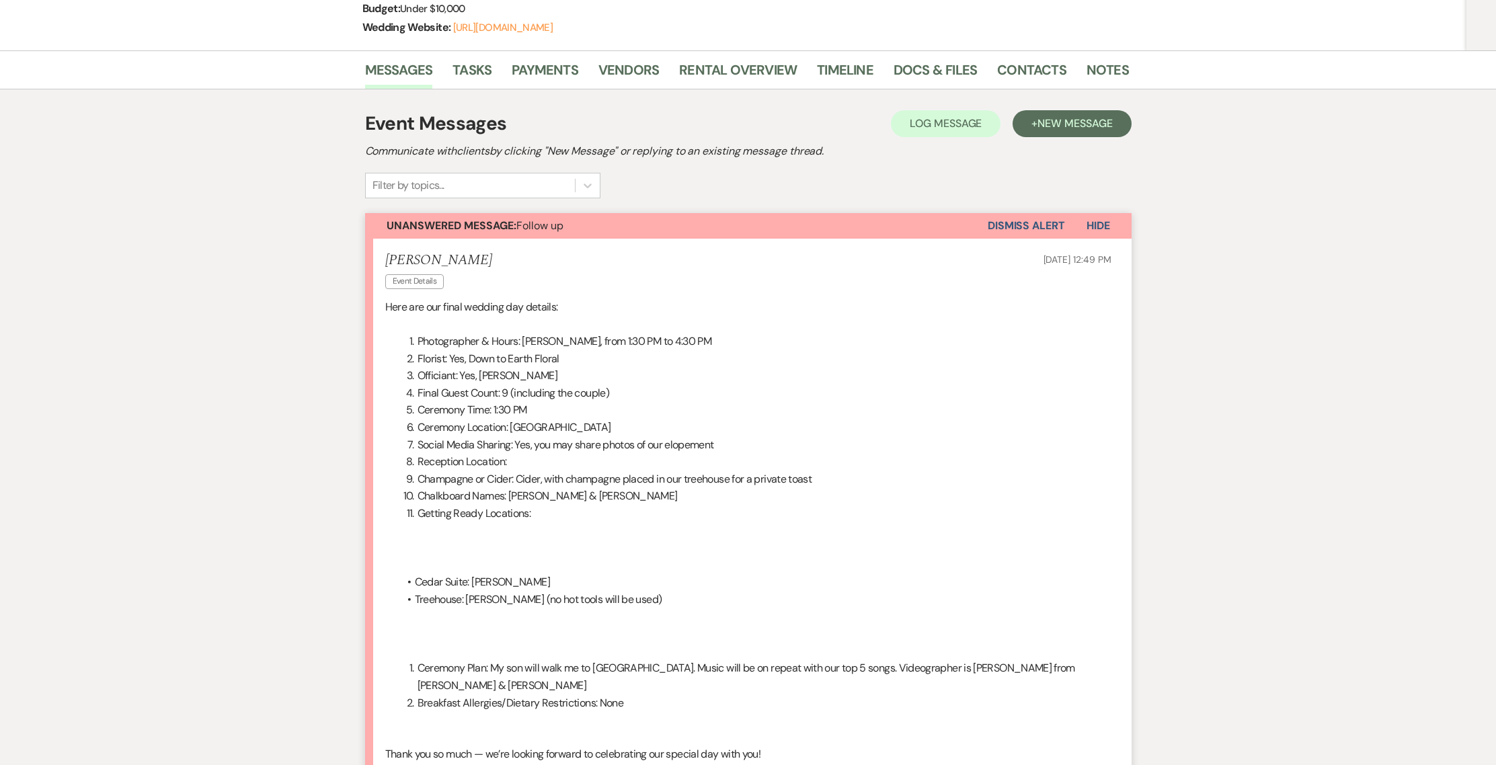
scroll to position [492, 0]
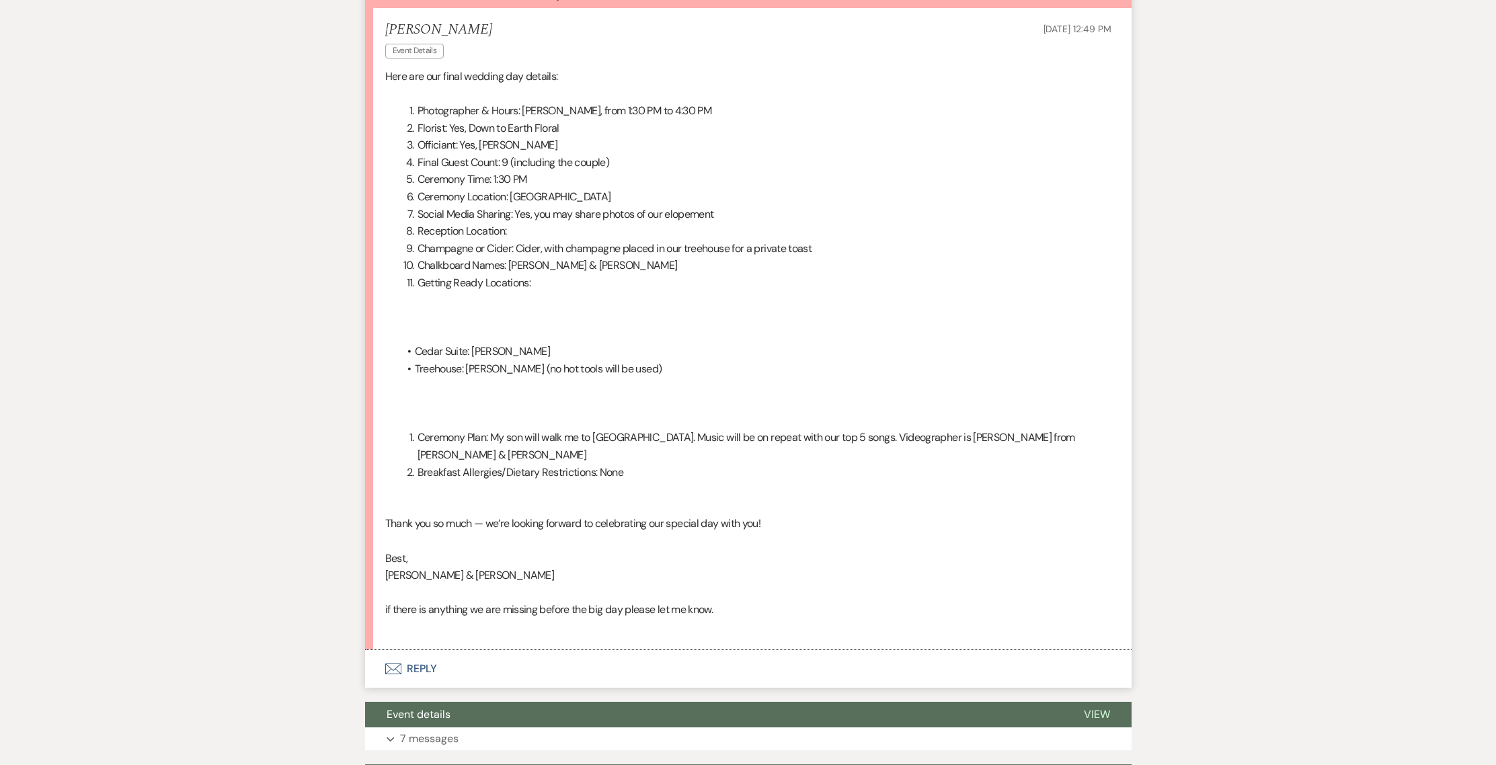
click at [423, 650] on button "Envelope Reply" at bounding box center [748, 669] width 766 height 38
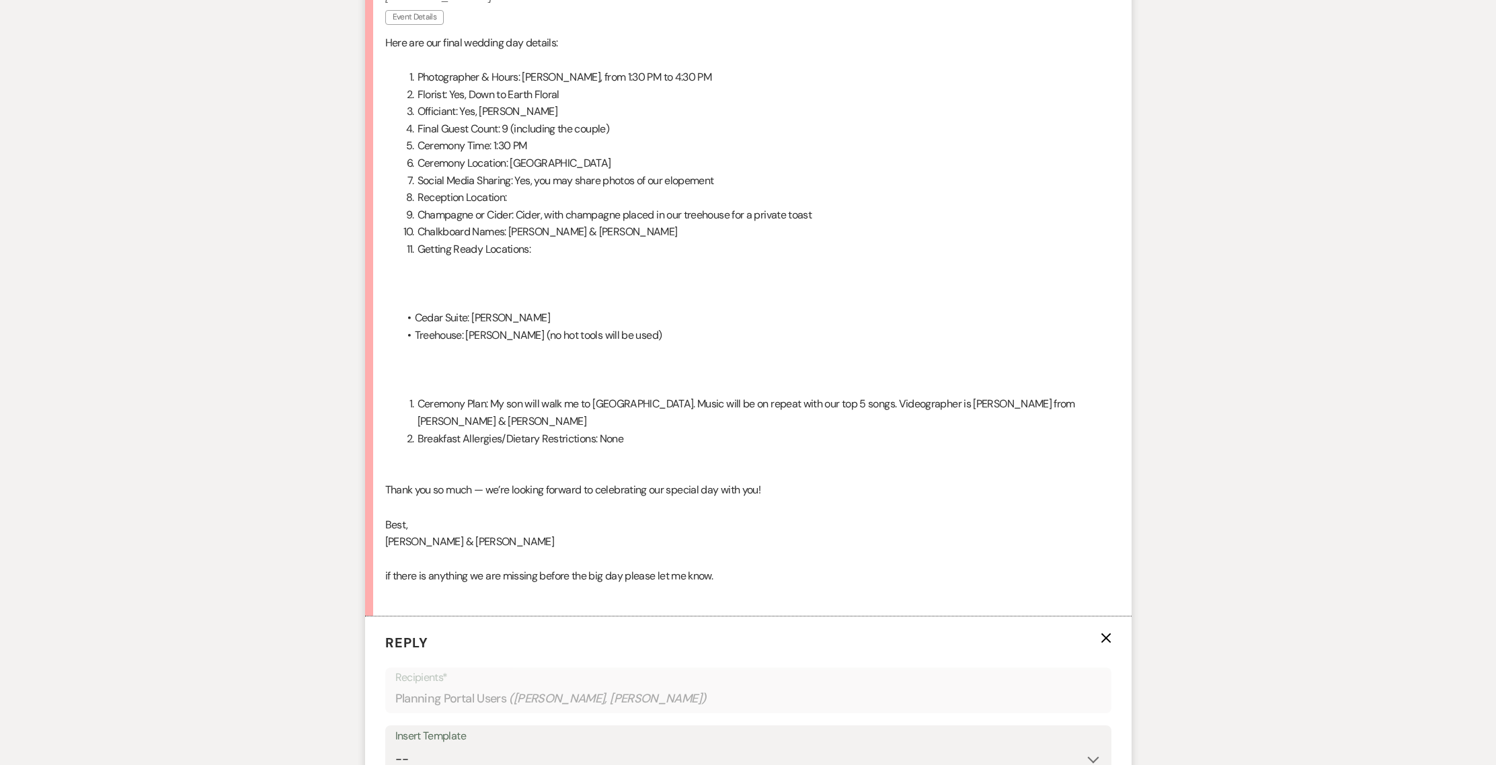
scroll to position [849, 0]
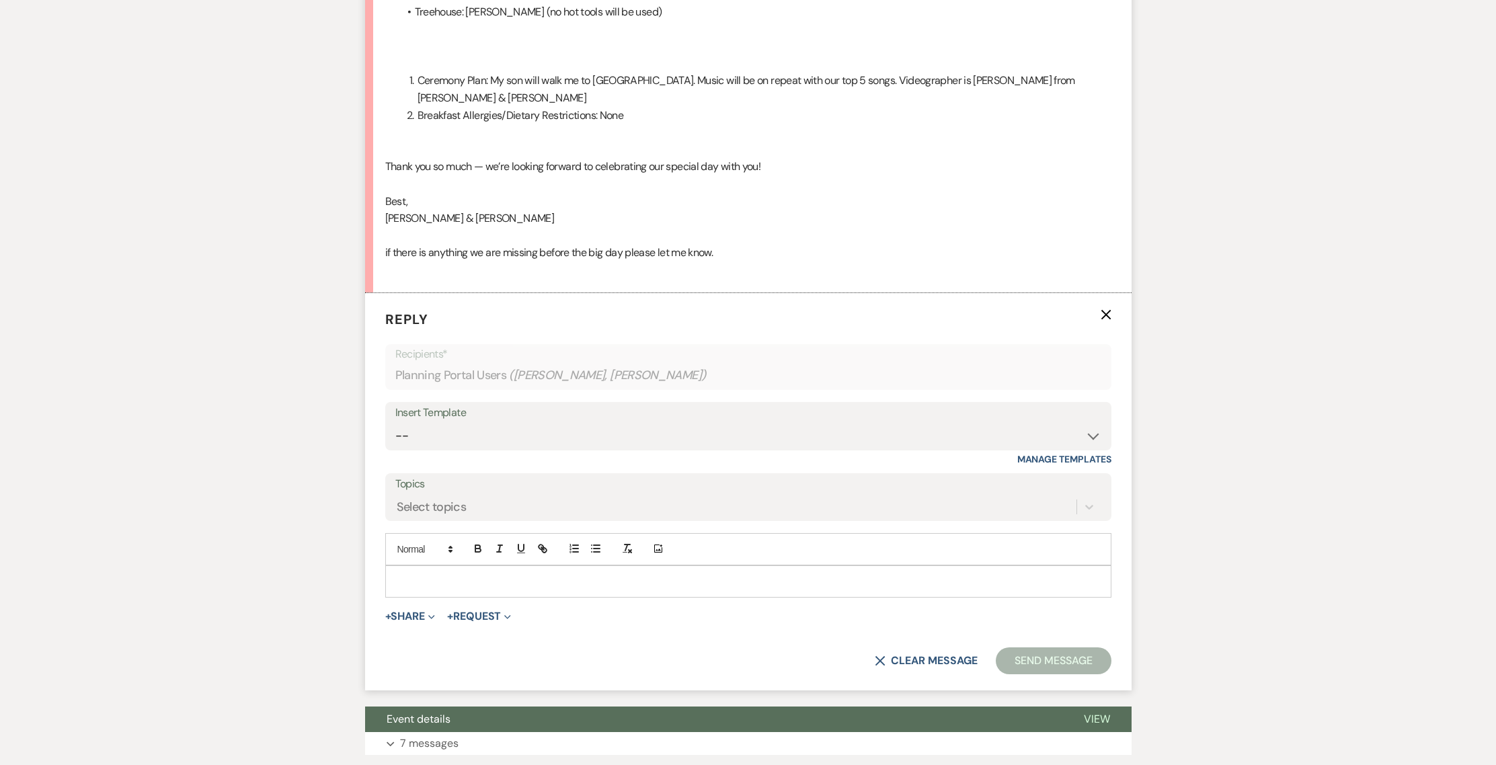
click at [428, 574] on p at bounding box center [748, 581] width 705 height 15
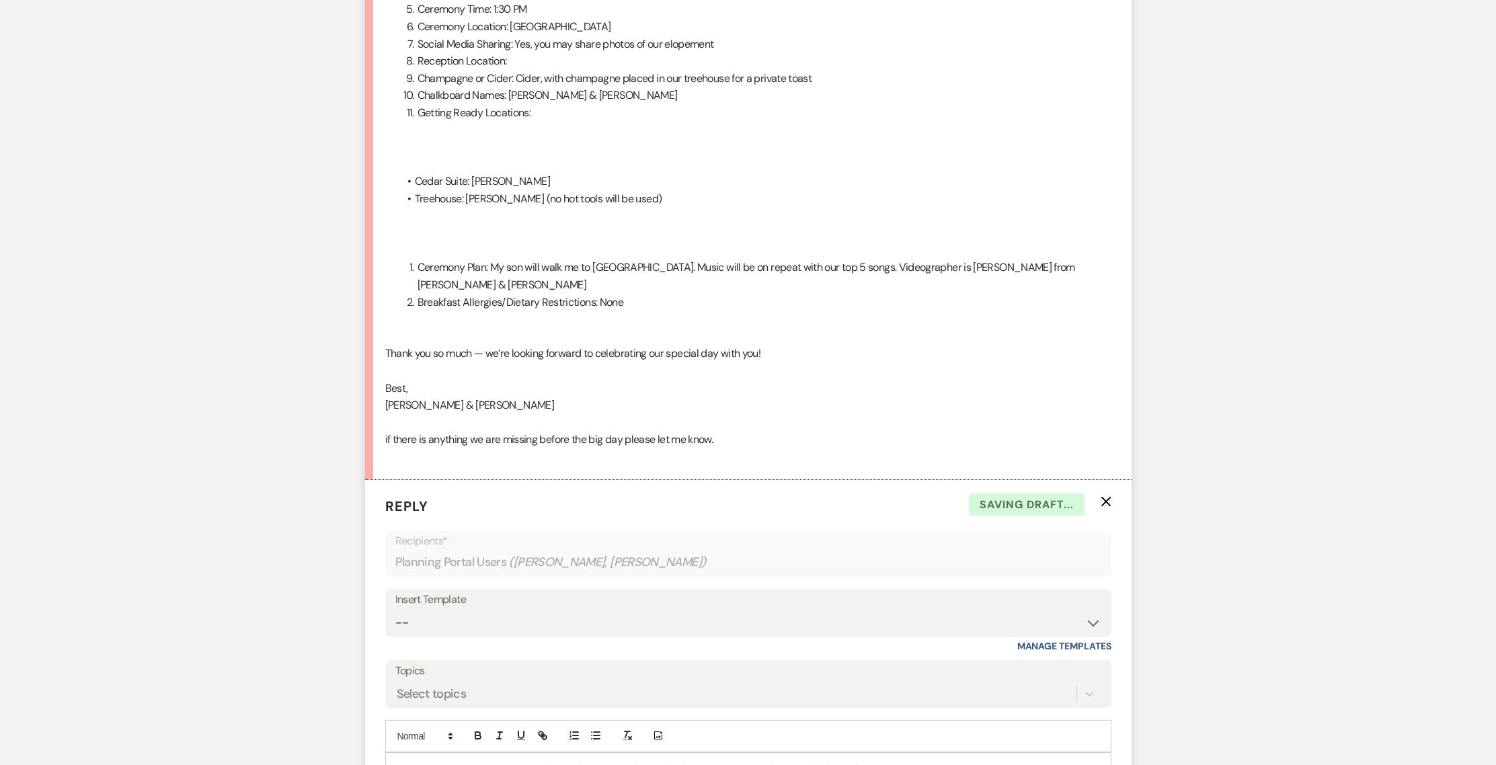
scroll to position [667, 0]
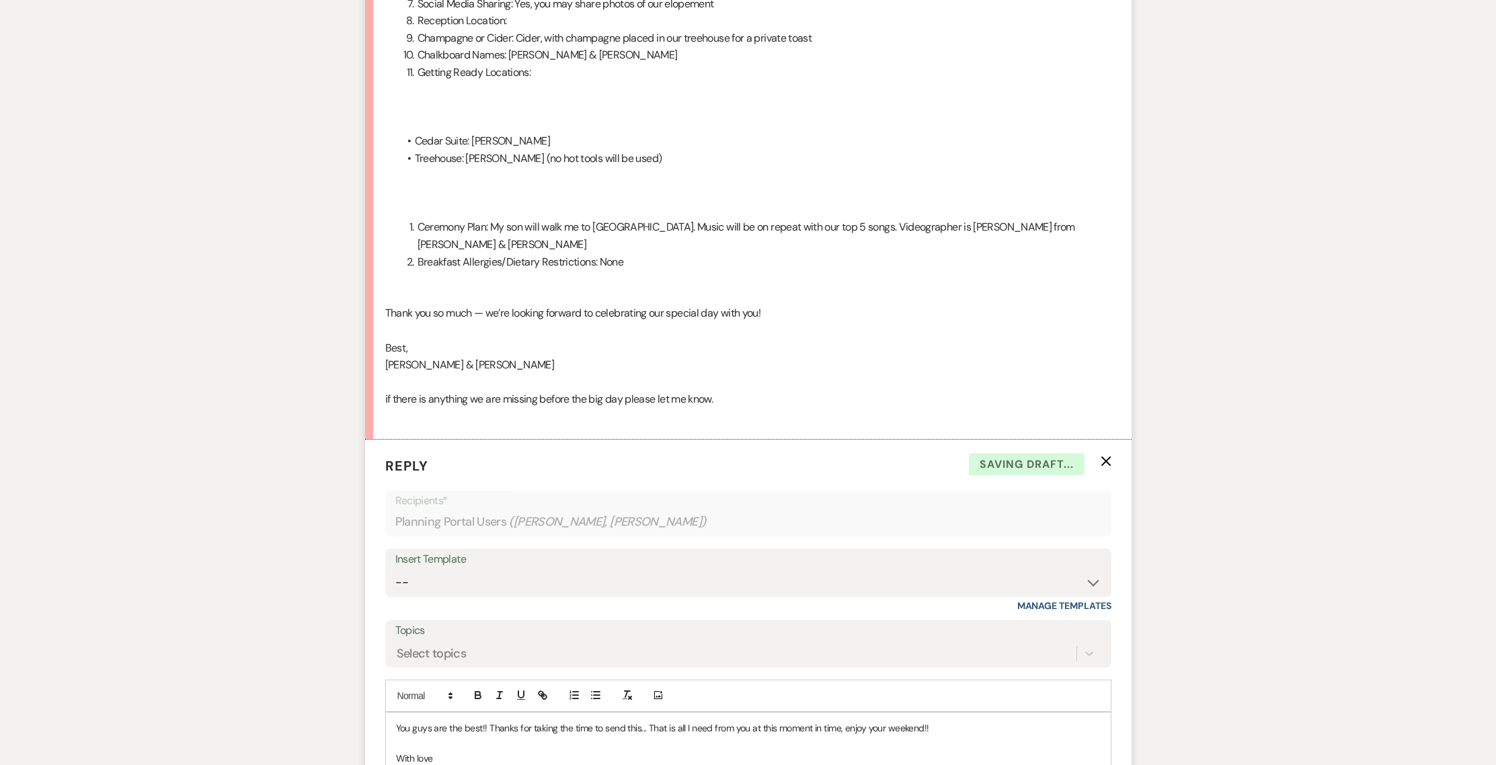
scroll to position [1053, 0]
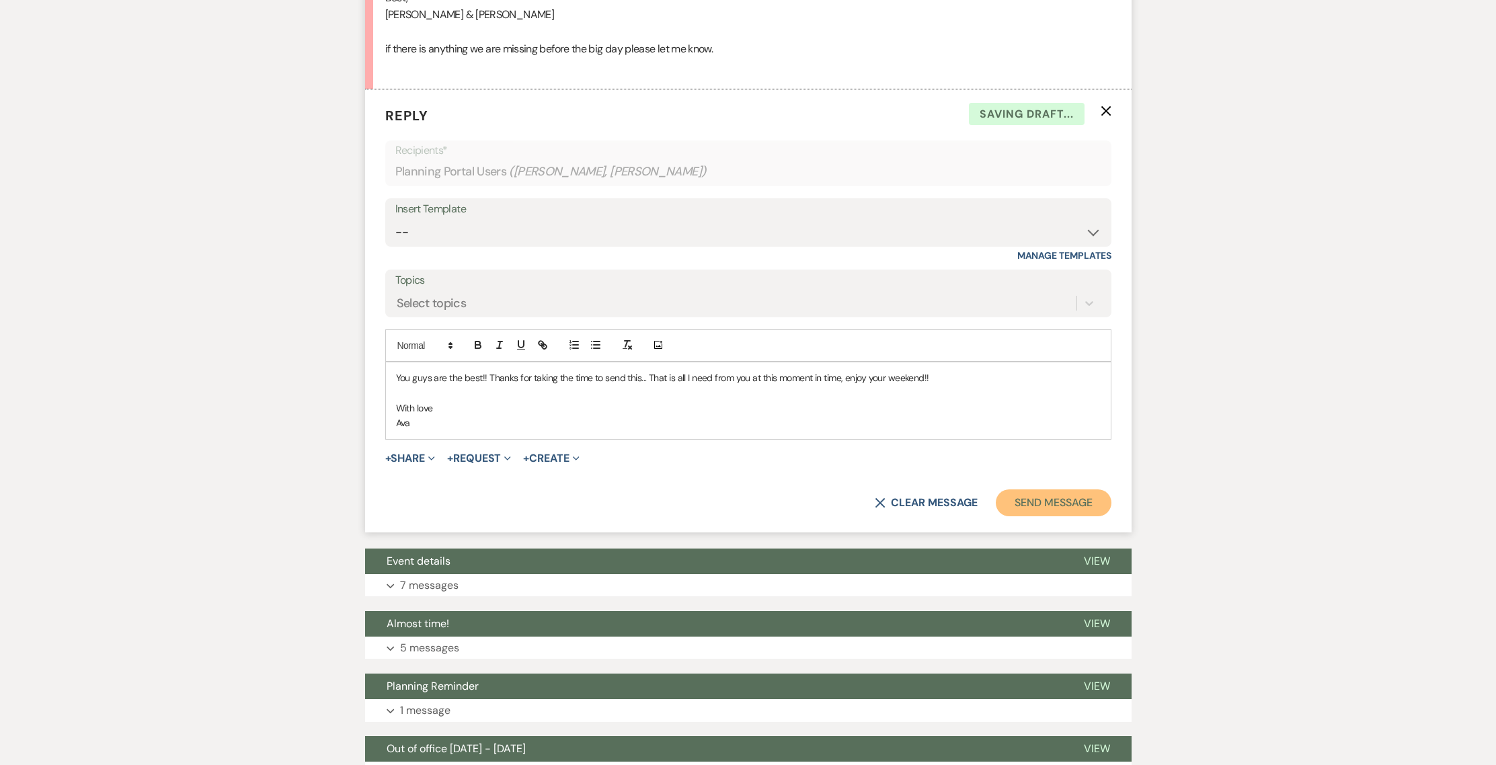
click at [1044, 489] on button "Send Message" at bounding box center [1053, 502] width 115 height 27
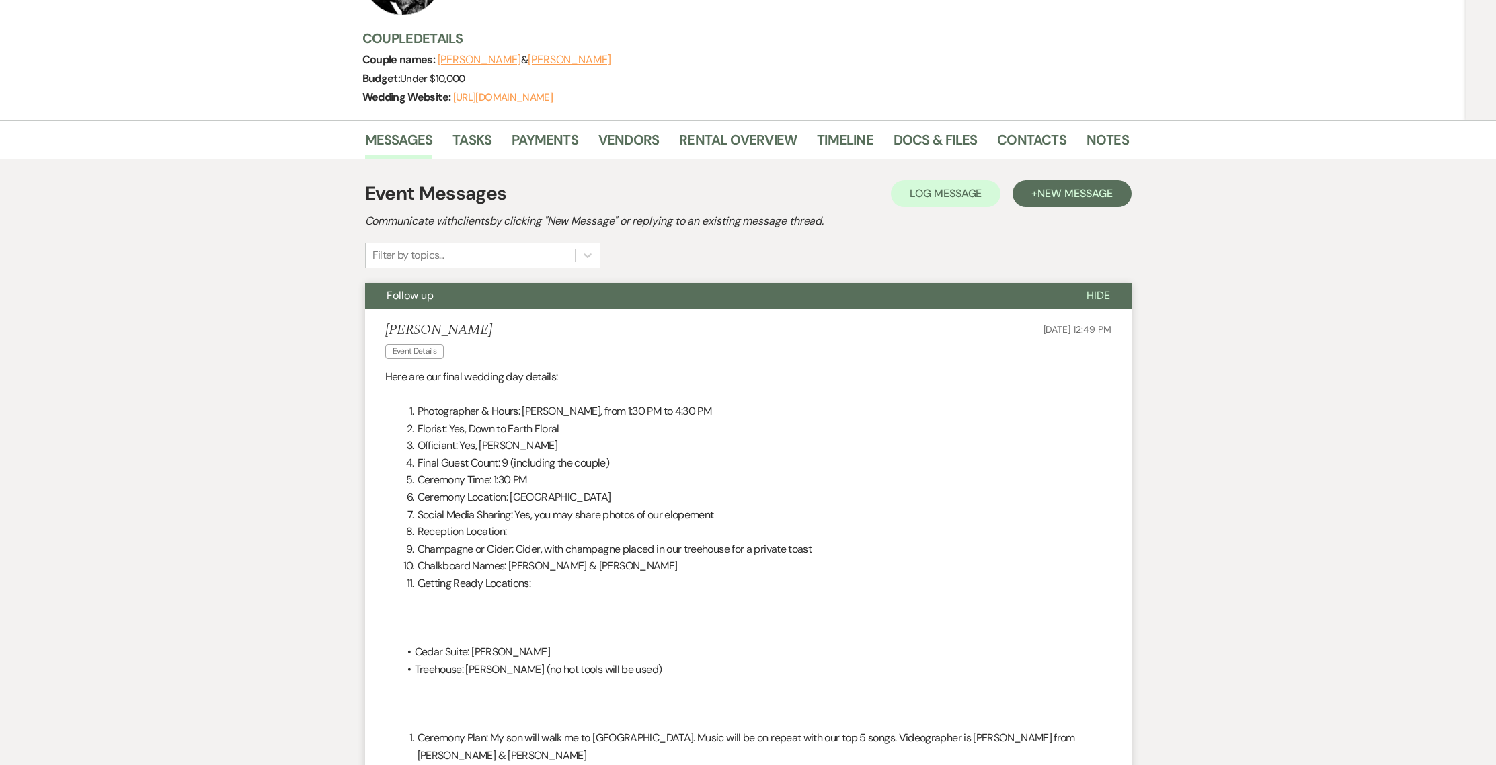
scroll to position [0, 0]
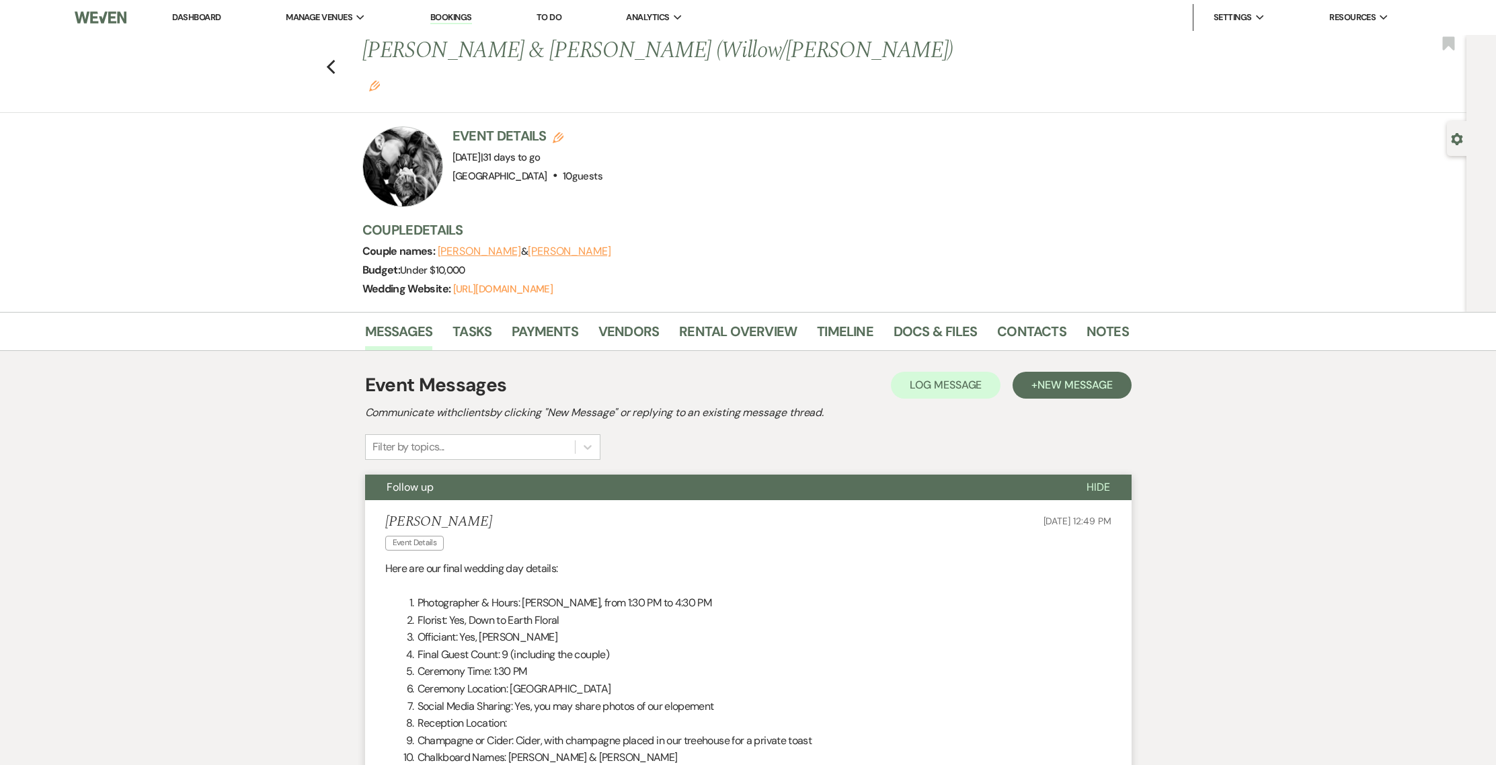
click at [418, 126] on div at bounding box center [402, 166] width 81 height 81
click at [421, 163] on div at bounding box center [402, 166] width 81 height 81
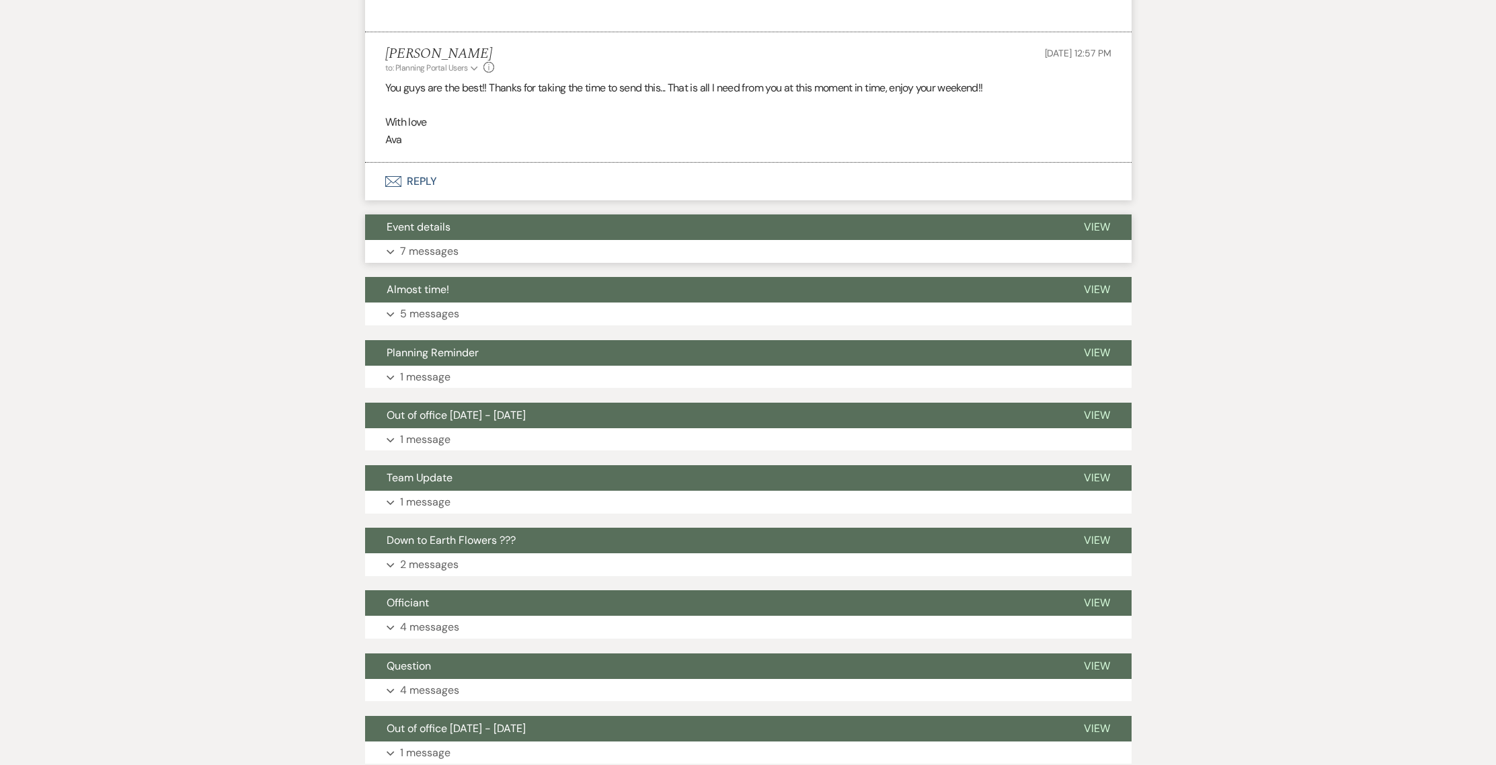
scroll to position [1187, 0]
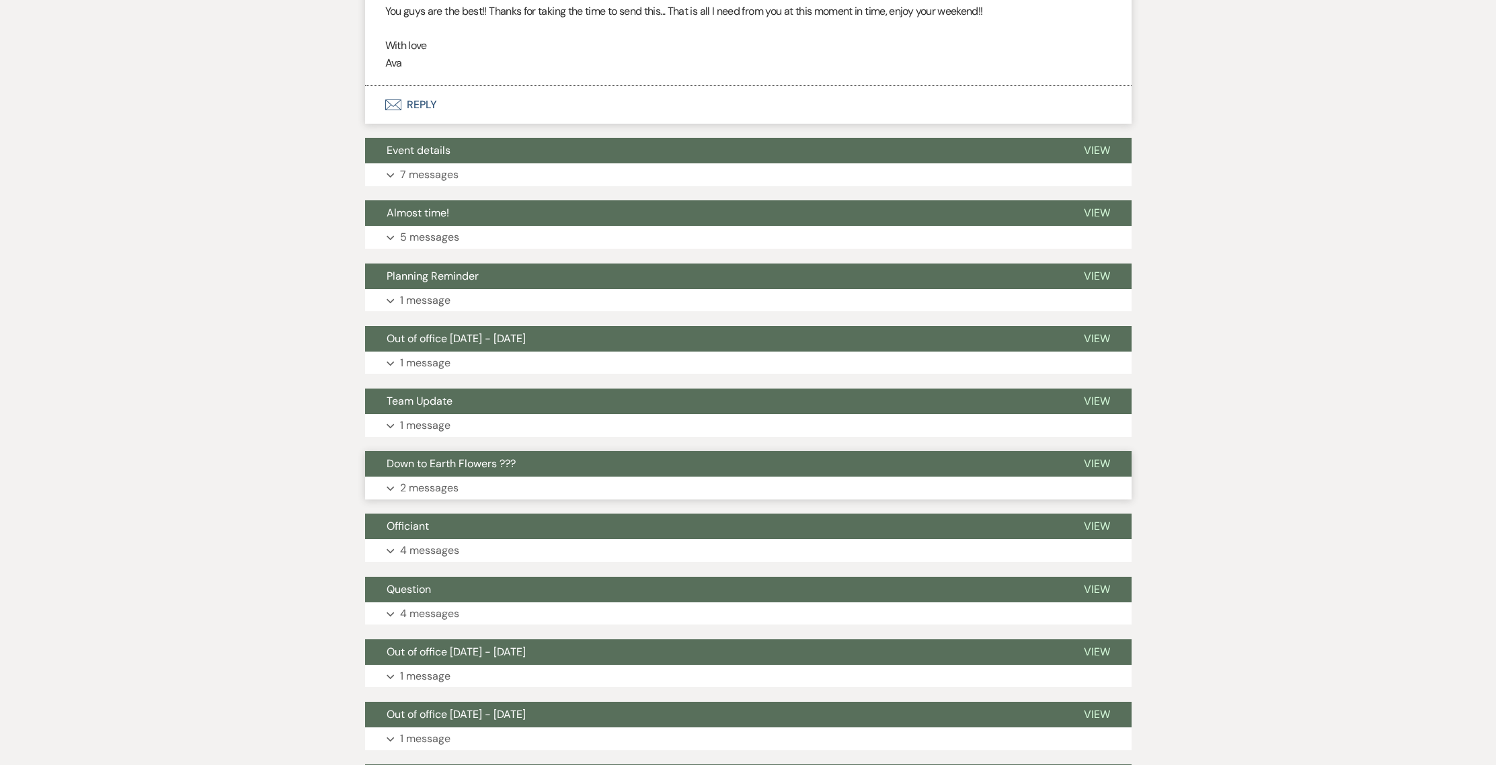
click at [534, 451] on button "Down to Earth Flowers ???" at bounding box center [713, 464] width 697 height 26
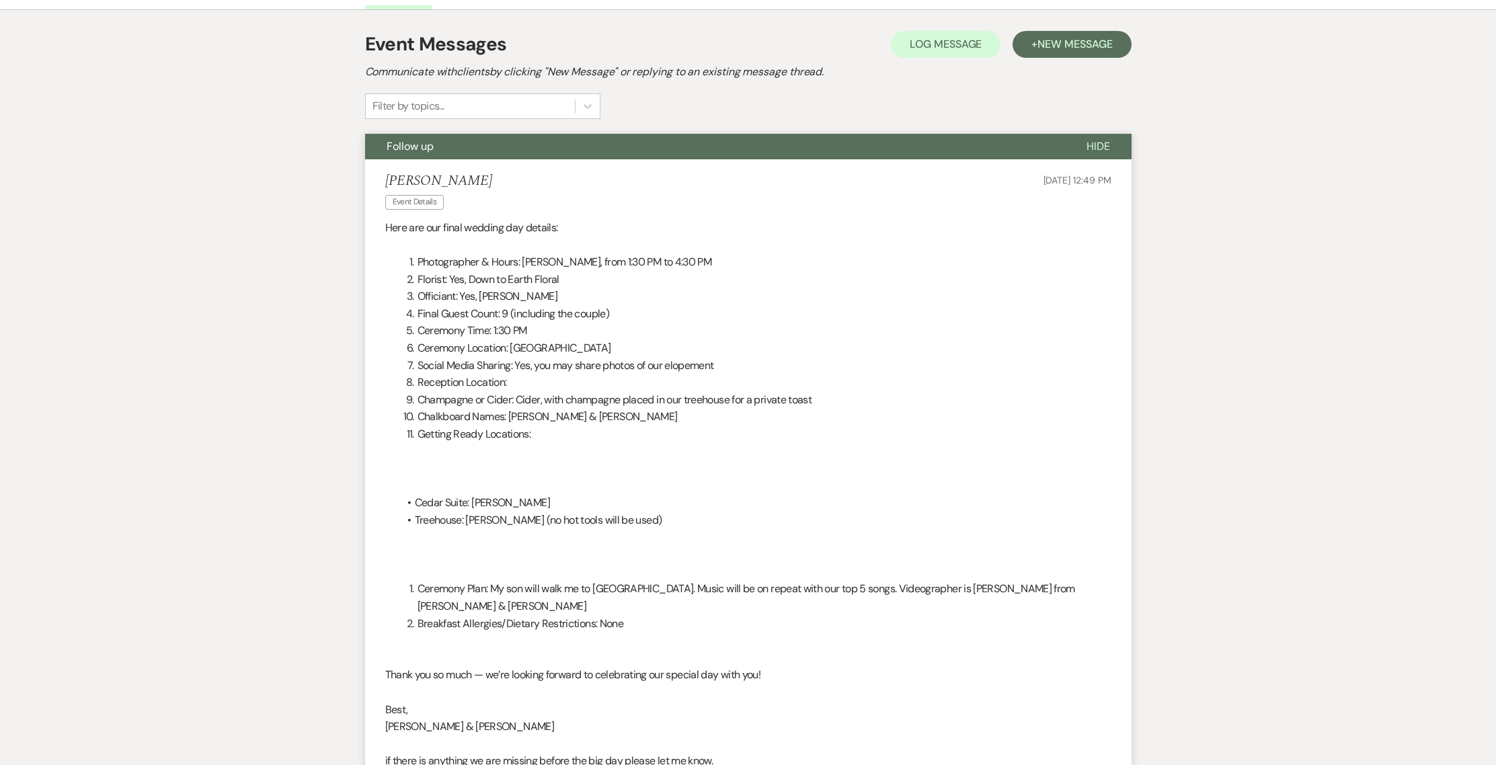
scroll to position [0, 0]
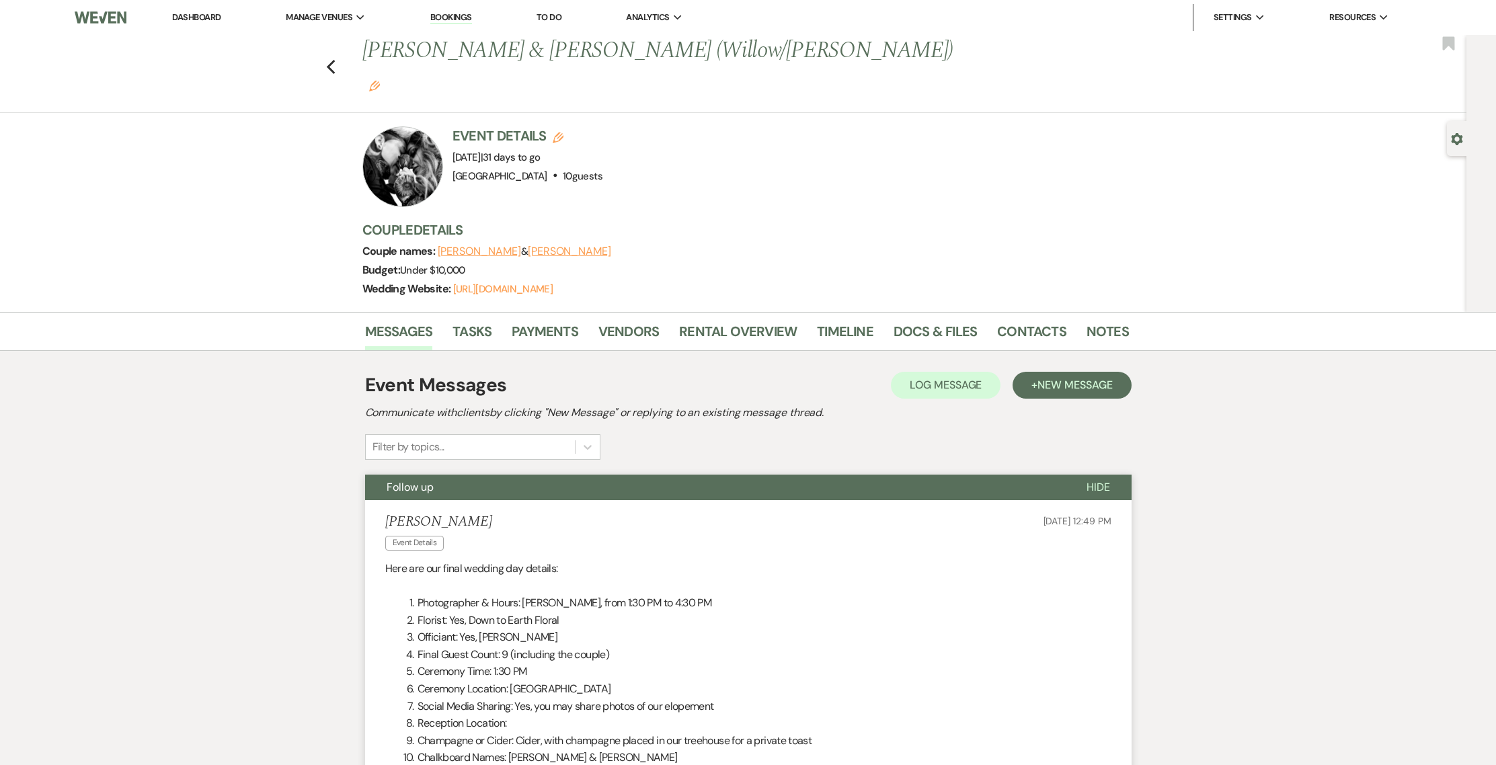
click at [194, 10] on li "Dashboard" at bounding box center [196, 17] width 62 height 27
click at [192, 14] on link "Dashboard" at bounding box center [196, 16] width 48 height 11
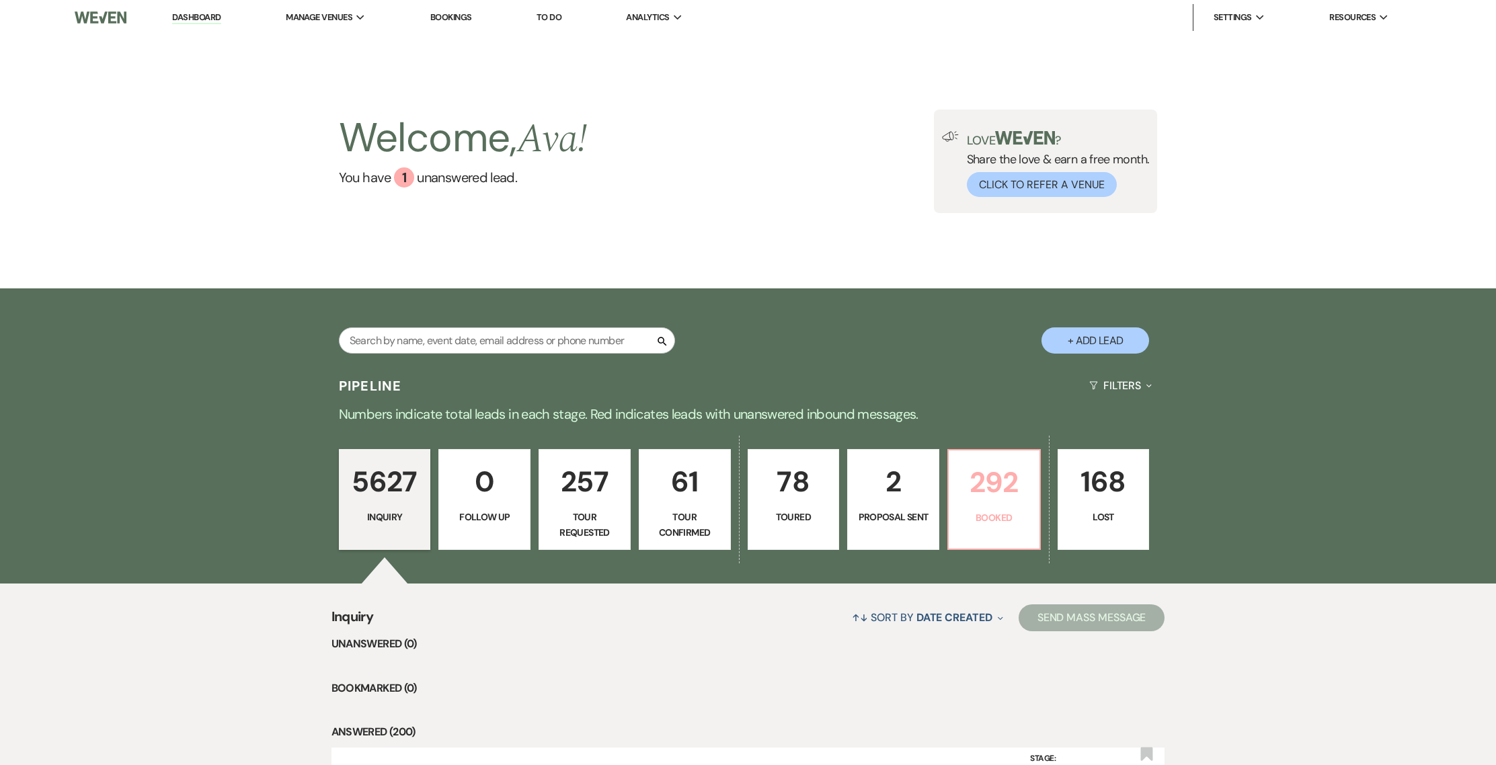
click at [991, 520] on p "Booked" at bounding box center [994, 517] width 75 height 15
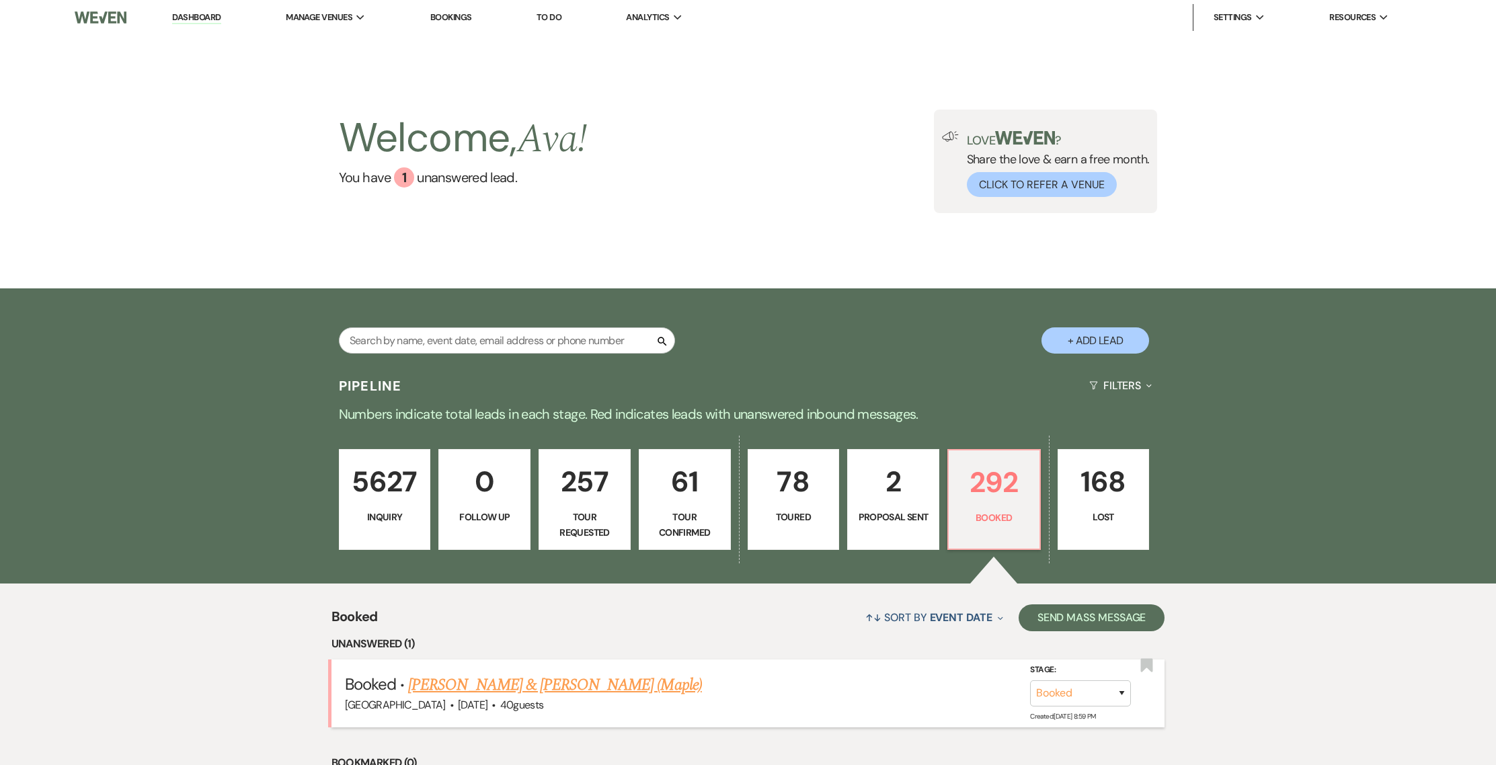
click at [533, 672] on li "Booked · [PERSON_NAME] & [PERSON_NAME] (Maple) [GEOGRAPHIC_DATA] · [DATE] · 40 …" at bounding box center [748, 693] width 834 height 68
click at [521, 696] on div "[GEOGRAPHIC_DATA] · [DATE] · 40 guests" at bounding box center [748, 704] width 807 height 17
click at [503, 672] on li "Booked · [PERSON_NAME] & [PERSON_NAME] (Maple) [GEOGRAPHIC_DATA] · [DATE] · 40 …" at bounding box center [748, 693] width 834 height 68
click at [503, 690] on link "[PERSON_NAME] & [PERSON_NAME] (Maple)" at bounding box center [554, 685] width 293 height 24
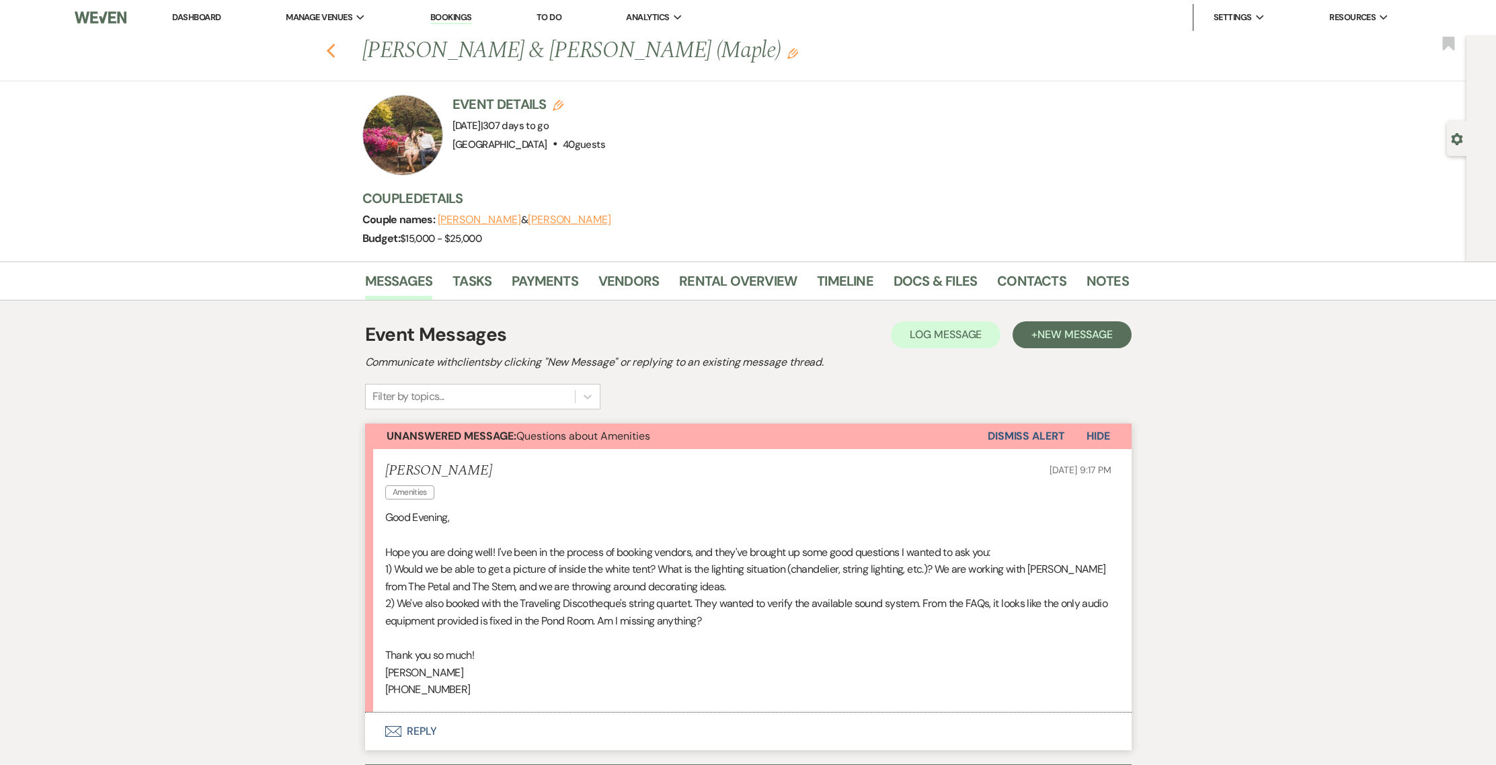
click at [335, 40] on button "Previous" at bounding box center [331, 49] width 10 height 19
